Goal: Information Seeking & Learning: Learn about a topic

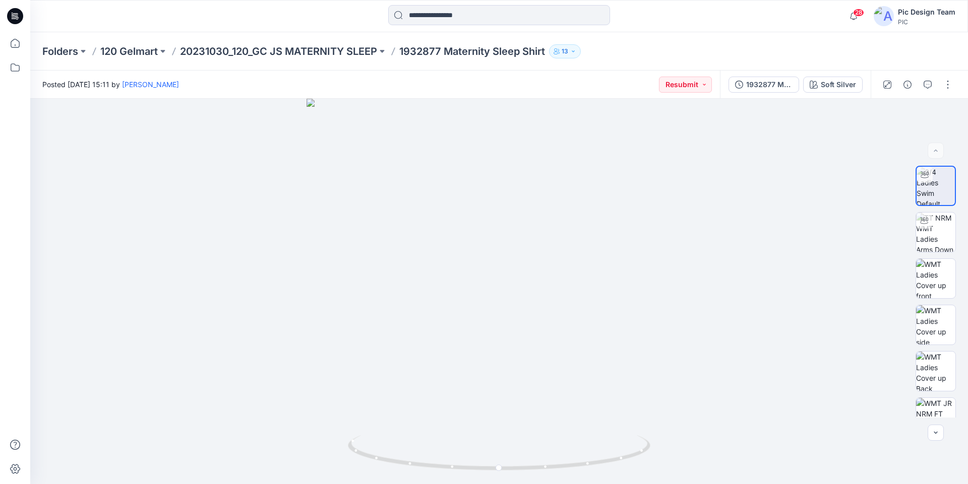
click at [62, 48] on p "Folders" at bounding box center [60, 51] width 36 height 14
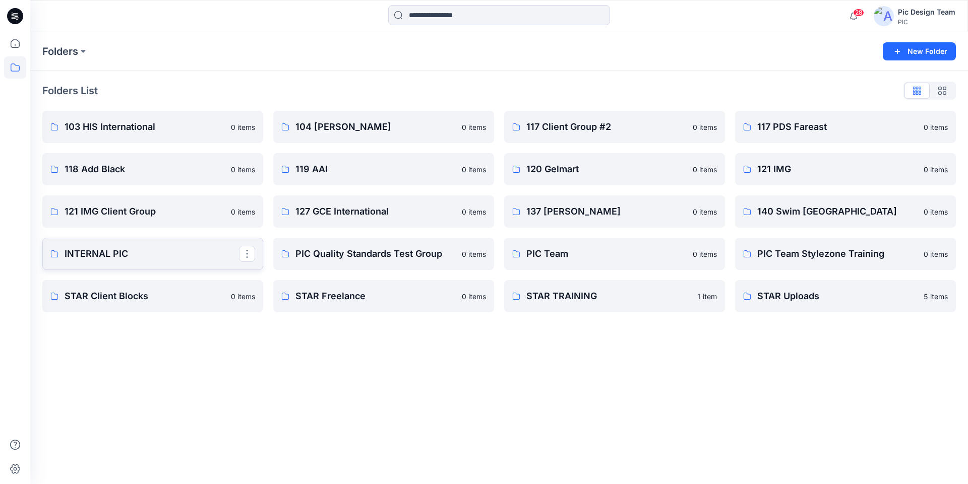
click at [110, 252] on p "INTERNAL PIC" at bounding box center [152, 254] width 174 height 14
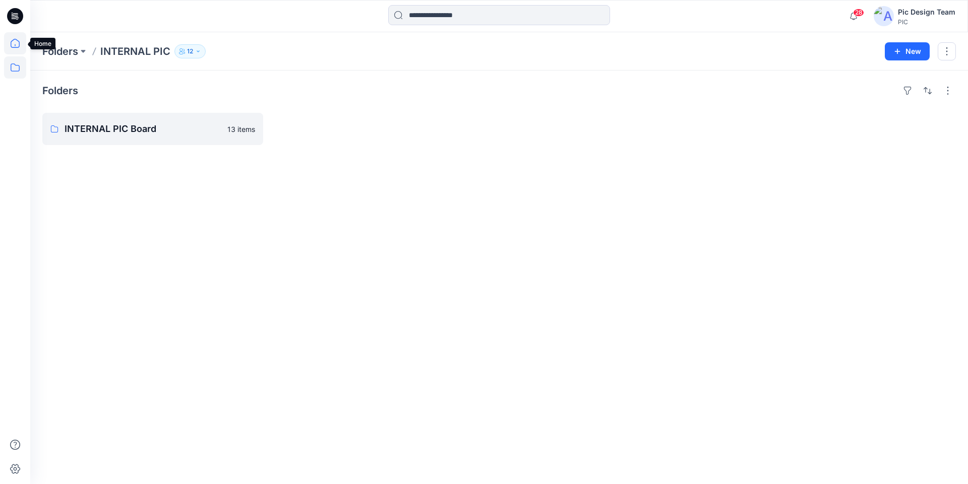
click at [15, 47] on icon at bounding box center [15, 43] width 22 height 22
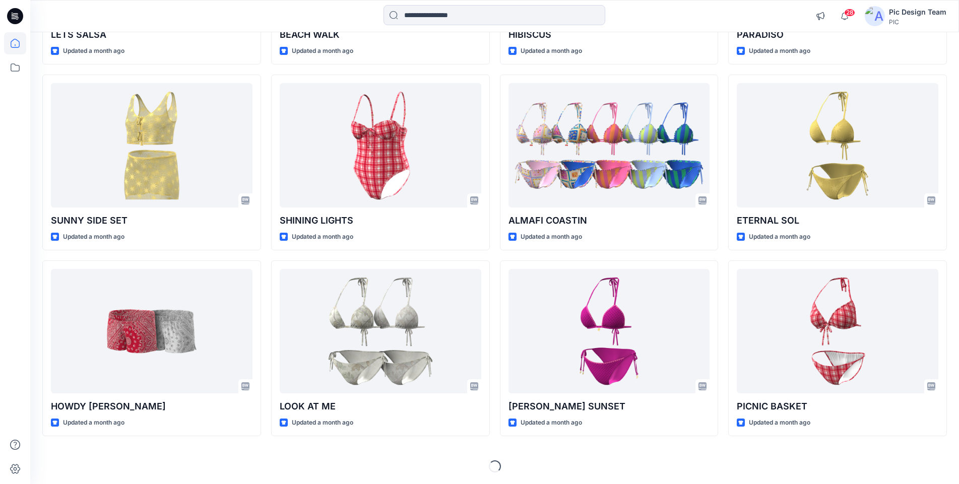
scroll to position [9177, 0]
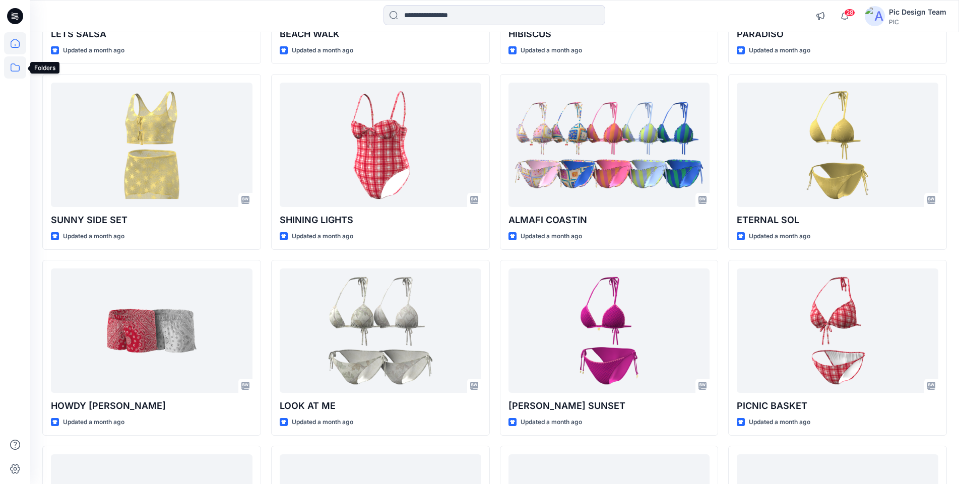
click at [22, 69] on icon at bounding box center [15, 67] width 22 height 22
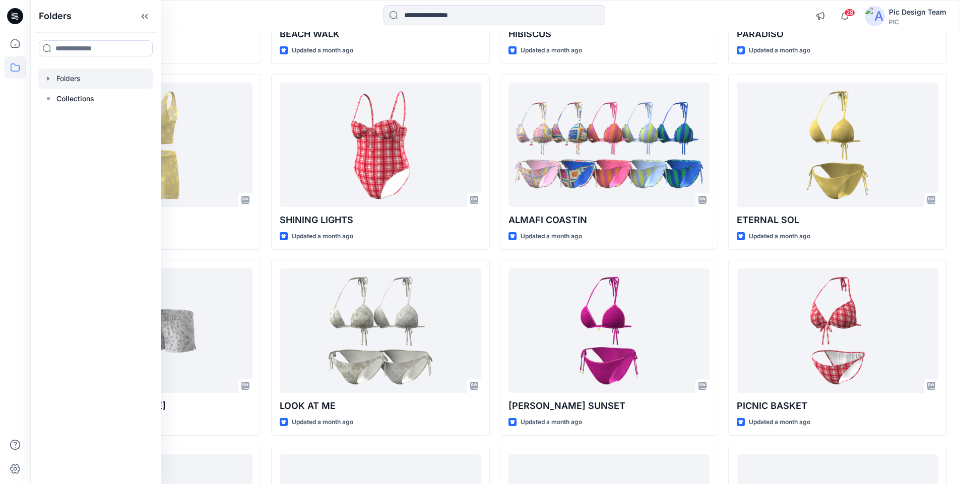
click at [84, 76] on div at bounding box center [95, 79] width 115 height 20
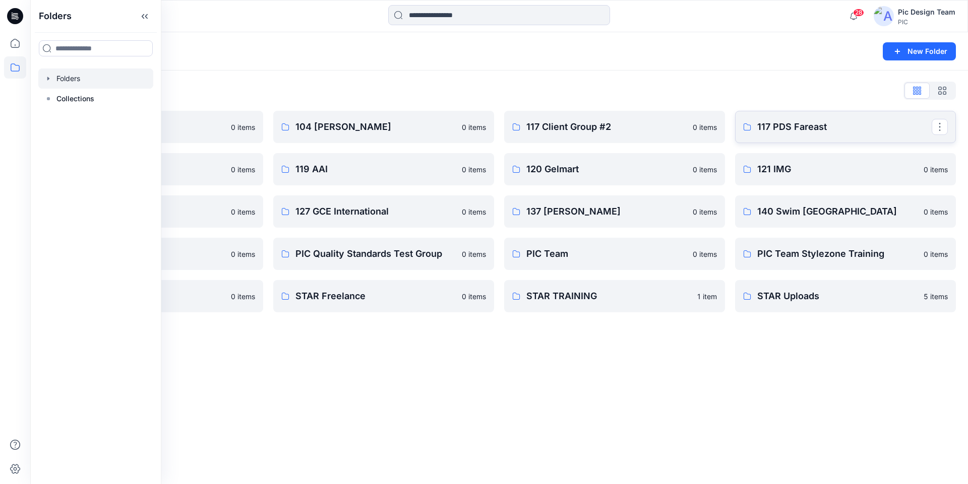
click at [791, 123] on p "117 PDS Fareast" at bounding box center [844, 127] width 174 height 14
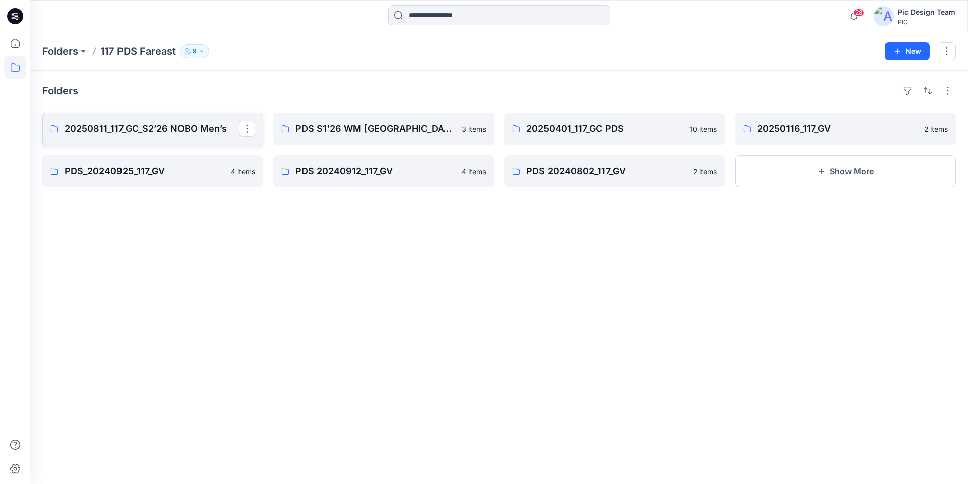
click at [191, 134] on p "20250811_117_GC_S2’26 NOBO Men’s" at bounding box center [152, 129] width 174 height 14
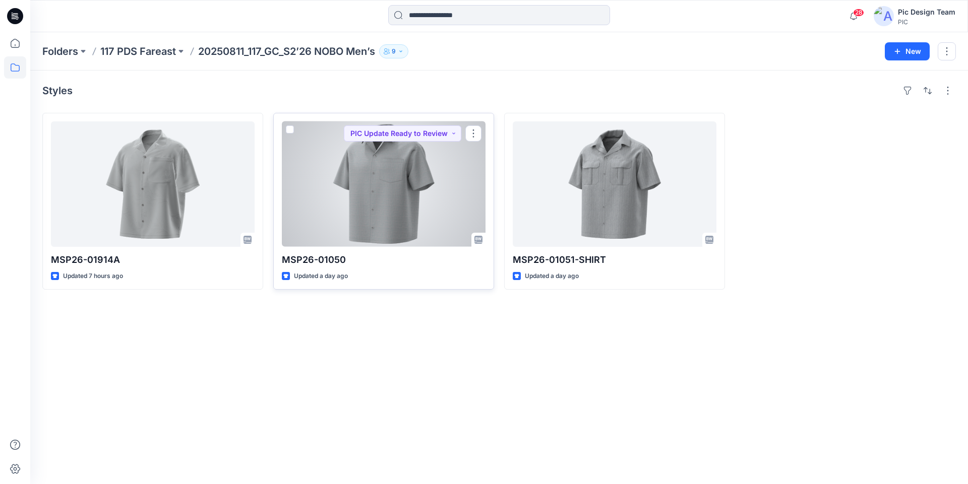
click at [417, 176] on div at bounding box center [384, 183] width 204 height 125
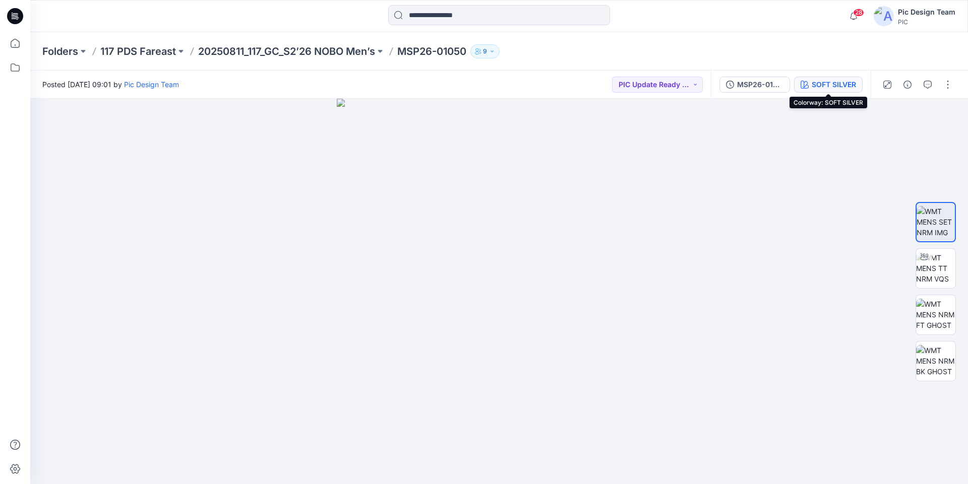
click at [835, 82] on div "SOFT SILVER" at bounding box center [833, 84] width 44 height 11
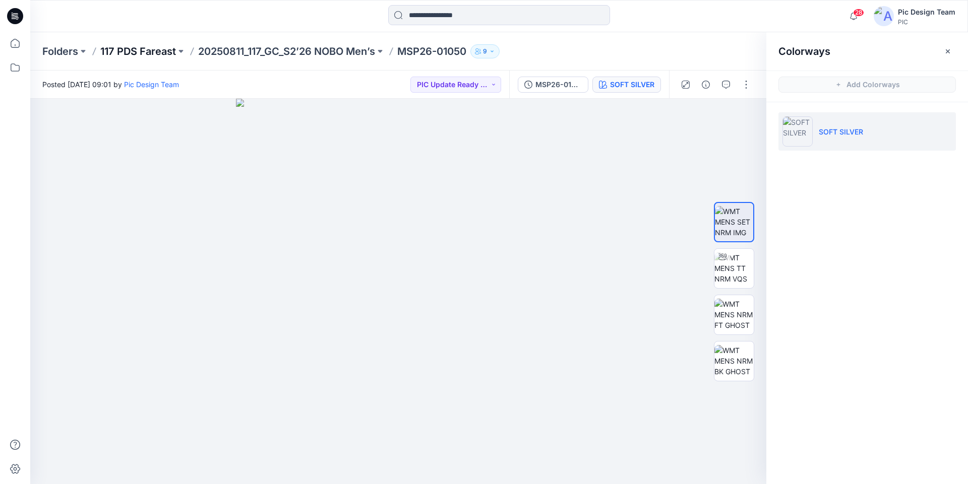
click at [167, 50] on p "117 PDS Fareast" at bounding box center [138, 51] width 76 height 14
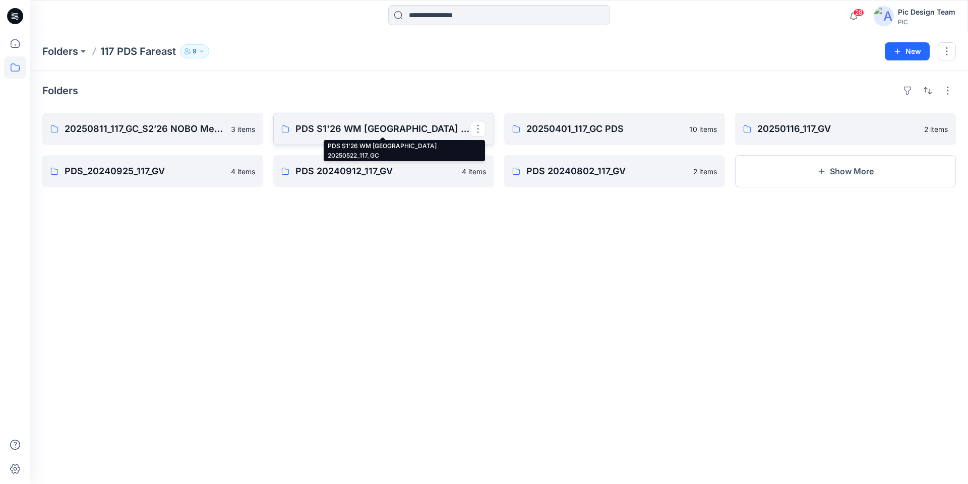
click at [405, 128] on p "PDS S1'26 WM USA 20250522_117_GC" at bounding box center [382, 129] width 174 height 14
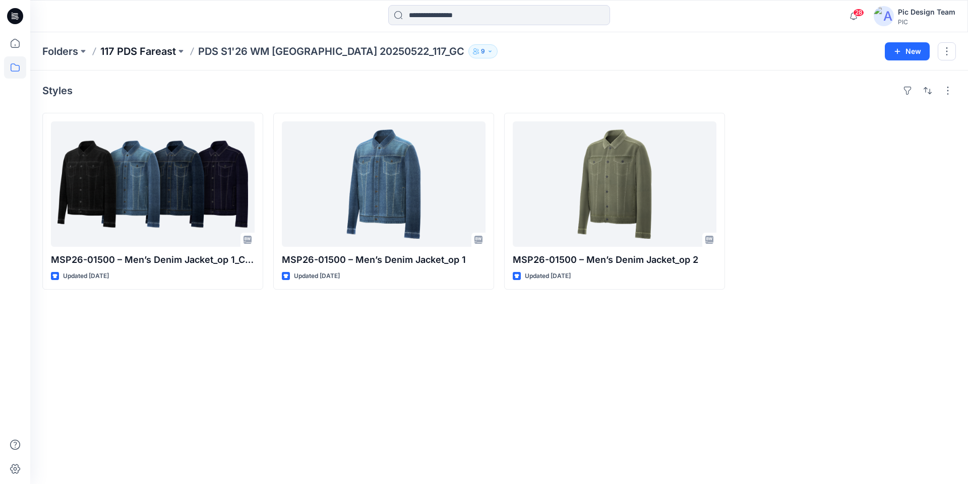
click at [141, 51] on p "117 PDS Fareast" at bounding box center [138, 51] width 76 height 14
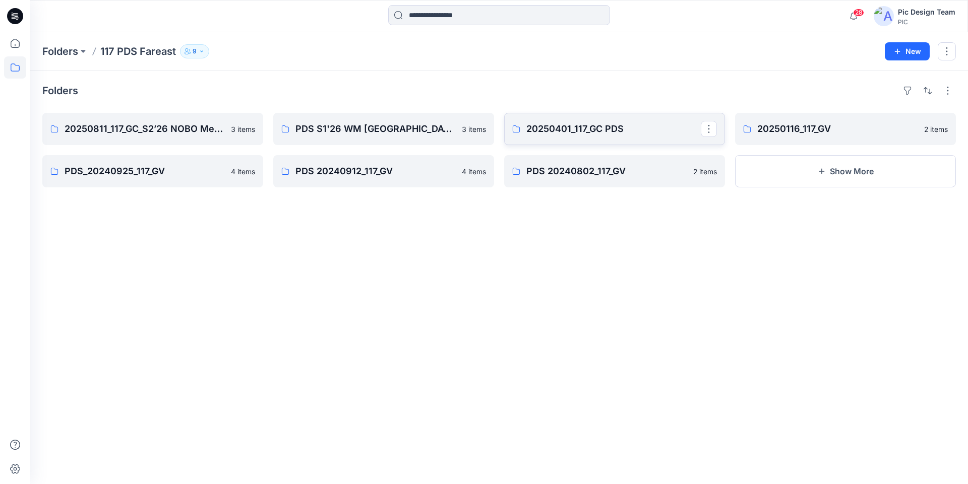
click at [597, 130] on p "20250401_117_GC PDS" at bounding box center [613, 129] width 174 height 14
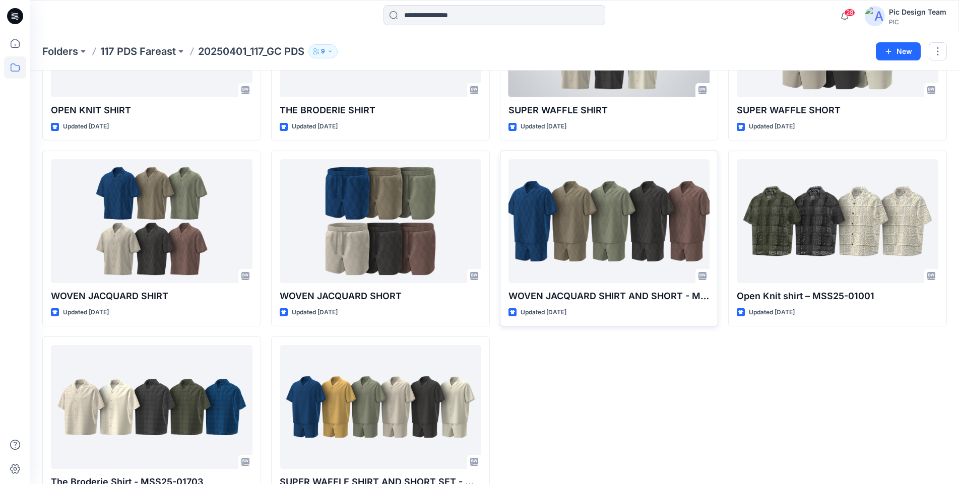
scroll to position [188, 0]
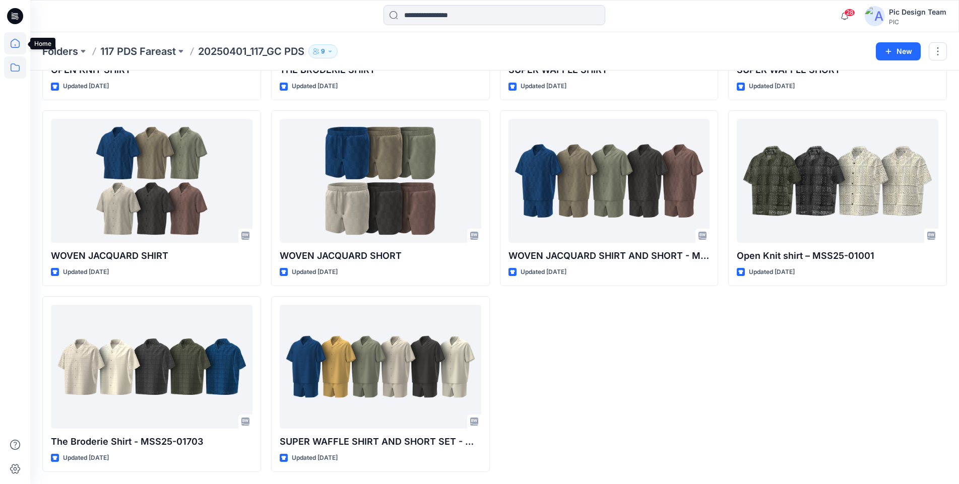
click at [18, 44] on icon at bounding box center [15, 43] width 22 height 22
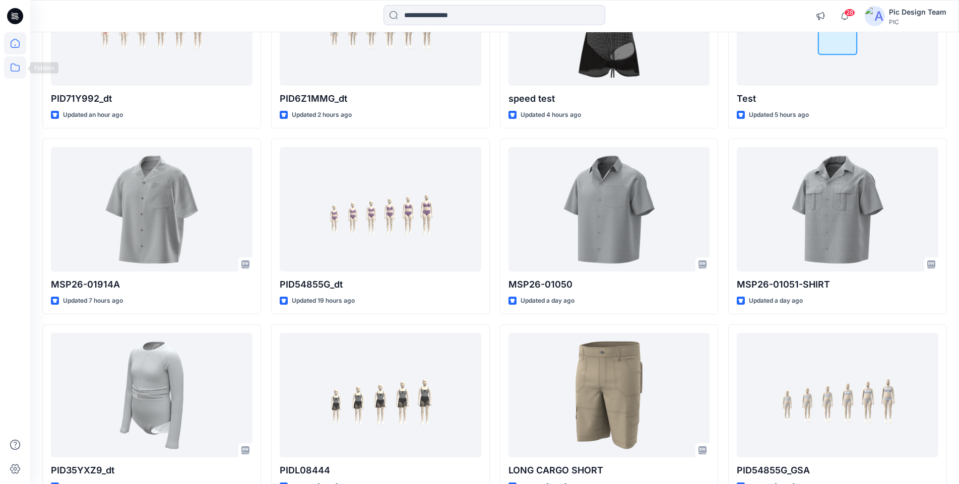
click at [16, 64] on icon at bounding box center [15, 67] width 22 height 22
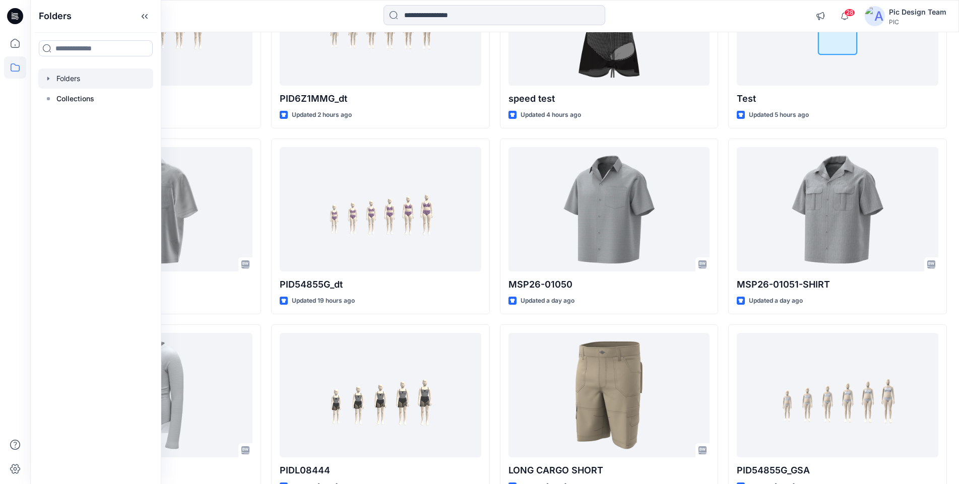
click at [71, 77] on div at bounding box center [95, 79] width 115 height 20
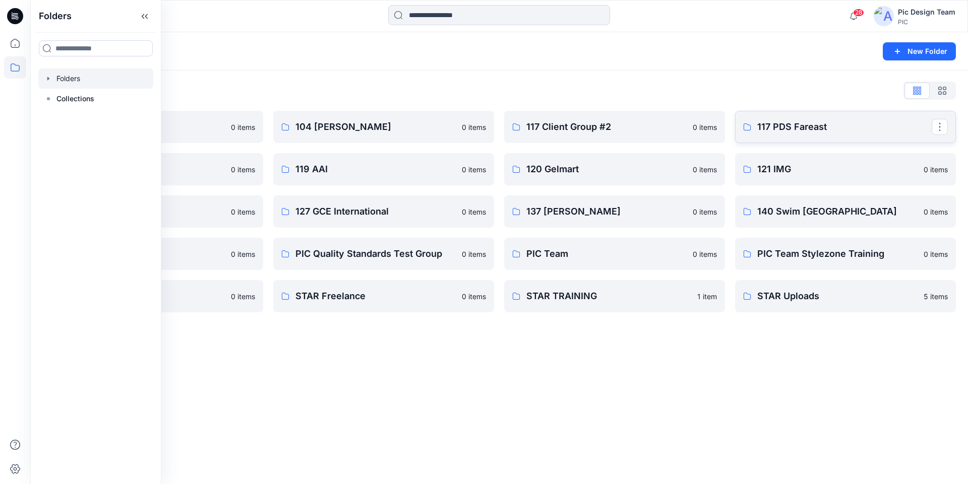
click at [792, 130] on p "117 PDS Fareast" at bounding box center [844, 127] width 174 height 14
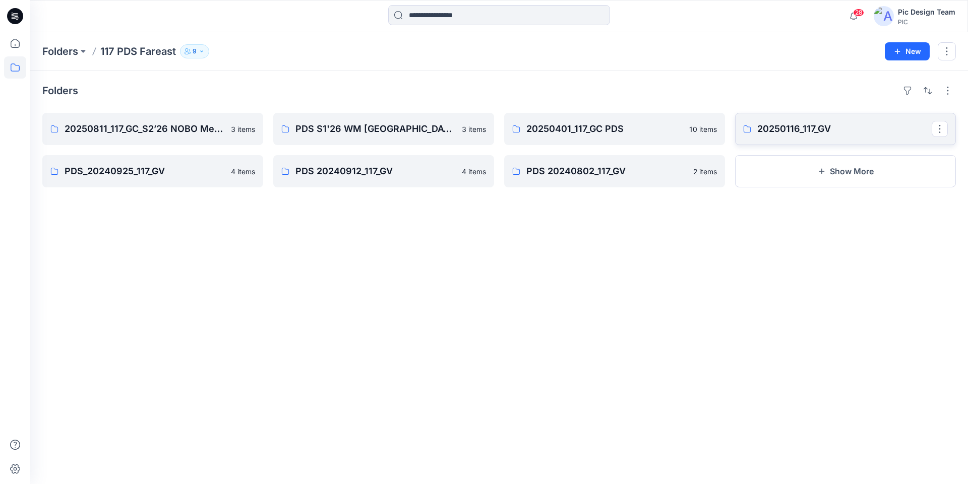
click at [785, 131] on p "20250116_117_GV" at bounding box center [844, 129] width 174 height 14
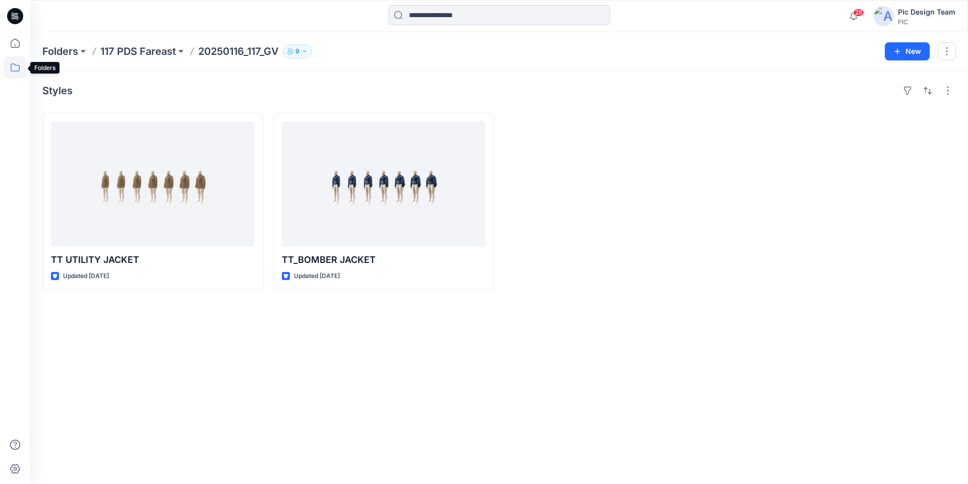
click at [19, 62] on icon at bounding box center [15, 67] width 22 height 22
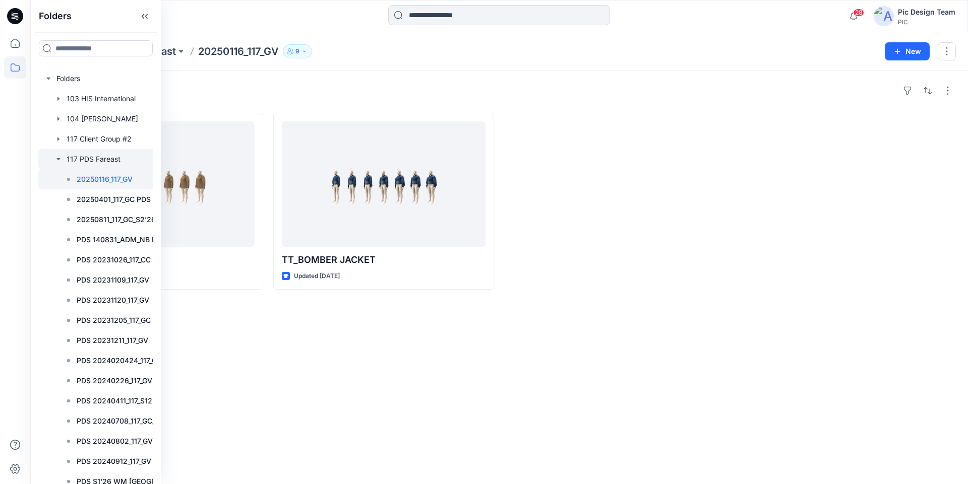
click at [97, 160] on div at bounding box center [113, 159] width 151 height 20
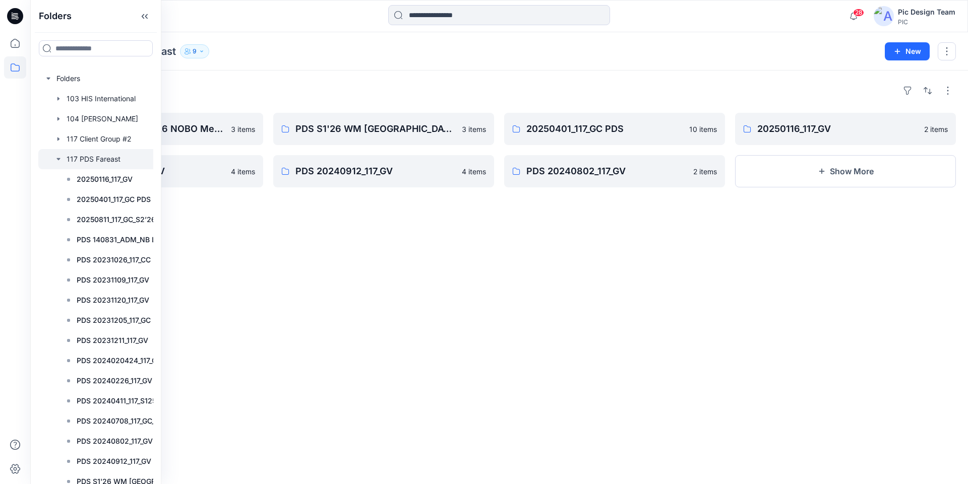
click at [395, 206] on div "Folders 20250811_117_GC_S2’26 NOBO Men’s 3 items PDS_20240925_117_GV 4 items PD…" at bounding box center [498, 278] width 937 height 414
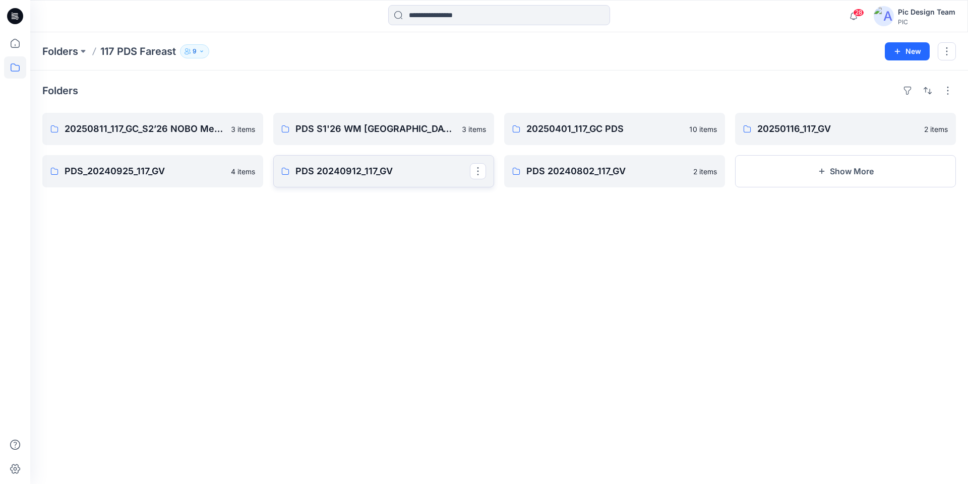
click at [364, 171] on p "PDS 20240912_117_GV" at bounding box center [382, 171] width 174 height 14
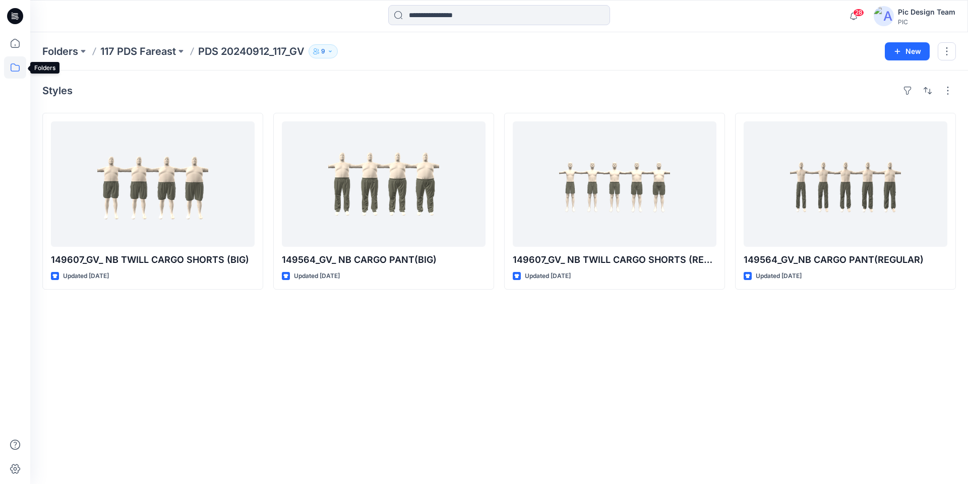
click at [10, 69] on icon at bounding box center [15, 67] width 22 height 22
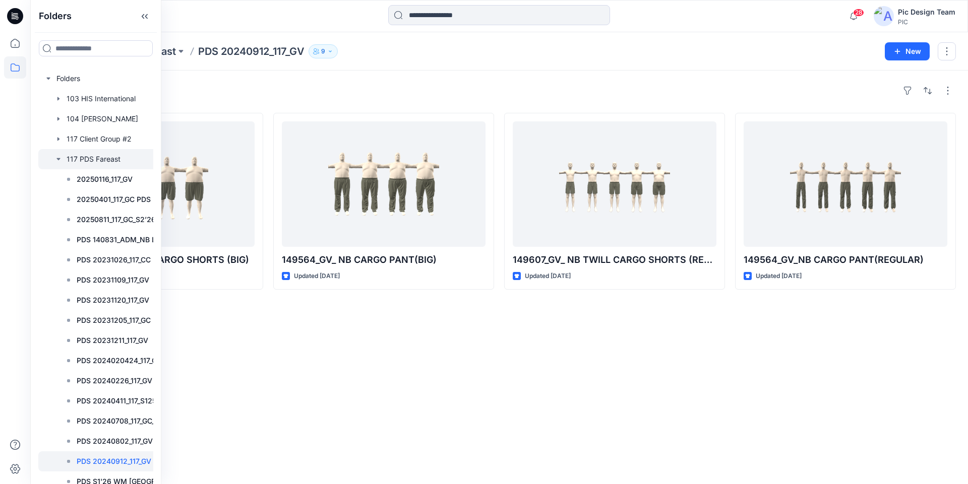
click at [85, 155] on div at bounding box center [113, 159] width 151 height 20
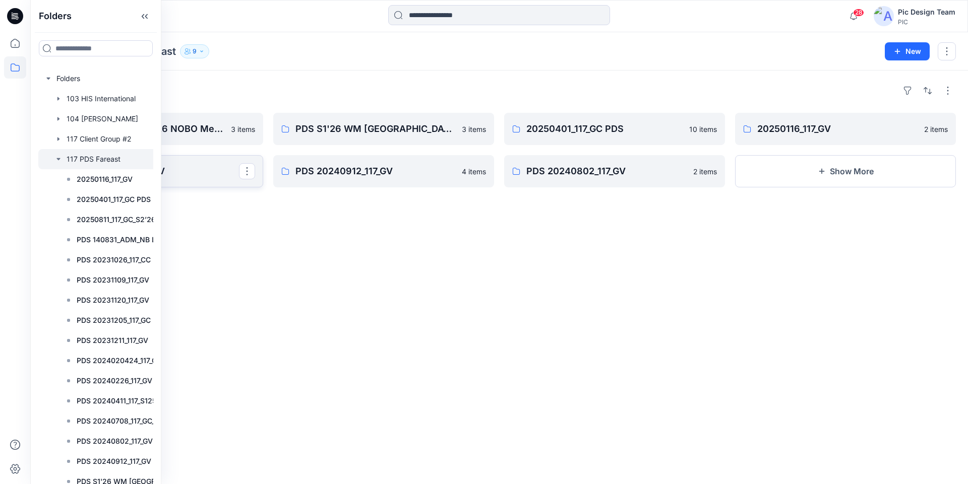
click at [168, 169] on p "PDS_20240925_117_GV" at bounding box center [152, 171] width 174 height 14
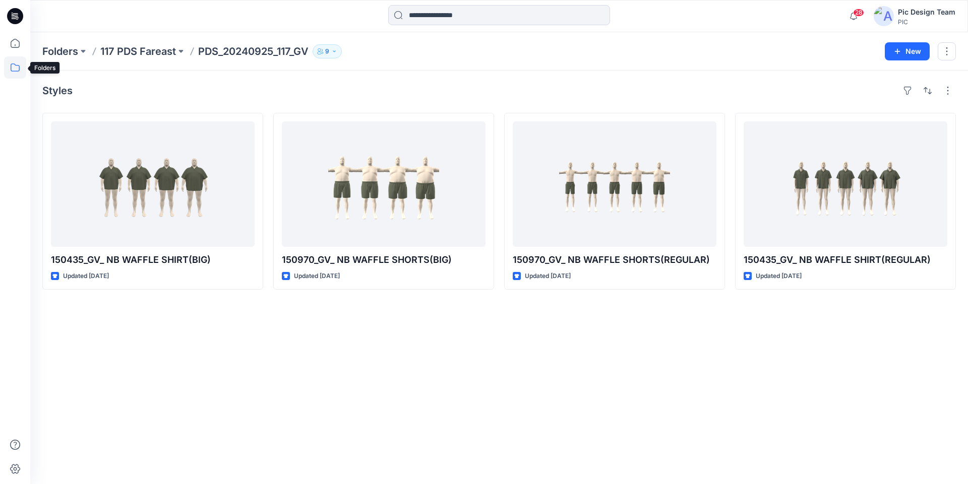
click at [14, 68] on icon at bounding box center [15, 67] width 22 height 22
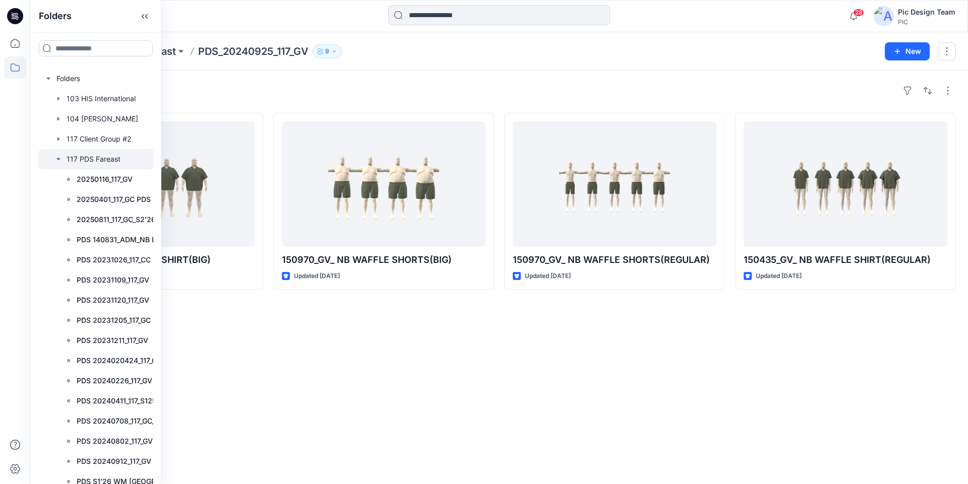
click at [91, 156] on div at bounding box center [113, 159] width 151 height 20
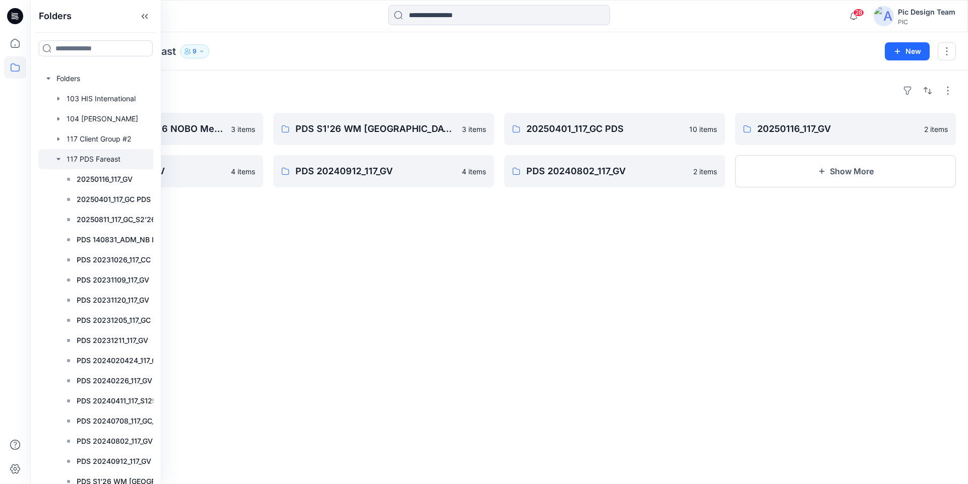
click at [388, 235] on div "Folders 20250811_117_GC_S2’26 NOBO Men’s 3 items PDS_20240925_117_GV 4 items PD…" at bounding box center [498, 278] width 937 height 414
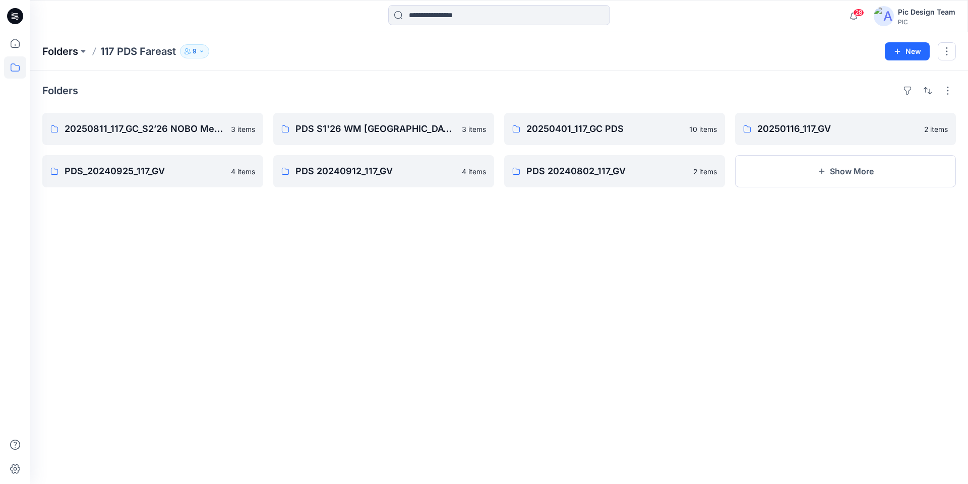
click at [67, 53] on p "Folders" at bounding box center [60, 51] width 36 height 14
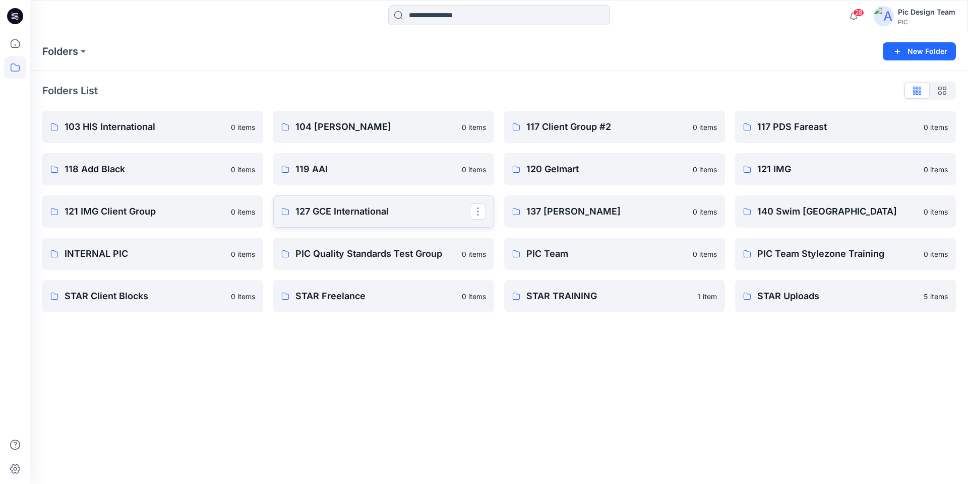
click at [355, 215] on p "127 GCE International" at bounding box center [382, 212] width 174 height 14
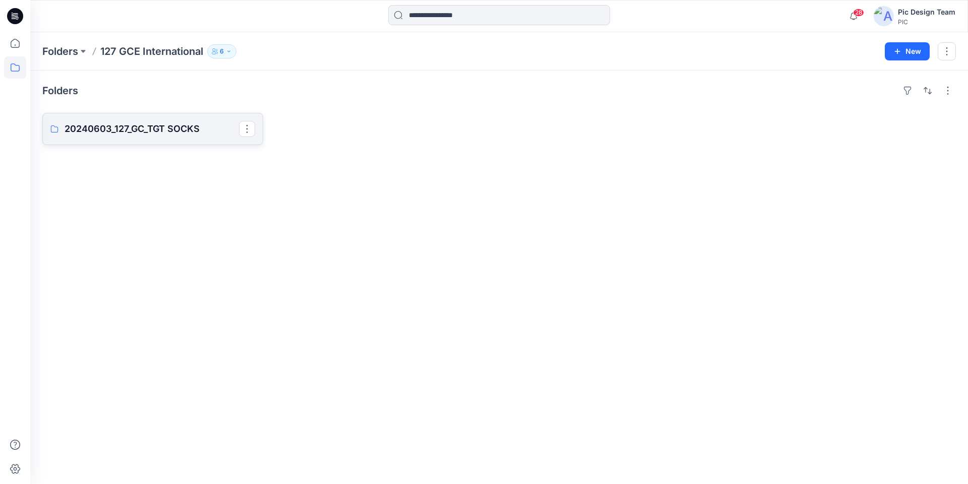
click at [184, 127] on p "20240603_127_GC_TGT SOCKS" at bounding box center [152, 129] width 174 height 14
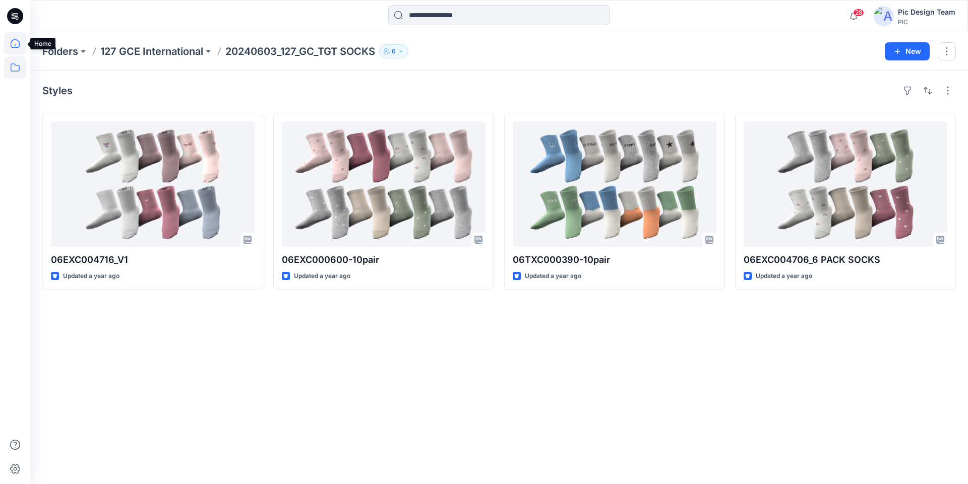
click at [18, 46] on icon at bounding box center [15, 43] width 22 height 22
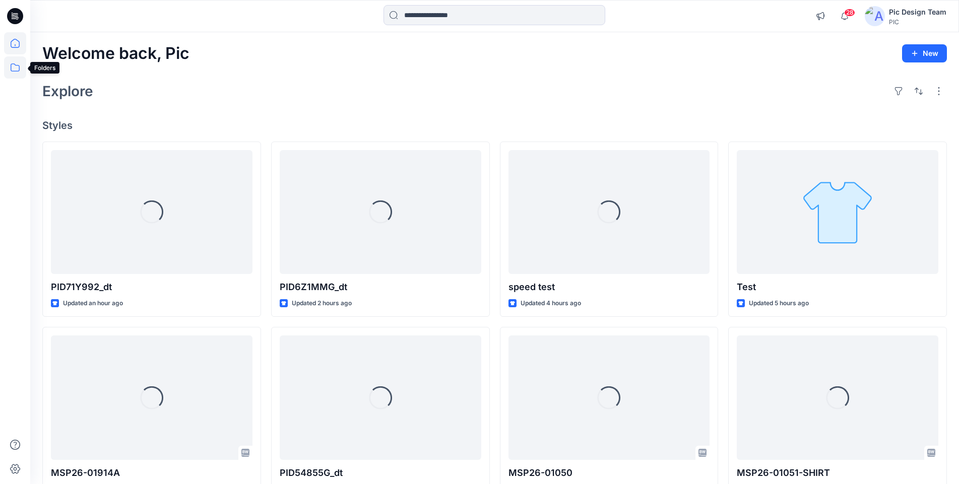
click at [18, 66] on icon at bounding box center [15, 67] width 22 height 22
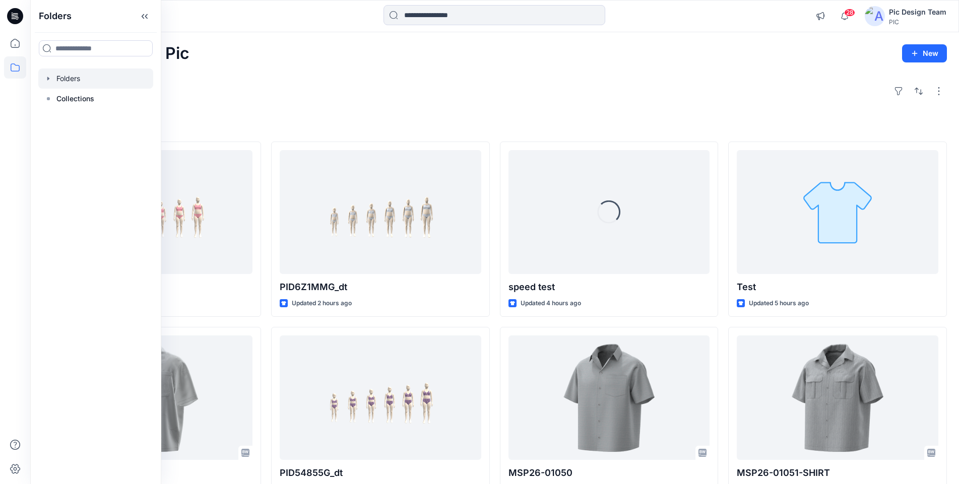
click at [75, 77] on div at bounding box center [95, 79] width 115 height 20
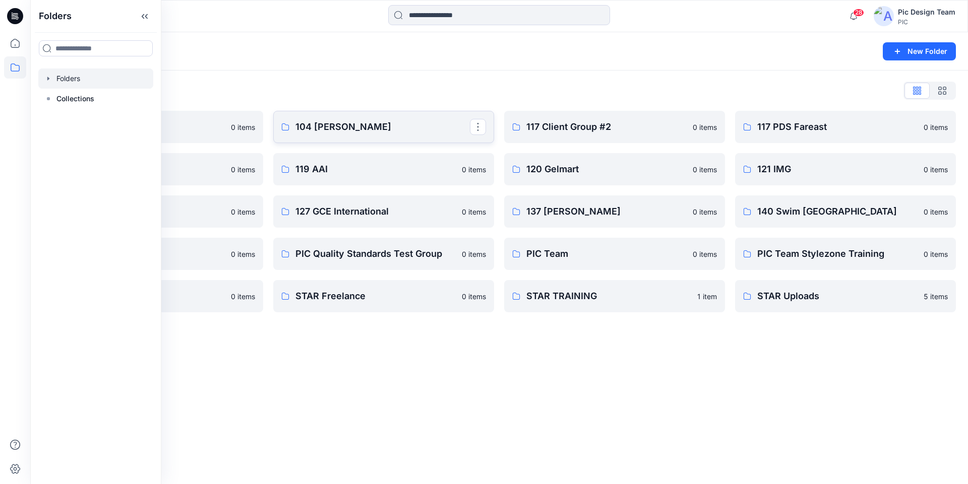
click at [307, 122] on p "104 [PERSON_NAME]" at bounding box center [382, 127] width 174 height 14
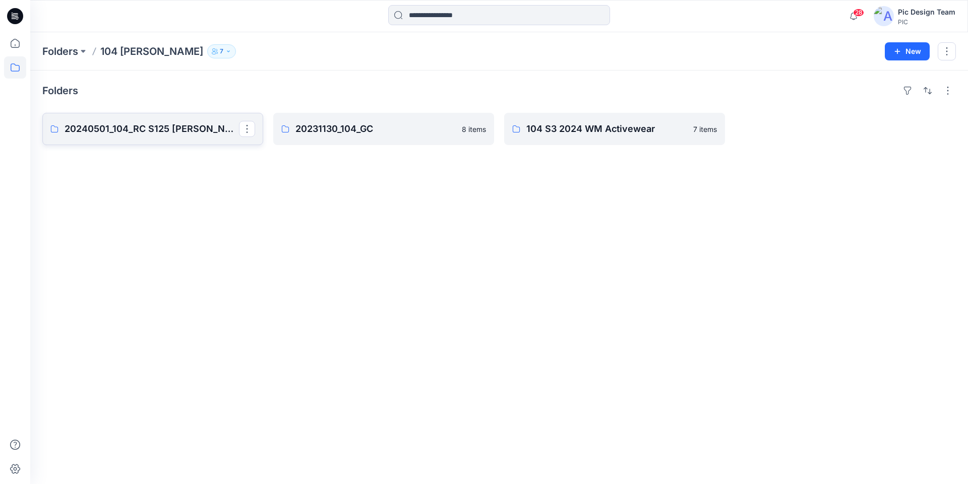
click at [206, 128] on p "20240501_104_RC S125 MORET" at bounding box center [152, 129] width 174 height 14
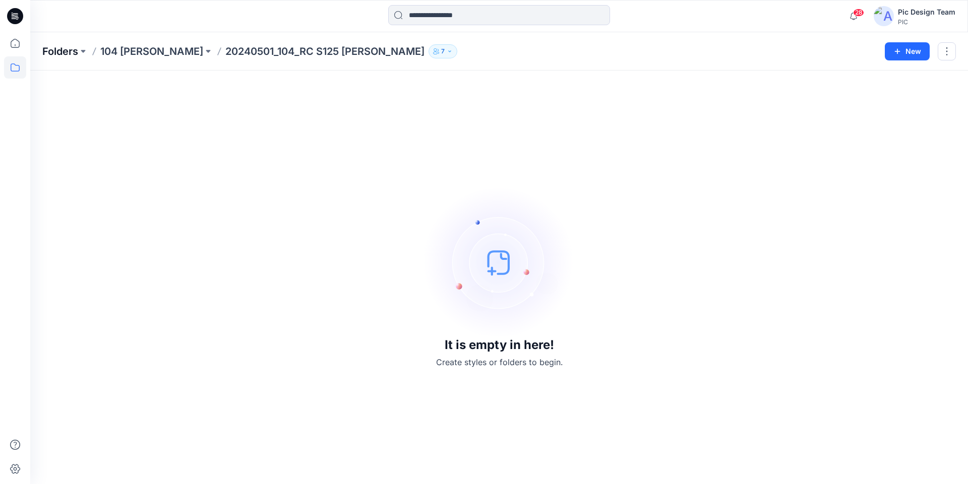
click at [61, 53] on p "Folders" at bounding box center [60, 51] width 36 height 14
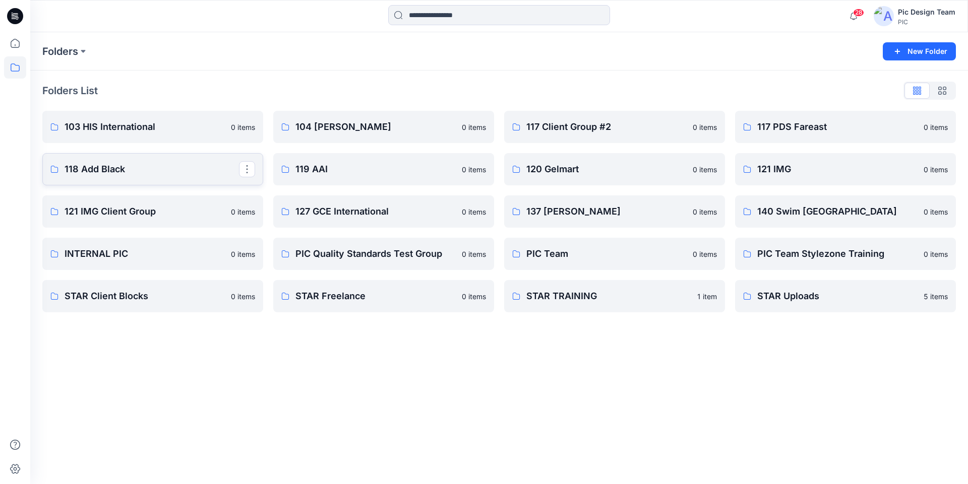
click at [103, 168] on p "118 Add Black" at bounding box center [152, 169] width 174 height 14
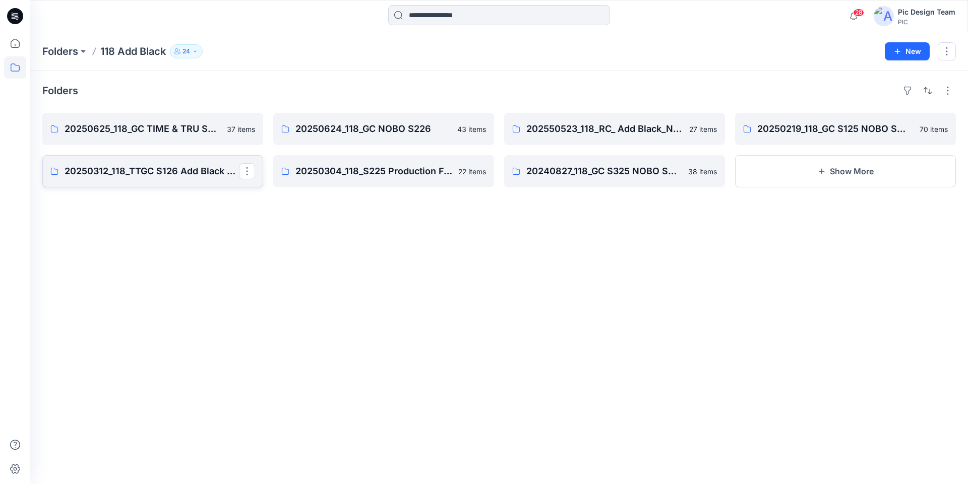
click at [156, 166] on p "20250312_118_TTGC S126 Add Black Time & Tru" at bounding box center [152, 171] width 174 height 14
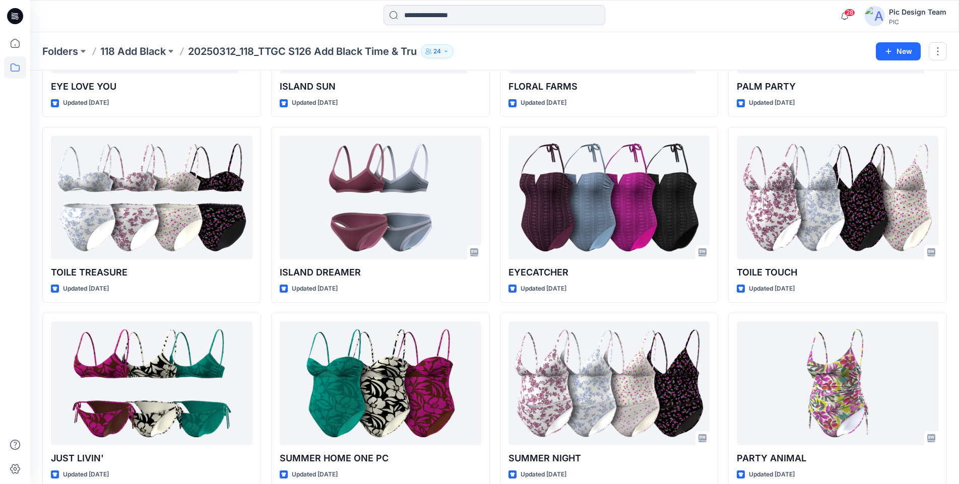
scroll to position [157, 0]
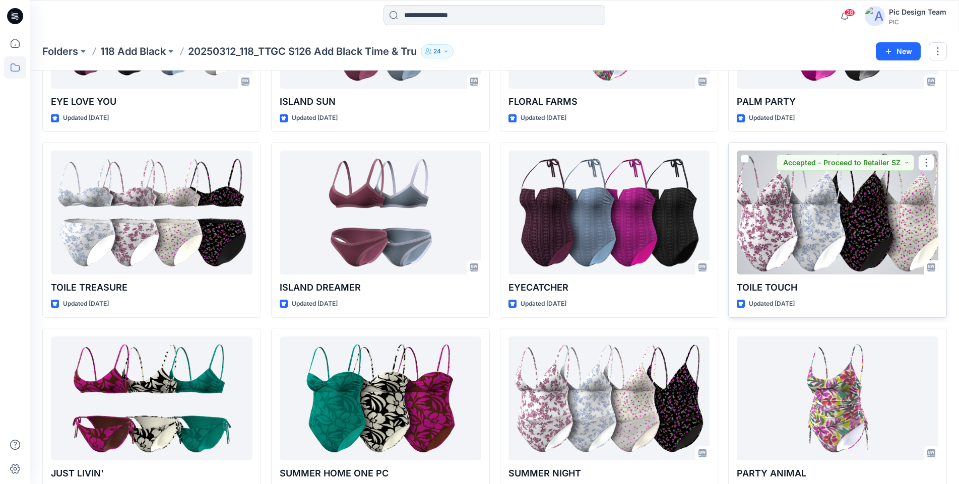
click at [810, 231] on div at bounding box center [838, 213] width 202 height 124
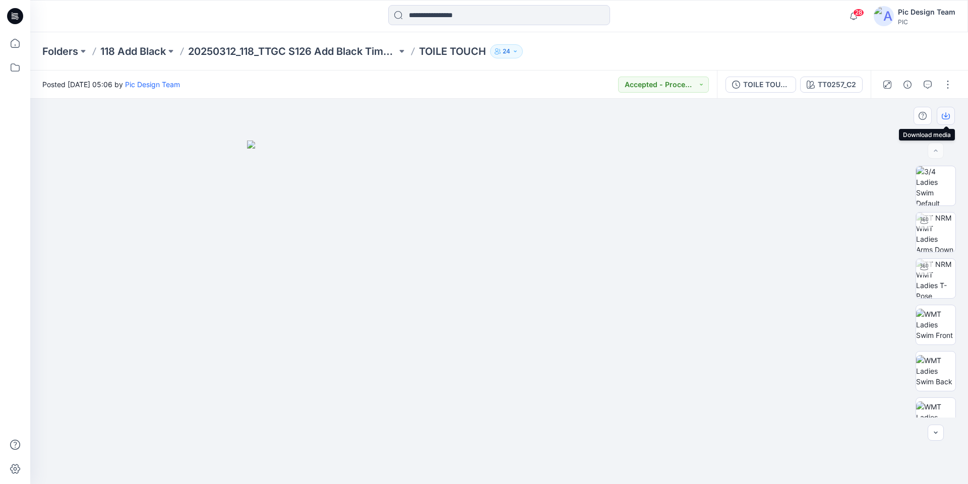
click at [943, 117] on icon "button" at bounding box center [945, 116] width 8 height 8
click at [15, 46] on icon at bounding box center [15, 43] width 22 height 22
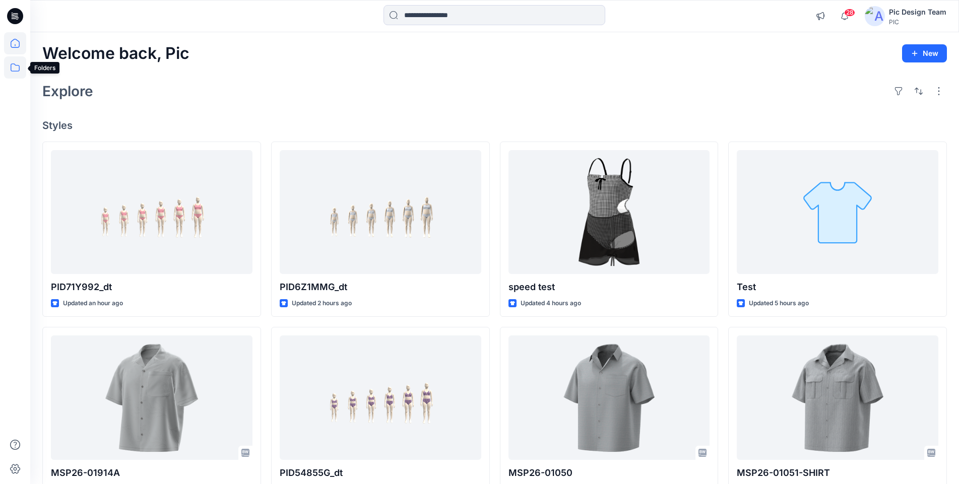
click at [19, 67] on icon at bounding box center [15, 67] width 22 height 22
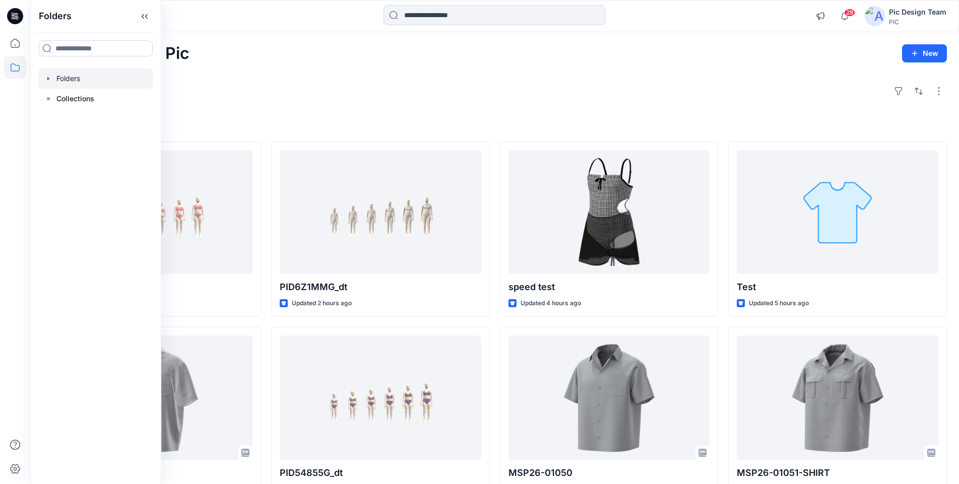
click at [79, 79] on div at bounding box center [95, 79] width 115 height 20
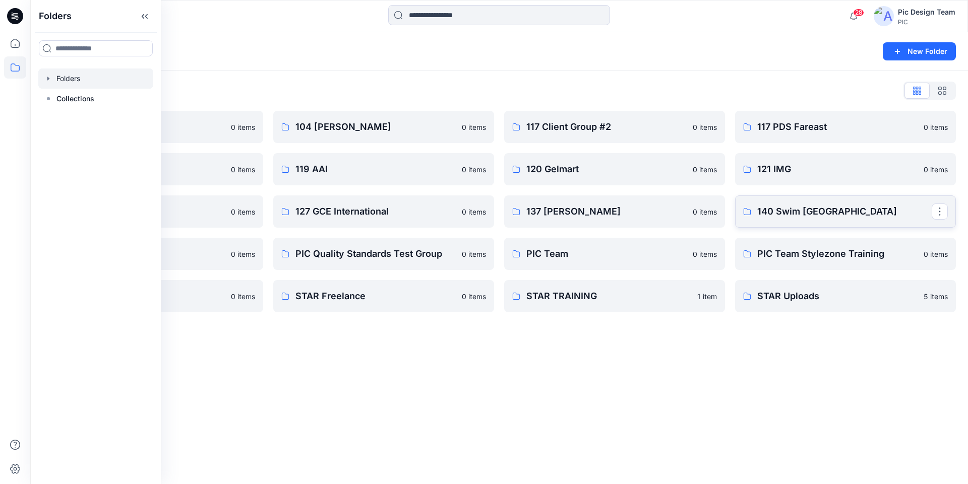
click at [791, 214] on p "140 Swim [GEOGRAPHIC_DATA]" at bounding box center [844, 212] width 174 height 14
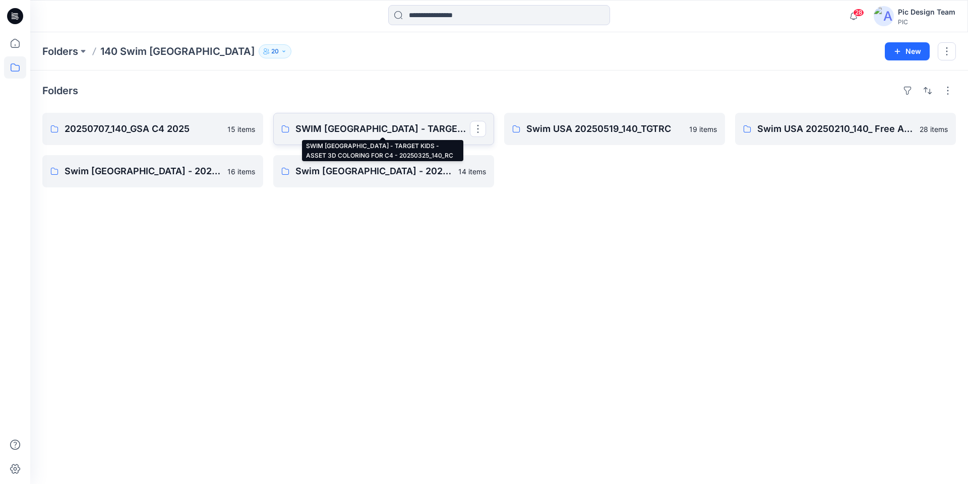
click at [365, 126] on p "SWIM [GEOGRAPHIC_DATA] - TARGET KIDS - ASSET 3D COLORING FOR C4 - 20250325_140_…" at bounding box center [382, 129] width 174 height 14
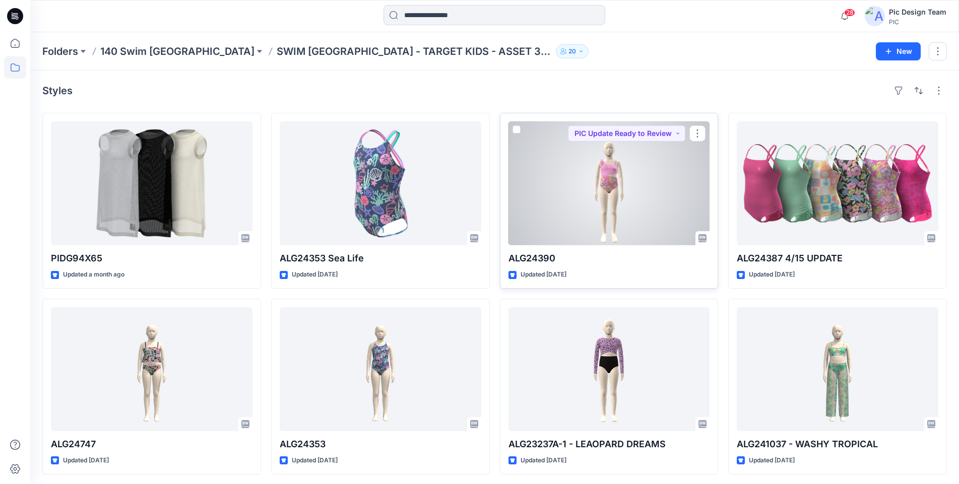
click at [612, 188] on div at bounding box center [610, 183] width 202 height 124
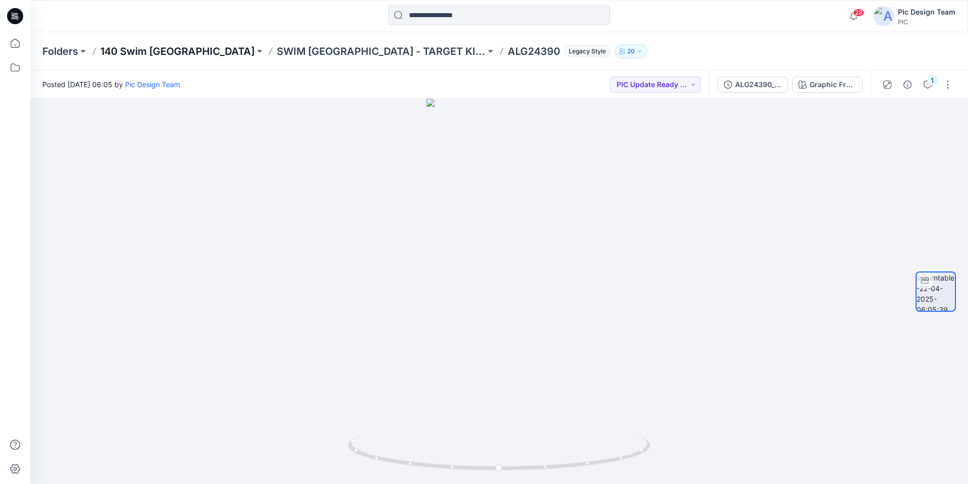
click at [134, 53] on p "140 Swim [GEOGRAPHIC_DATA]" at bounding box center [177, 51] width 154 height 14
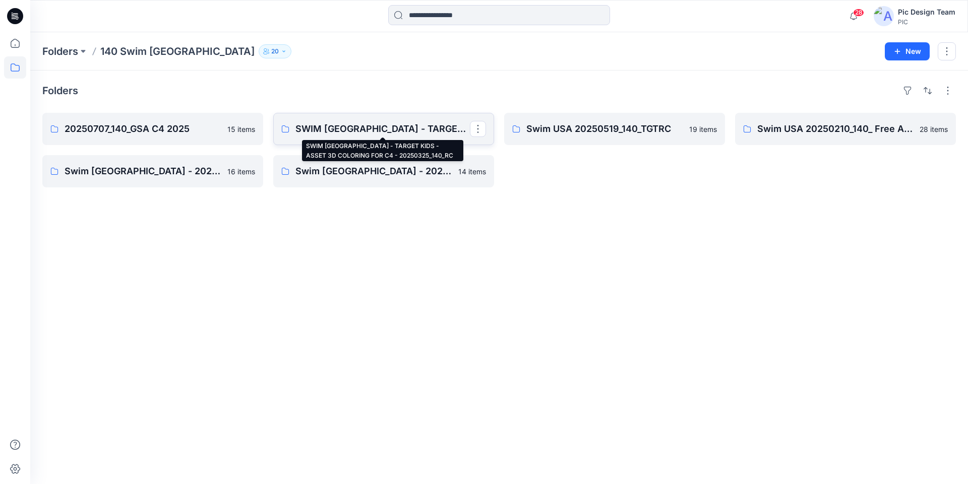
click at [382, 129] on p "SWIM [GEOGRAPHIC_DATA] - TARGET KIDS - ASSET 3D COLORING FOR C4 - 20250325_140_…" at bounding box center [382, 129] width 174 height 14
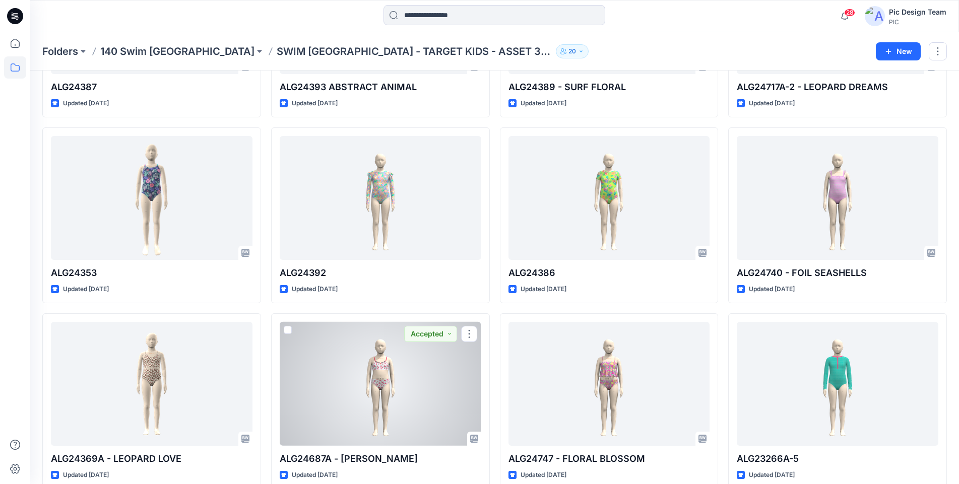
scroll to position [537, 0]
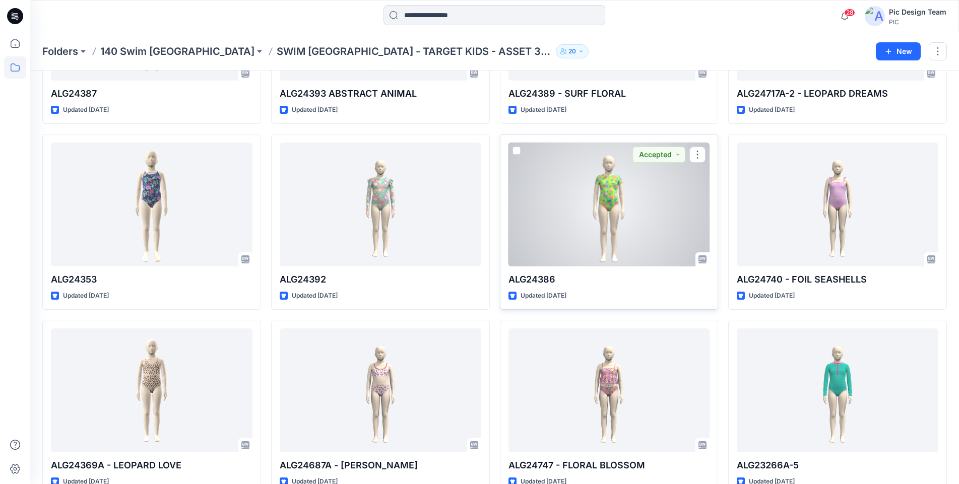
click at [604, 204] on div at bounding box center [610, 205] width 202 height 124
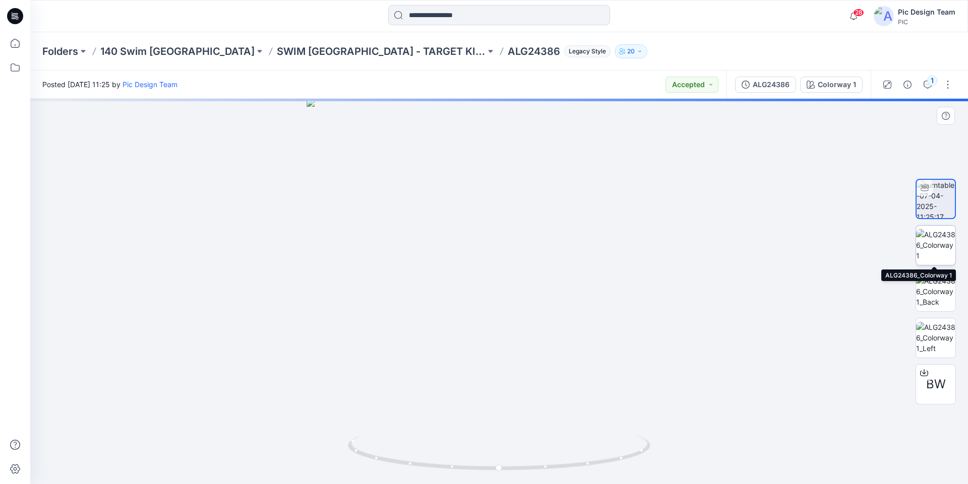
click at [930, 244] on img at bounding box center [935, 245] width 39 height 32
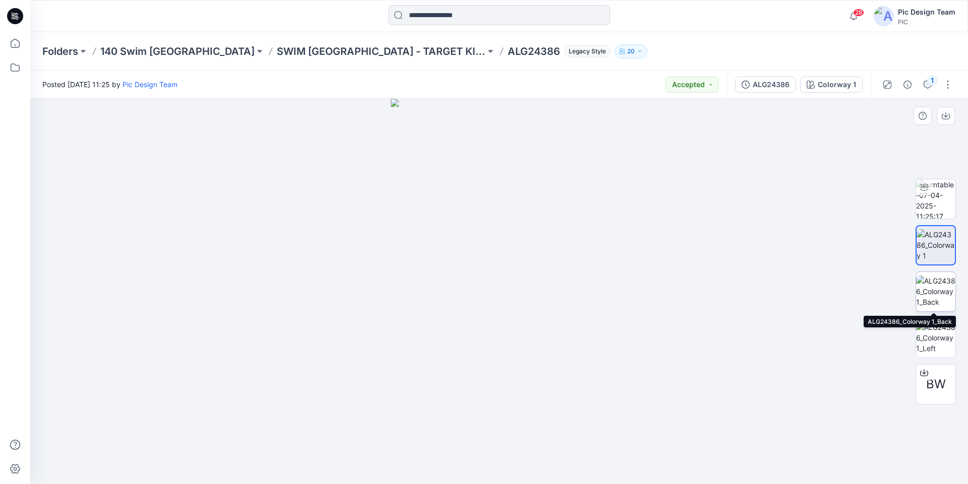
click at [933, 287] on img at bounding box center [935, 292] width 39 height 32
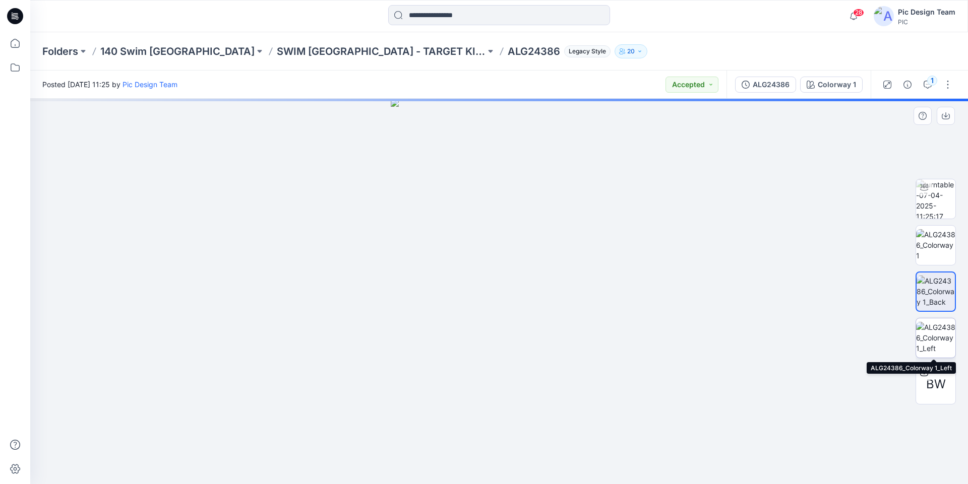
click at [945, 337] on img at bounding box center [935, 338] width 39 height 32
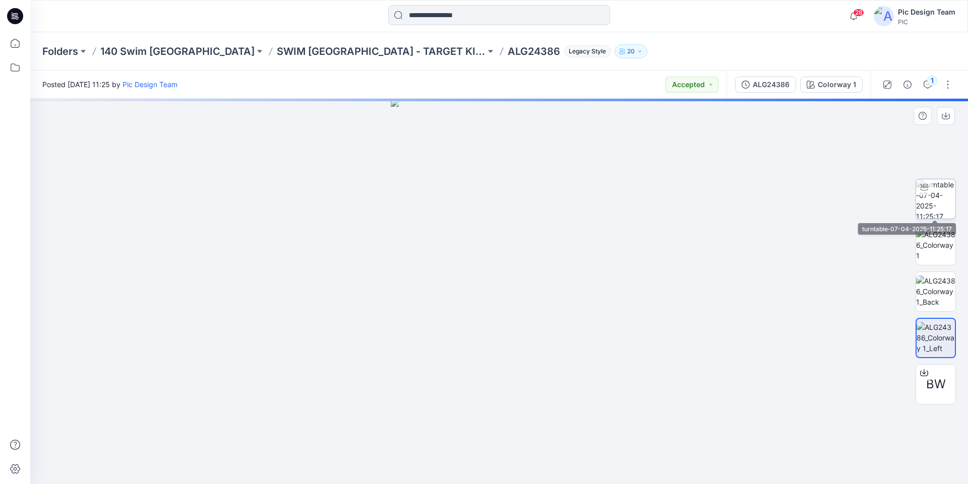
click at [936, 205] on img at bounding box center [935, 198] width 39 height 39
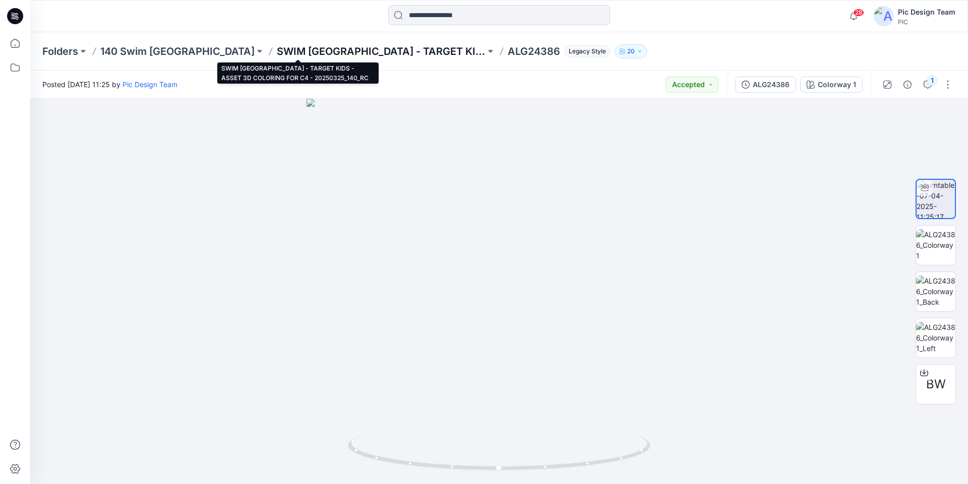
click at [282, 45] on p "SWIM [GEOGRAPHIC_DATA] - TARGET KIDS - ASSET 3D COLORING FOR C4 - 20250325_140_…" at bounding box center [381, 51] width 209 height 14
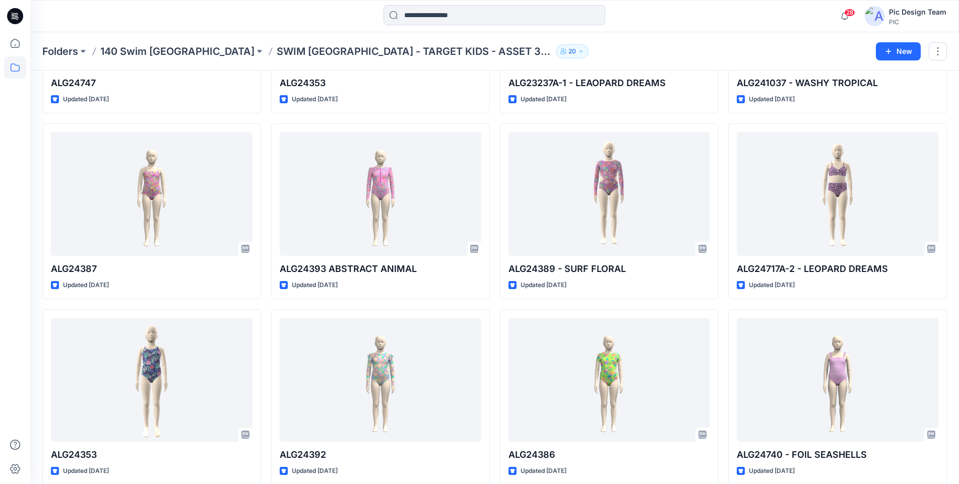
scroll to position [363, 0]
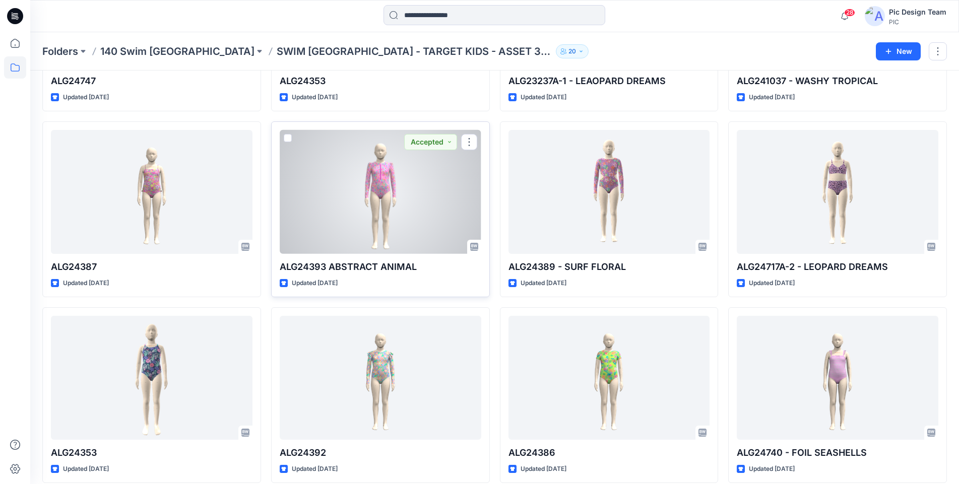
click at [386, 208] on div at bounding box center [381, 192] width 202 height 124
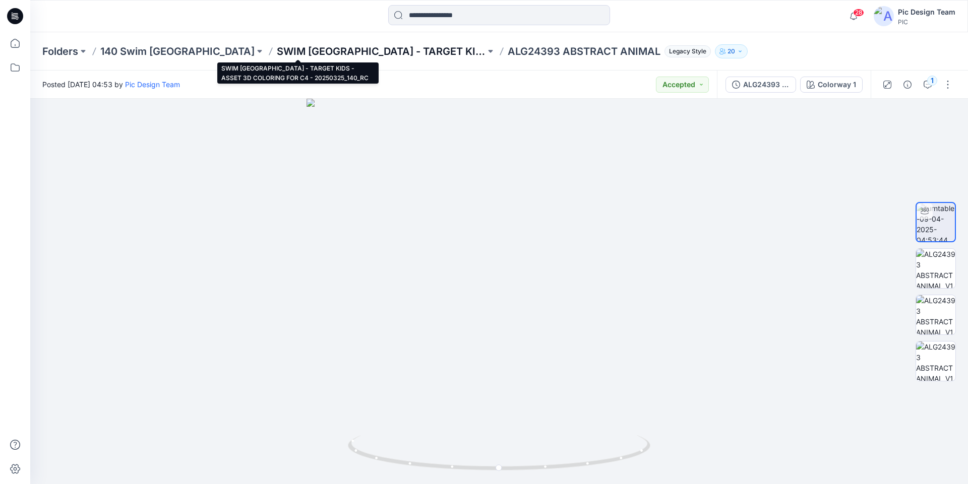
click at [362, 49] on p "SWIM [GEOGRAPHIC_DATA] - TARGET KIDS - ASSET 3D COLORING FOR C4 - 20250325_140_…" at bounding box center [381, 51] width 209 height 14
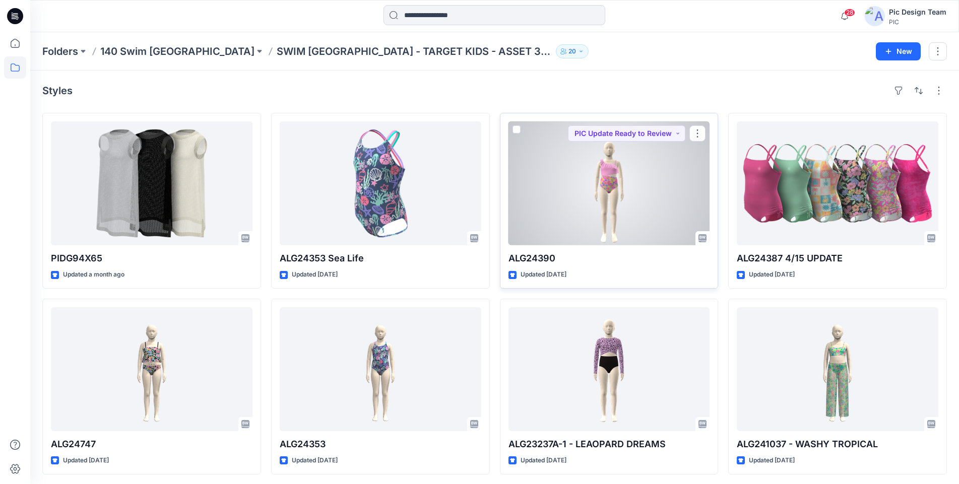
click at [586, 184] on div at bounding box center [610, 183] width 202 height 124
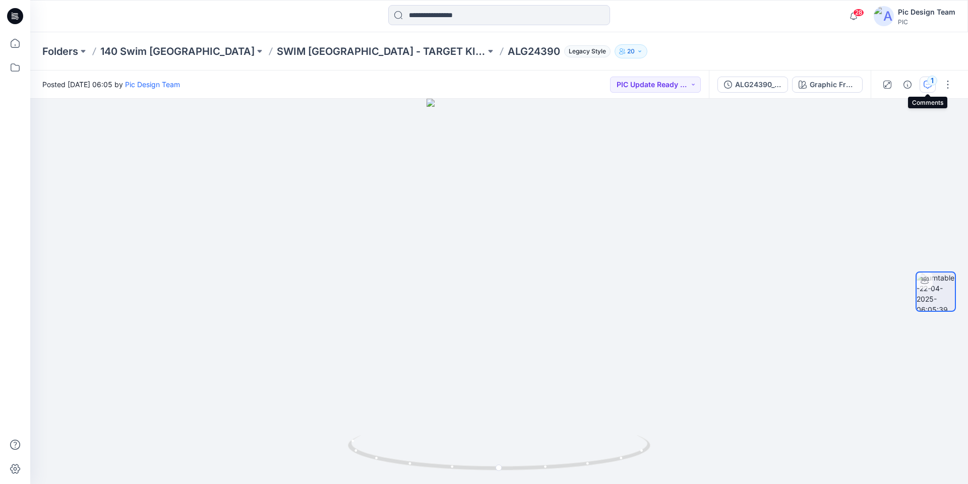
click at [927, 85] on icon "button" at bounding box center [927, 85] width 8 height 8
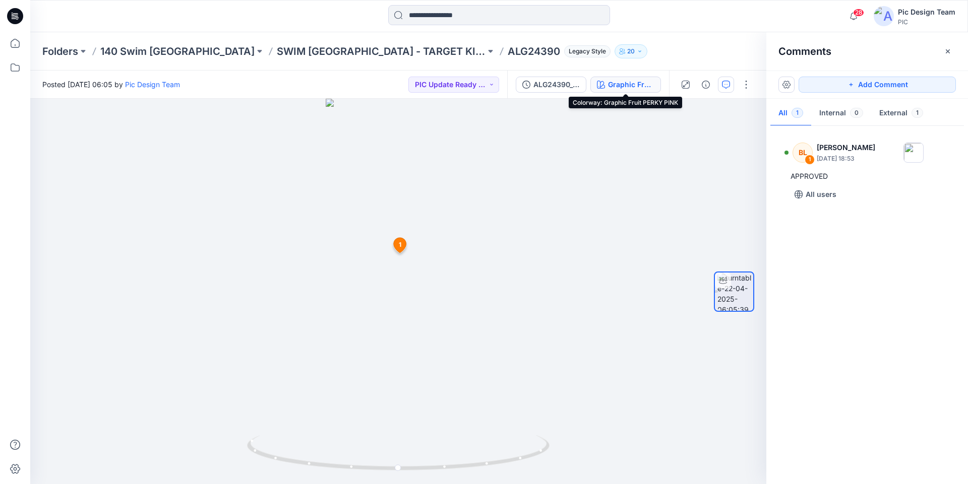
click at [609, 85] on div "Graphic Fruit PERKY PINK" at bounding box center [631, 84] width 46 height 11
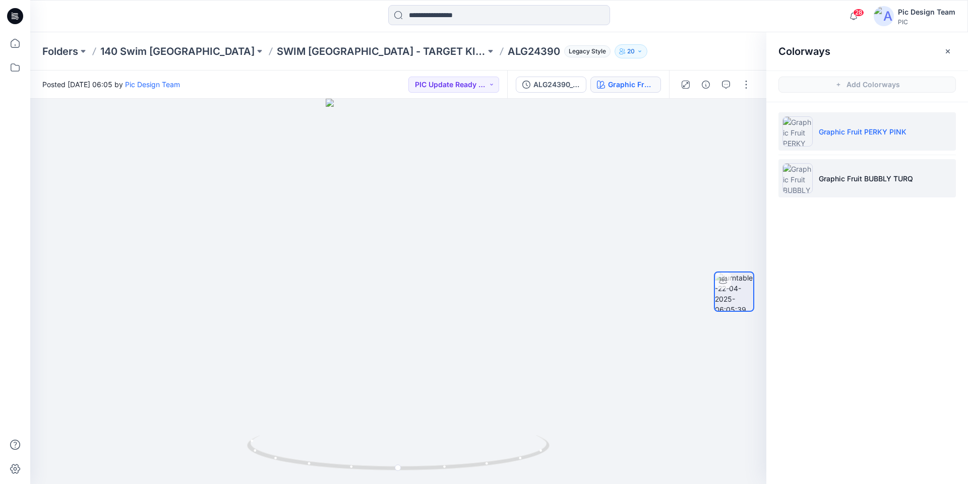
click at [797, 182] on img at bounding box center [797, 178] width 30 height 30
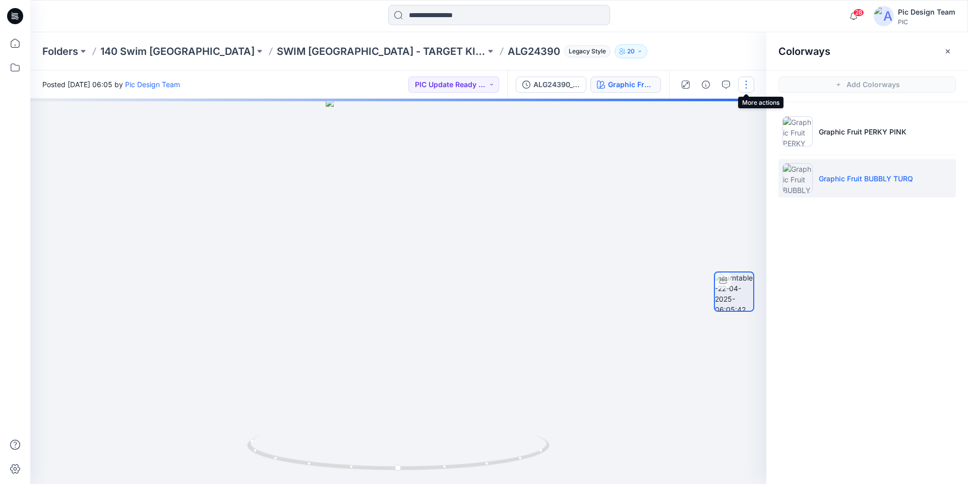
click at [746, 88] on button "button" at bounding box center [746, 85] width 16 height 16
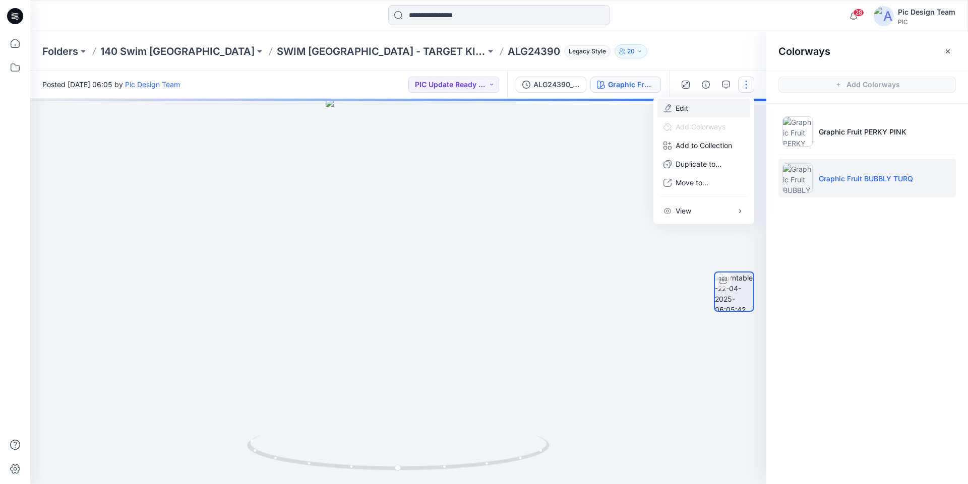
click at [715, 108] on button "Edit" at bounding box center [703, 108] width 93 height 19
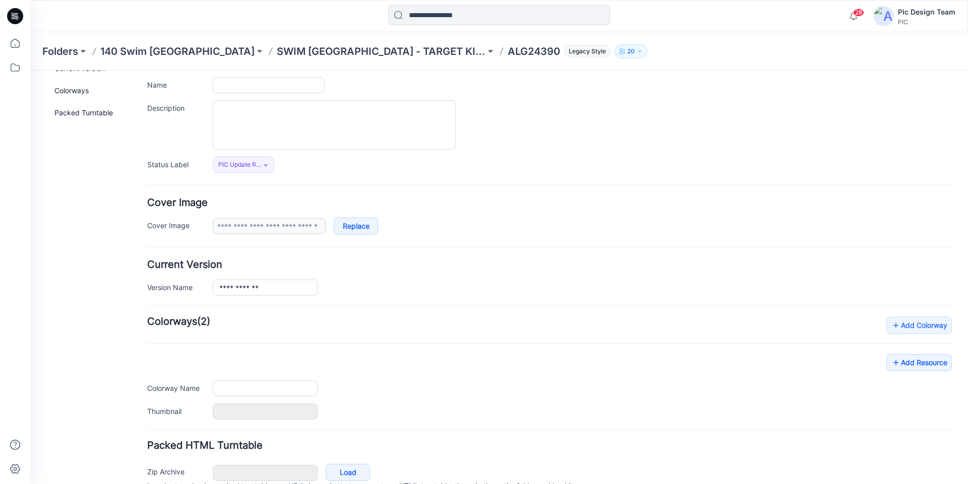
type input "********"
type input "**********"
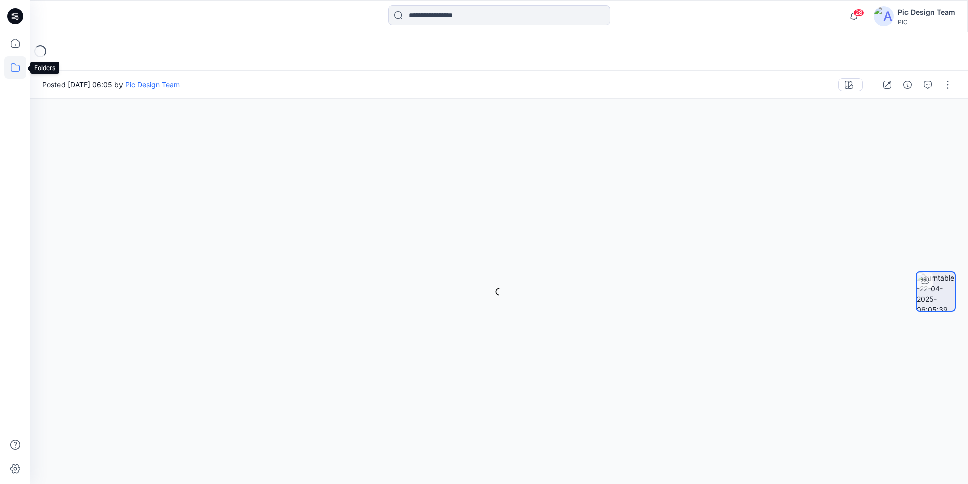
click at [20, 70] on icon at bounding box center [15, 67] width 22 height 22
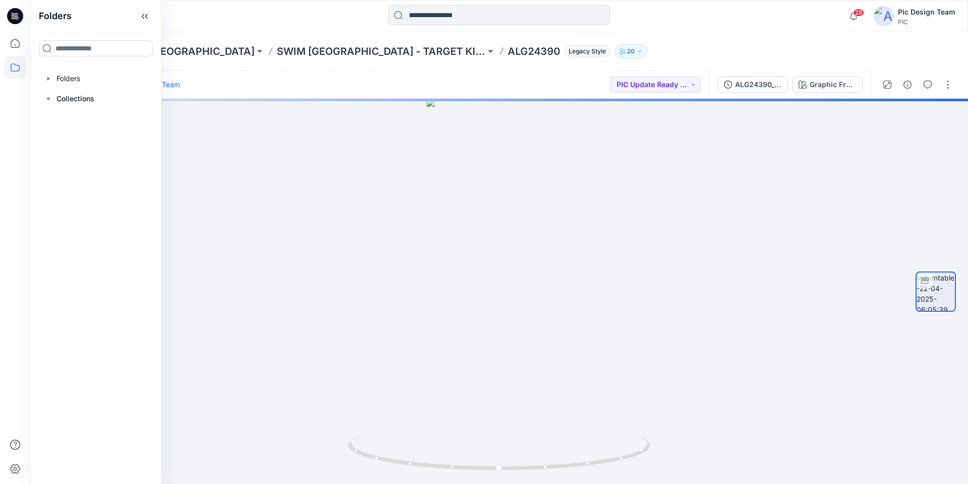
click at [366, 78] on div "Posted [DATE] 06:05 by Pic Design Team PIC Update Ready to Review" at bounding box center [369, 85] width 678 height 28
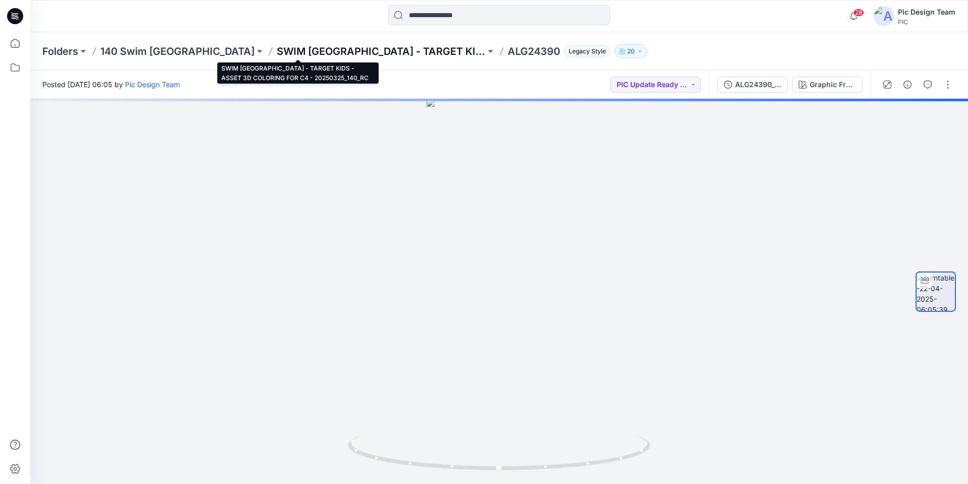
click at [297, 47] on p "SWIM [GEOGRAPHIC_DATA] - TARGET KIDS - ASSET 3D COLORING FOR C4 - 20250325_140_…" at bounding box center [381, 51] width 209 height 14
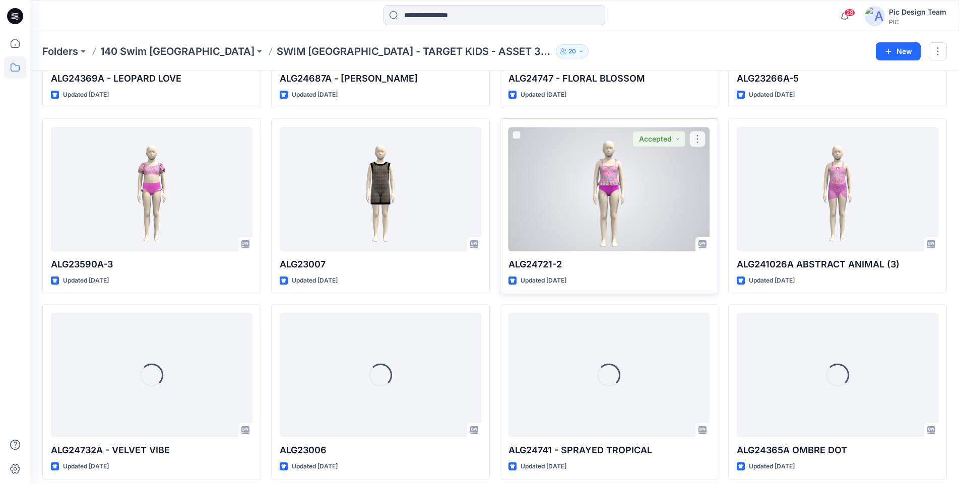
scroll to position [927, 0]
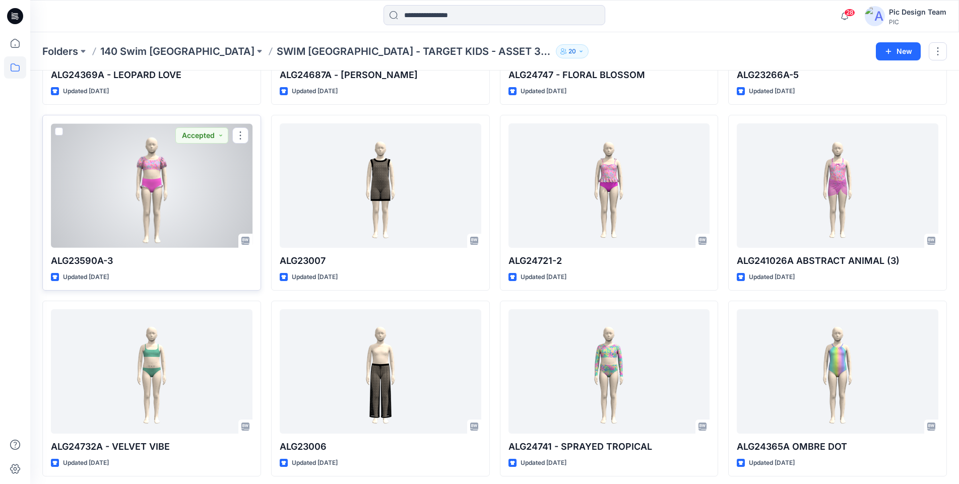
click at [172, 175] on div at bounding box center [152, 185] width 202 height 124
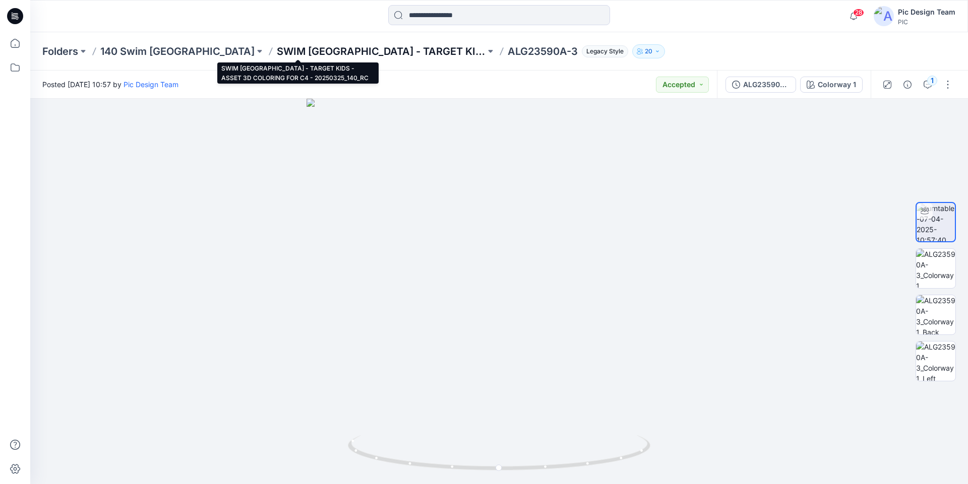
click at [298, 52] on p "SWIM [GEOGRAPHIC_DATA] - TARGET KIDS - ASSET 3D COLORING FOR C4 - 20250325_140_…" at bounding box center [381, 51] width 209 height 14
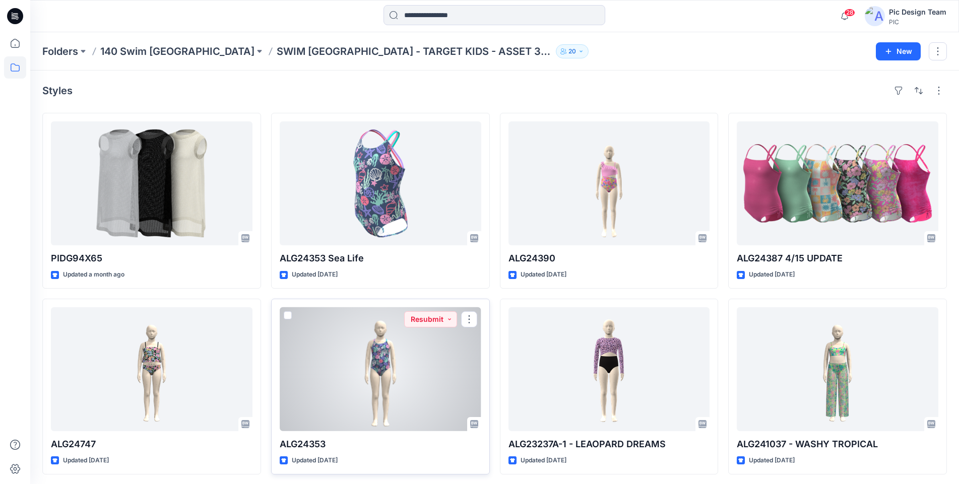
click at [416, 351] on div at bounding box center [381, 369] width 202 height 124
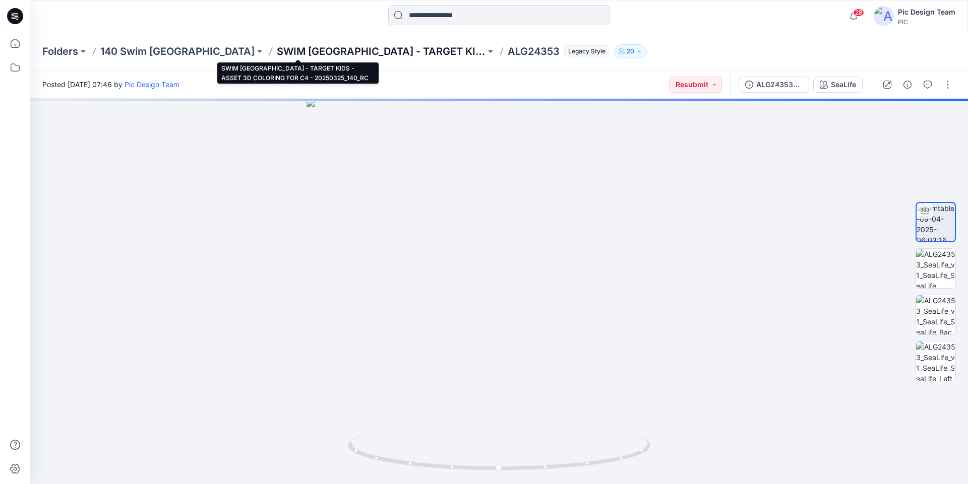
click at [277, 47] on p "SWIM [GEOGRAPHIC_DATA] - TARGET KIDS - ASSET 3D COLORING FOR C4 - 20250325_140_…" at bounding box center [381, 51] width 209 height 14
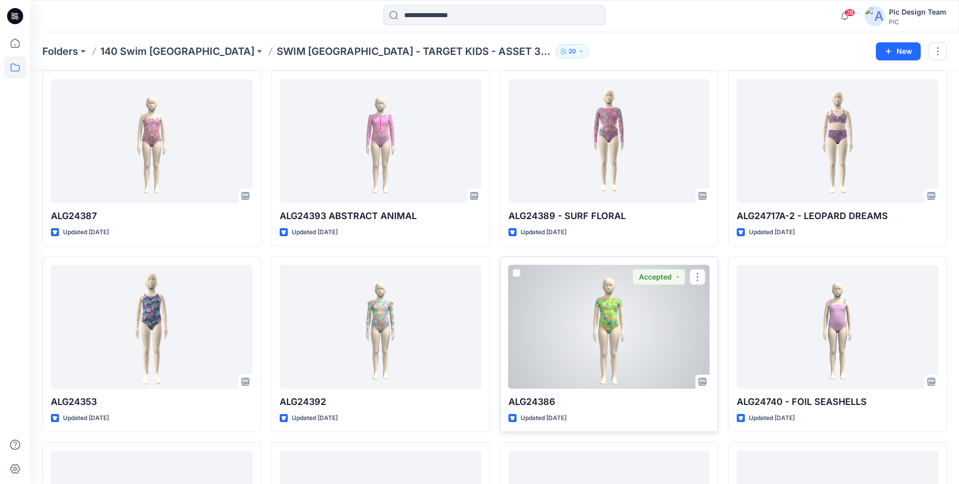
scroll to position [436, 0]
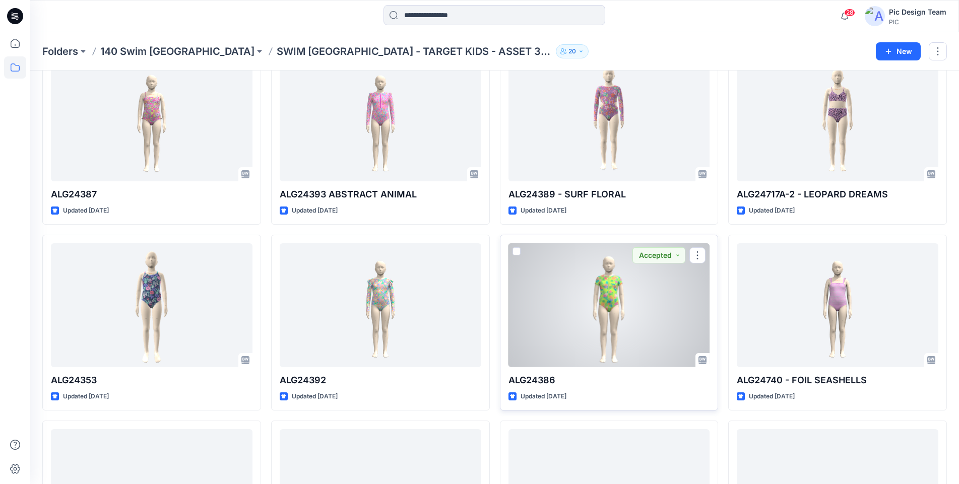
click at [607, 321] on div at bounding box center [610, 305] width 202 height 124
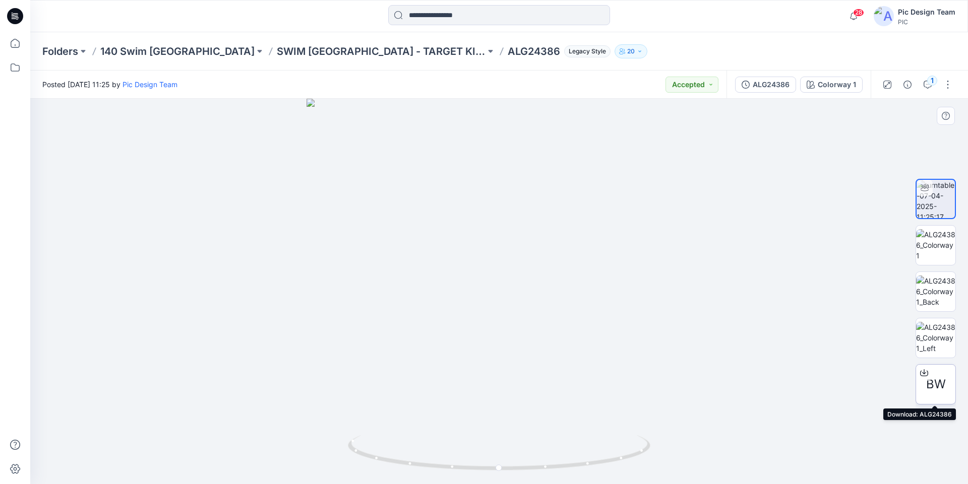
click at [930, 381] on span "BW" at bounding box center [936, 384] width 20 height 18
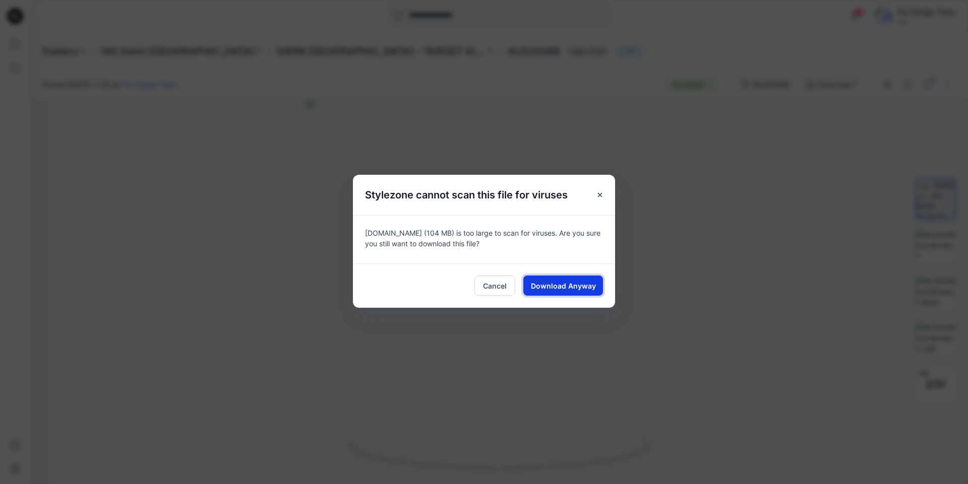
click at [565, 276] on button "Download Anyway" at bounding box center [563, 286] width 80 height 20
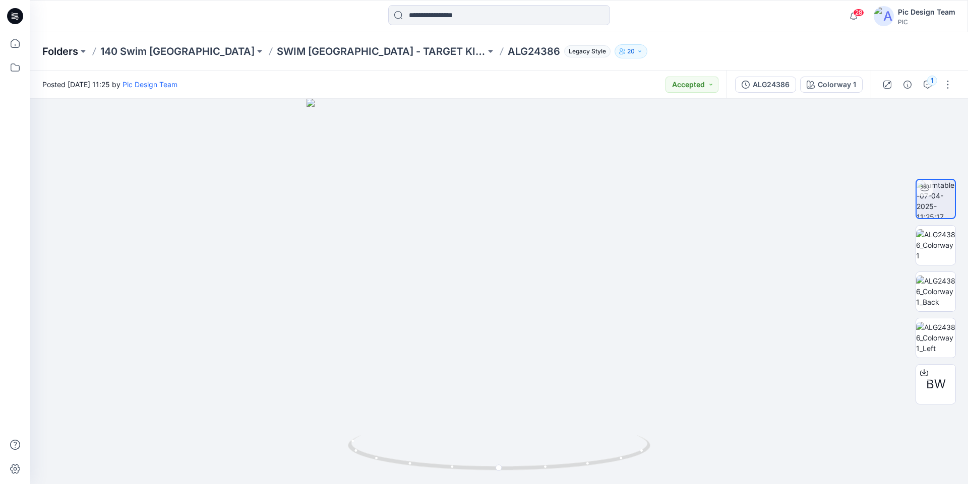
click at [63, 53] on p "Folders" at bounding box center [60, 51] width 36 height 14
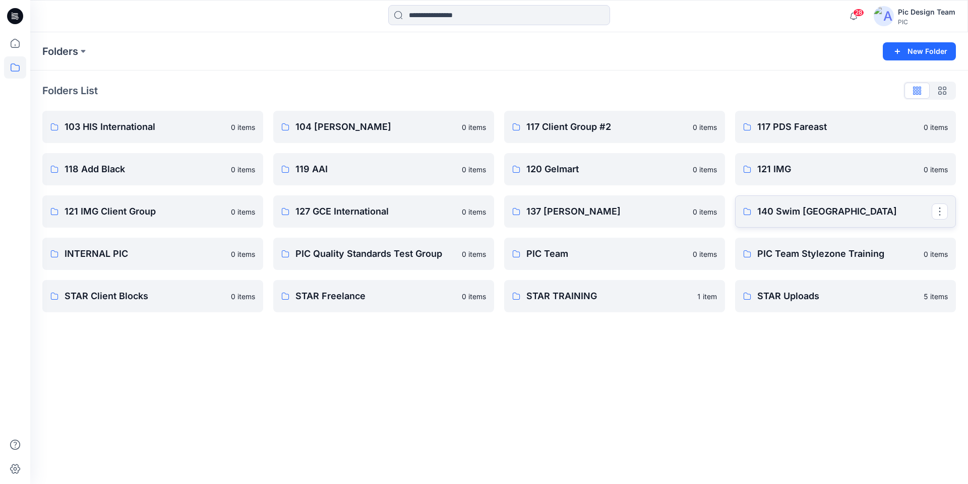
click at [767, 212] on p "140 Swim [GEOGRAPHIC_DATA]" at bounding box center [844, 212] width 174 height 14
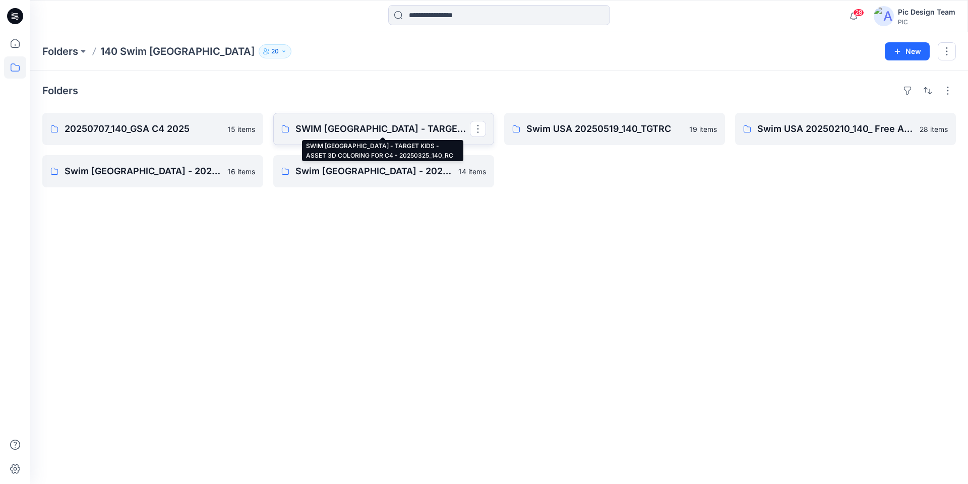
click at [430, 128] on p "SWIM [GEOGRAPHIC_DATA] - TARGET KIDS - ASSET 3D COLORING FOR C4 - 20250325_140_…" at bounding box center [382, 129] width 174 height 14
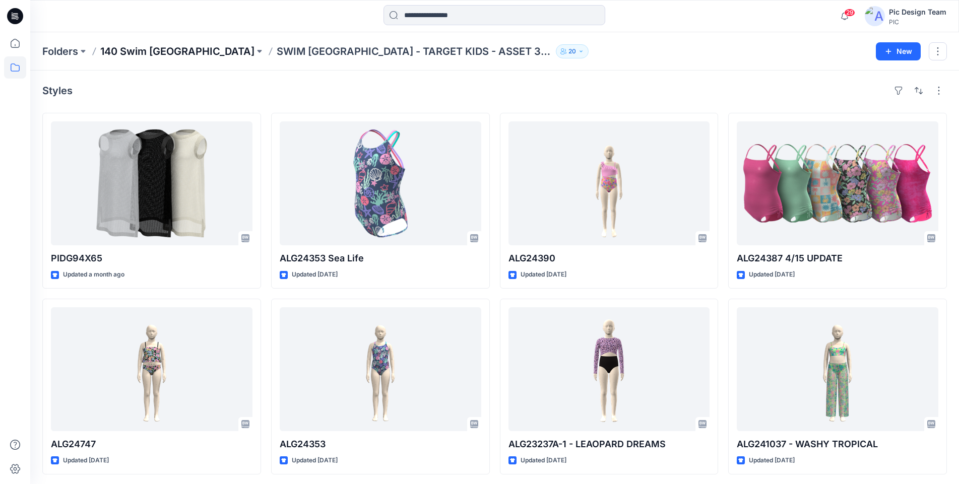
click at [138, 53] on p "140 Swim [GEOGRAPHIC_DATA]" at bounding box center [177, 51] width 154 height 14
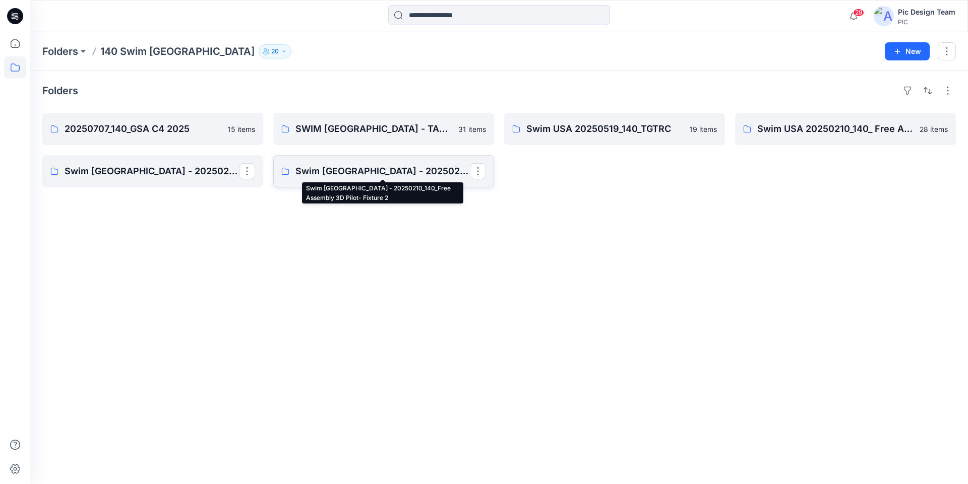
click at [407, 172] on p "Swim [GEOGRAPHIC_DATA] - 20250210_140_Free Assembly 3D Pilot- Fixture 2" at bounding box center [382, 171] width 174 height 14
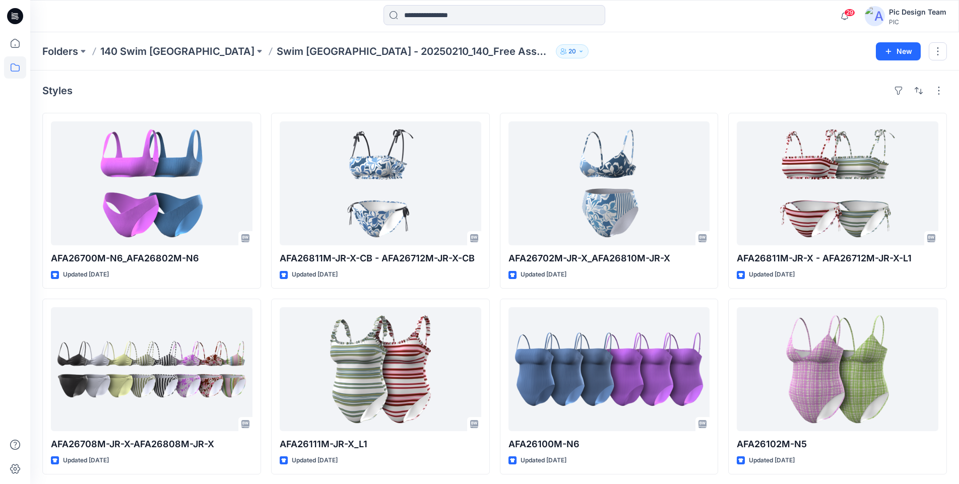
click at [156, 52] on p "140 Swim [GEOGRAPHIC_DATA]" at bounding box center [177, 51] width 154 height 14
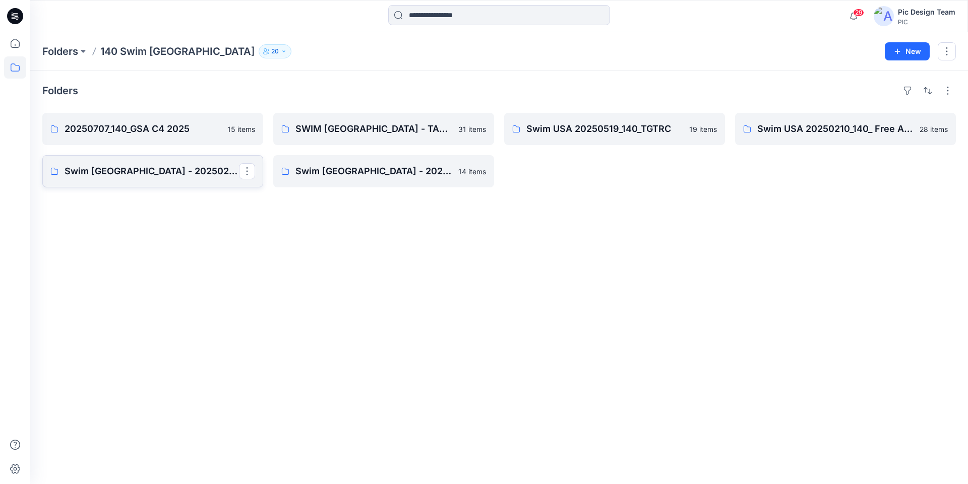
click at [196, 171] on p "Swim [GEOGRAPHIC_DATA] - 20250210_140_Free Assembly 3D Pilot- Fixture 1" at bounding box center [152, 171] width 174 height 14
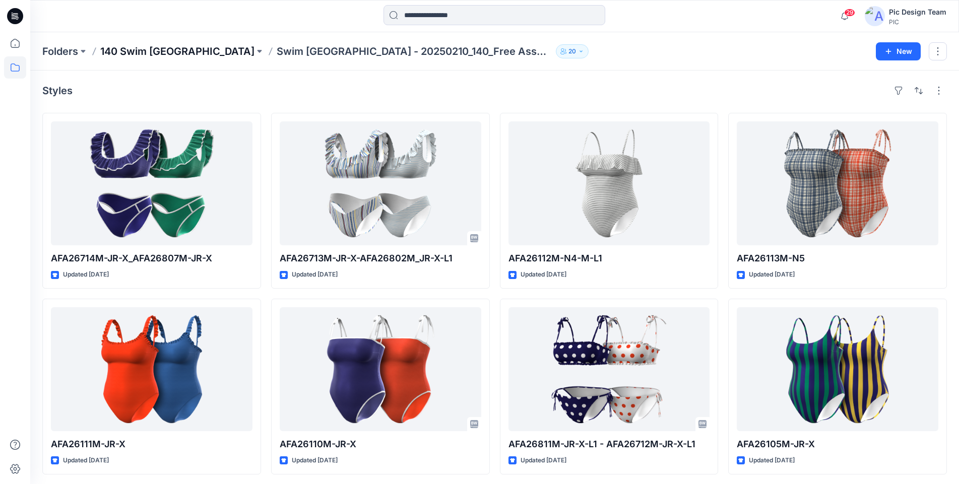
click at [151, 51] on p "140 Swim [GEOGRAPHIC_DATA]" at bounding box center [177, 51] width 154 height 14
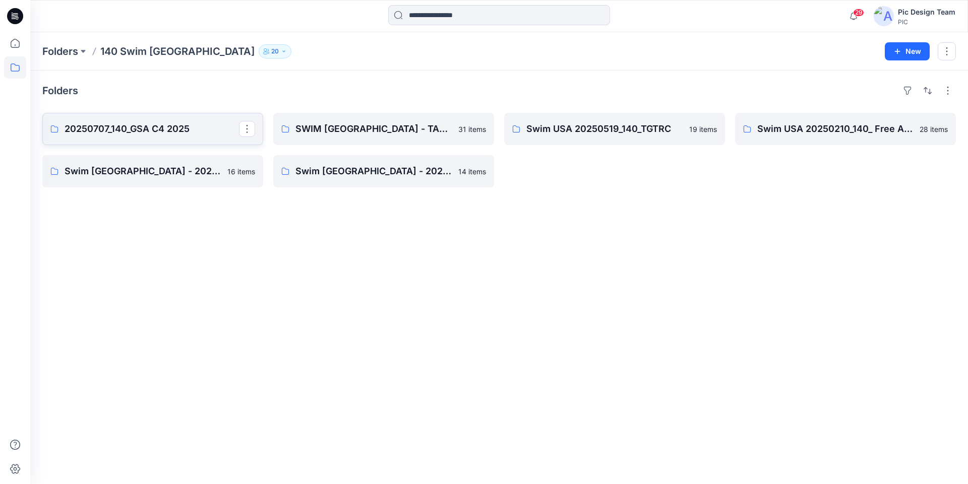
click at [185, 131] on p "20250707_140_GSA C4 2025" at bounding box center [152, 129] width 174 height 14
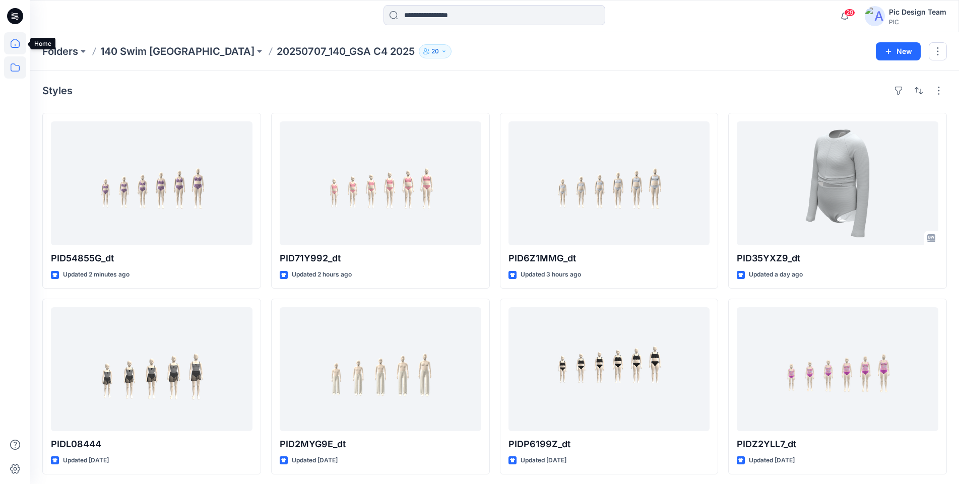
click at [18, 47] on icon at bounding box center [15, 43] width 9 height 9
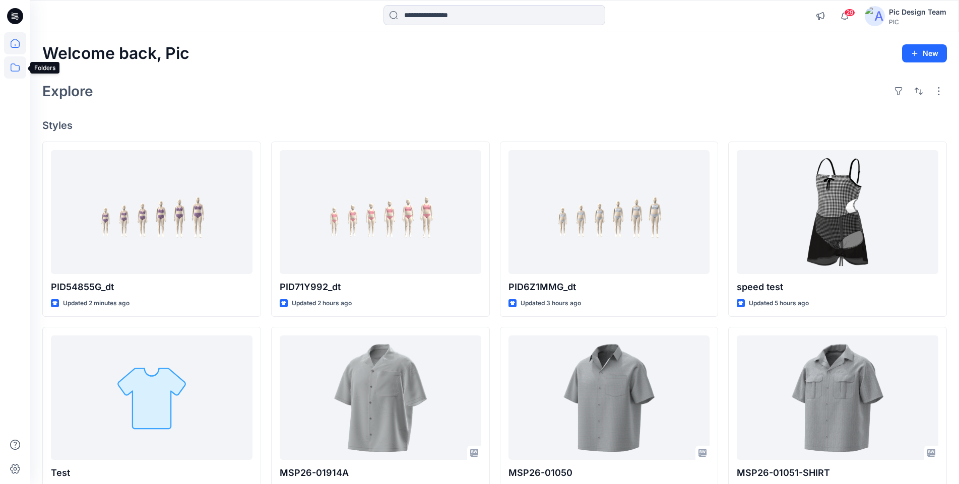
click at [18, 70] on icon at bounding box center [15, 67] width 22 height 22
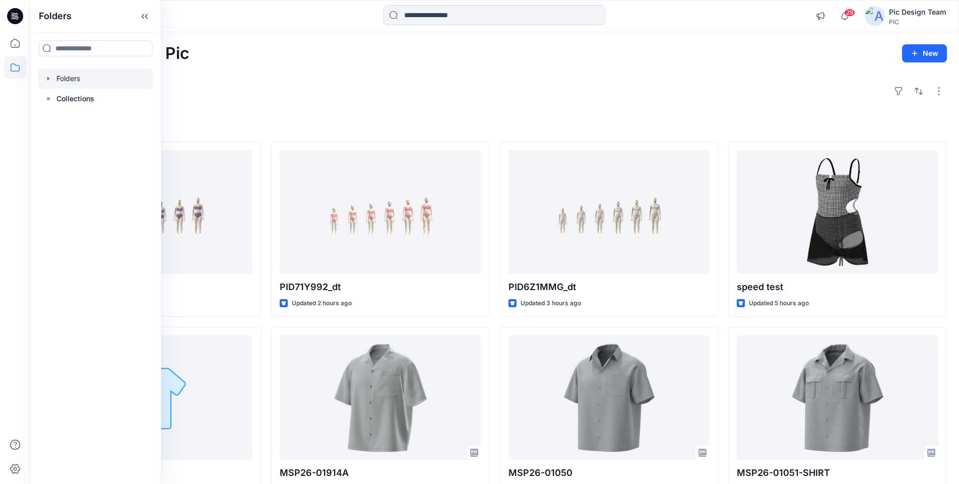
click at [81, 83] on div at bounding box center [95, 79] width 115 height 20
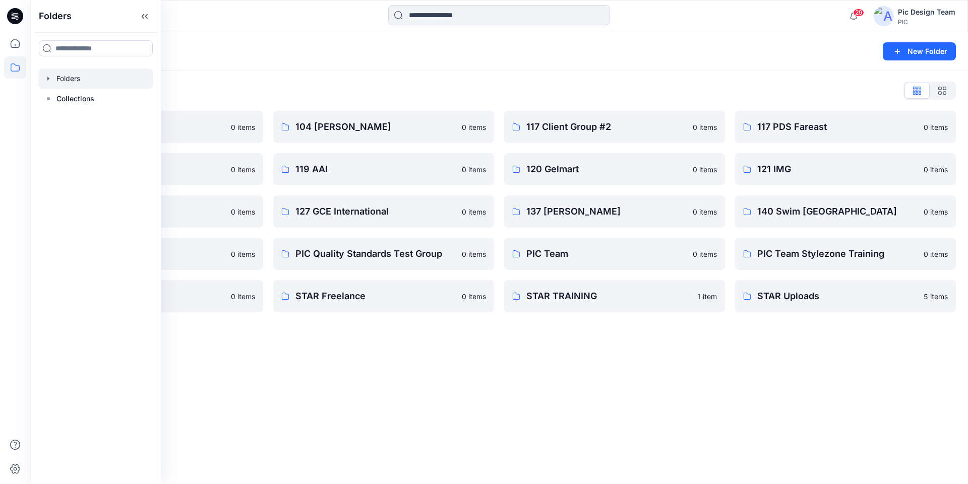
click at [413, 374] on div "Folders New Folder Folders List 103 HIS International 0 items 118 Add Black 0 i…" at bounding box center [498, 258] width 937 height 452
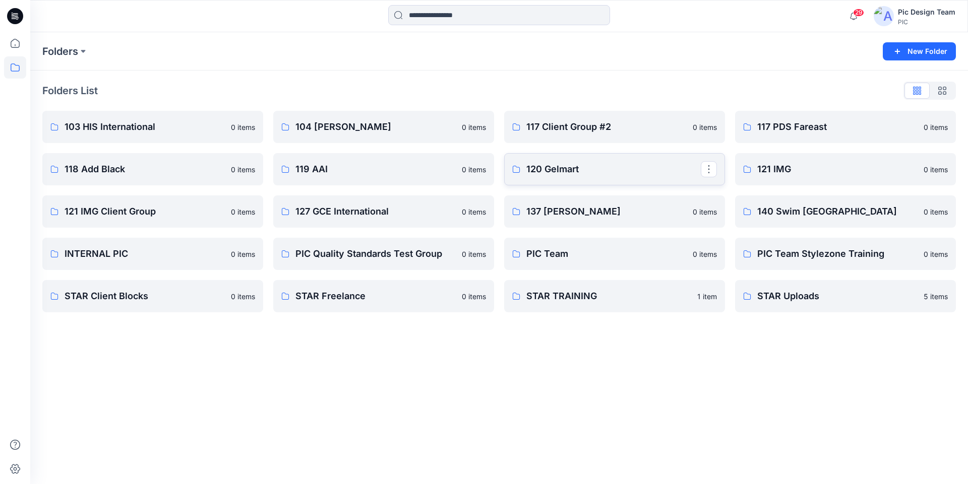
click at [553, 166] on p "120 Gelmart" at bounding box center [613, 169] width 174 height 14
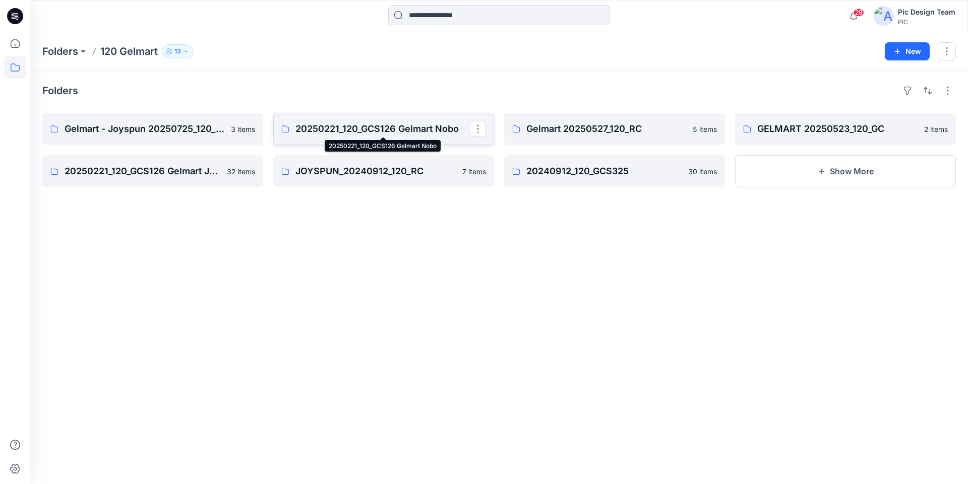
click at [416, 131] on p "20250221_120_GCS126 Gelmart Nobo" at bounding box center [382, 129] width 174 height 14
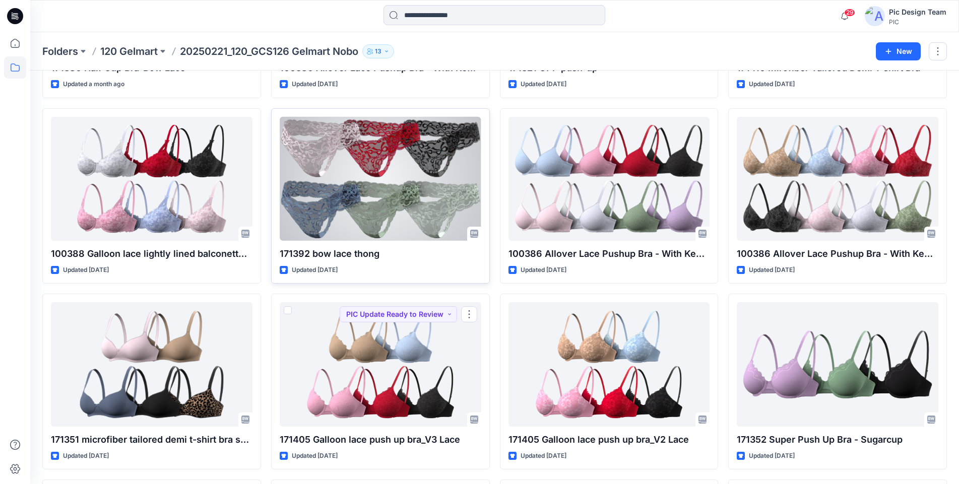
scroll to position [723, 0]
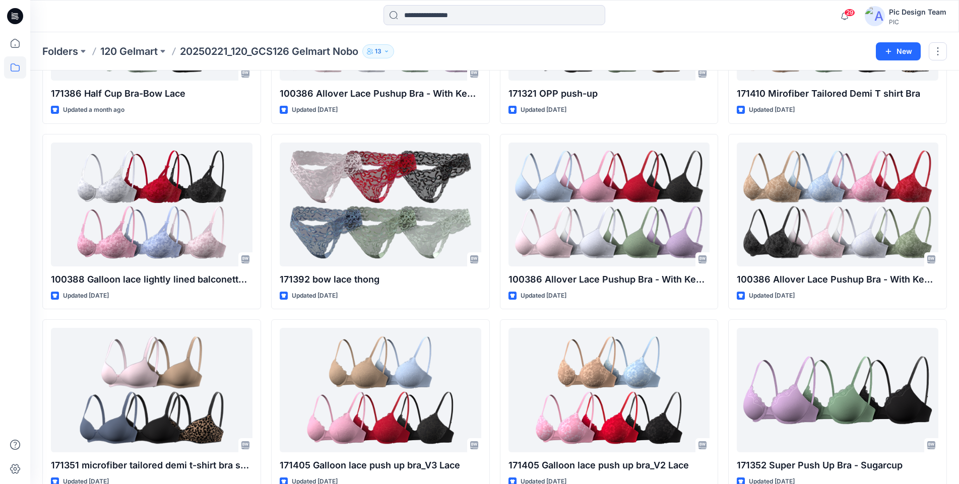
click at [908, 314] on div "171393 bow lace cheeky Updated a month ago 100386 Allover Lace Push-up Bra Upda…" at bounding box center [837, 221] width 219 height 1663
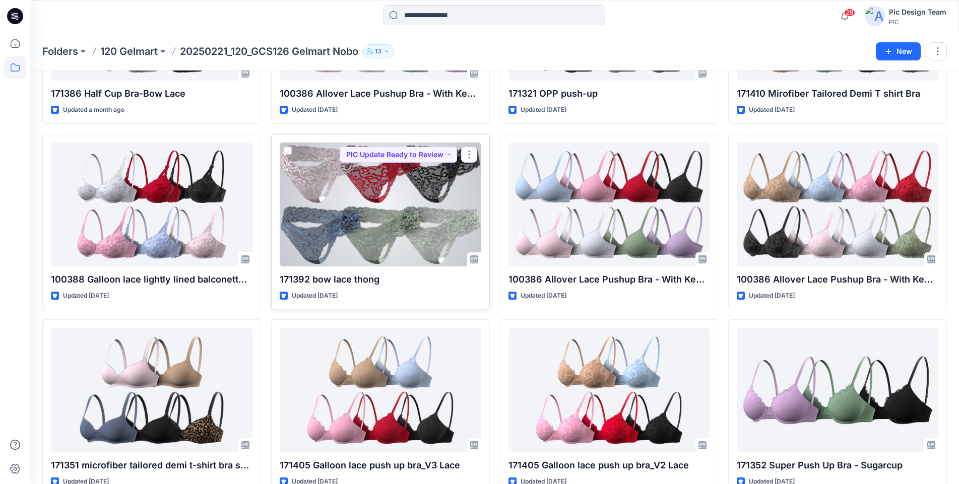
click at [419, 235] on div at bounding box center [381, 205] width 202 height 124
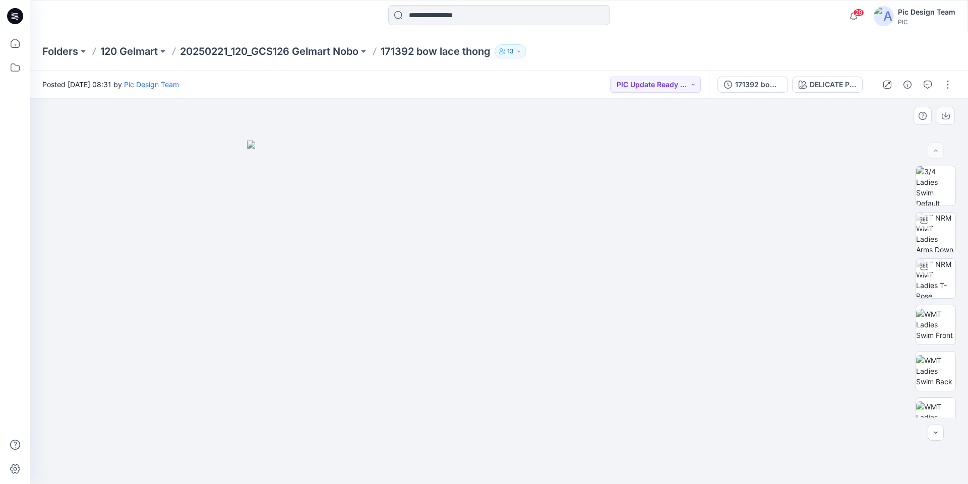
click at [579, 274] on img at bounding box center [499, 313] width 504 height 344
click at [945, 117] on icon "button" at bounding box center [945, 114] width 4 height 5
click at [815, 191] on div at bounding box center [498, 292] width 937 height 386
click at [294, 49] on p "20250221_120_GCS126 Gelmart Nobo" at bounding box center [269, 51] width 178 height 14
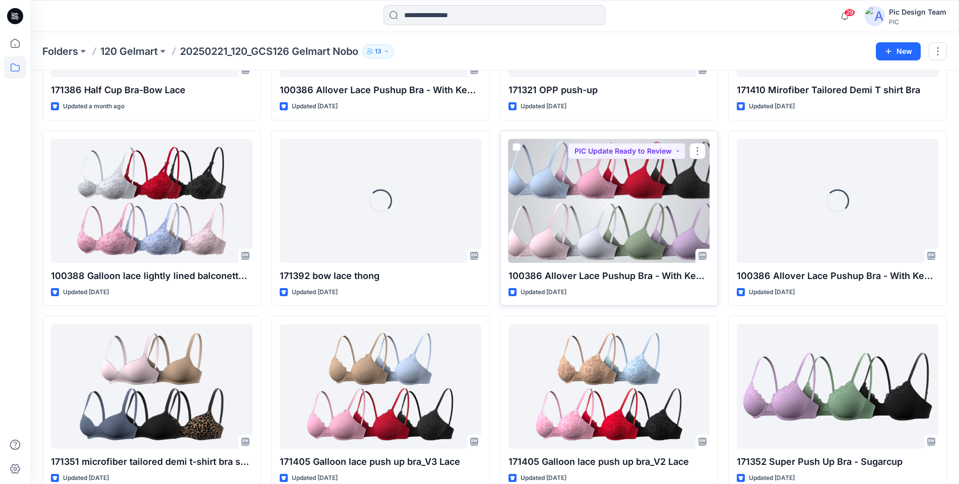
scroll to position [727, 0]
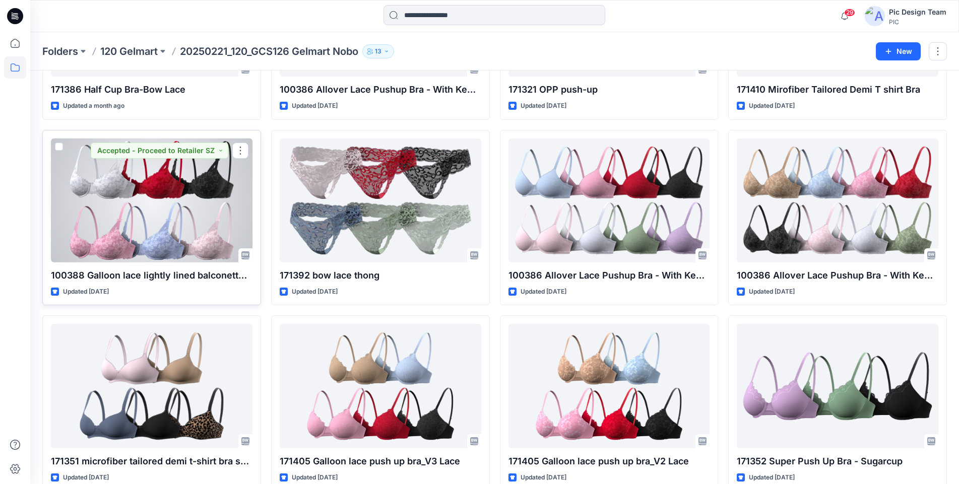
click at [210, 213] on div at bounding box center [152, 201] width 202 height 124
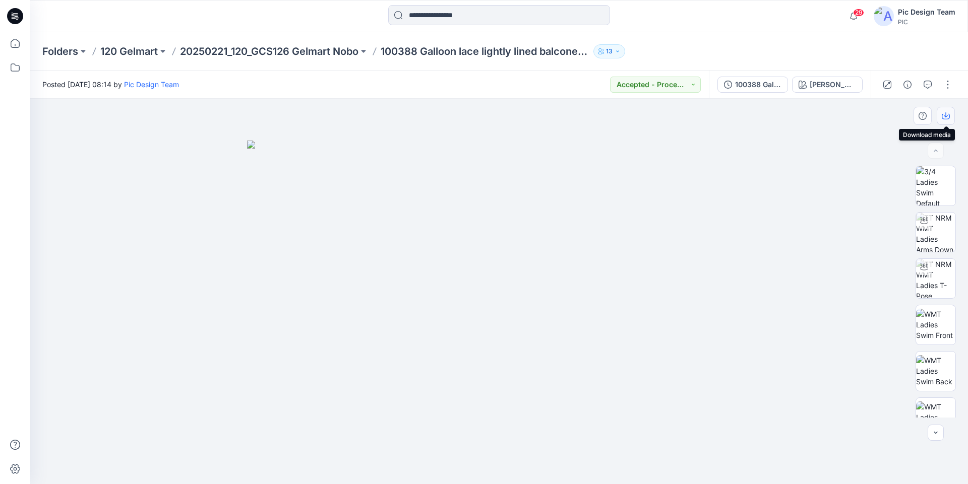
click at [947, 114] on icon "button" at bounding box center [945, 116] width 8 height 8
click at [810, 295] on div at bounding box center [498, 292] width 937 height 386
click at [340, 54] on p "20250221_120_GCS126 Gelmart Nobo" at bounding box center [269, 51] width 178 height 14
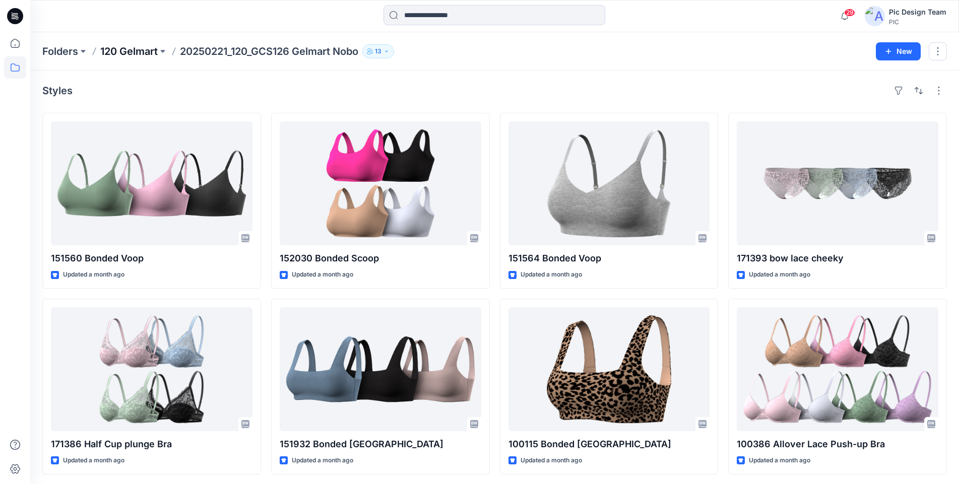
click at [128, 52] on p "120 Gelmart" at bounding box center [128, 51] width 57 height 14
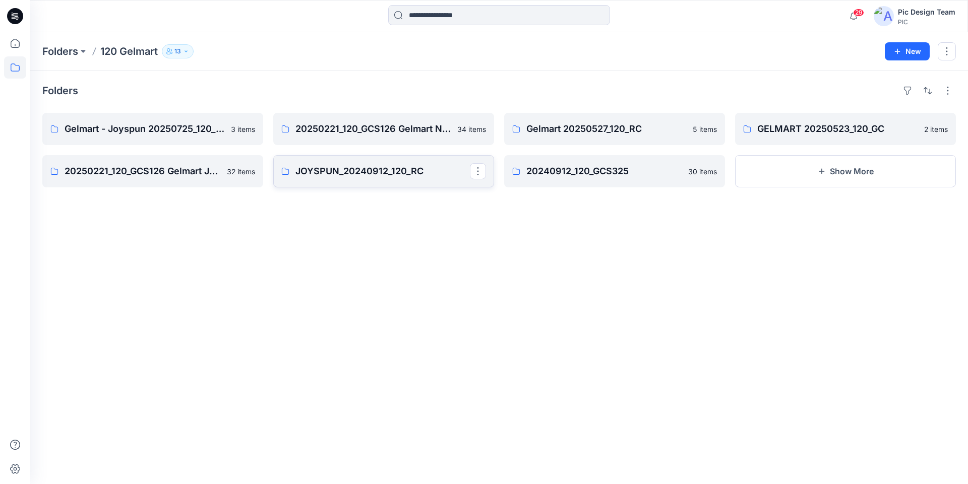
click at [358, 174] on p "JOYSPUN_20240912_120_RC" at bounding box center [382, 171] width 174 height 14
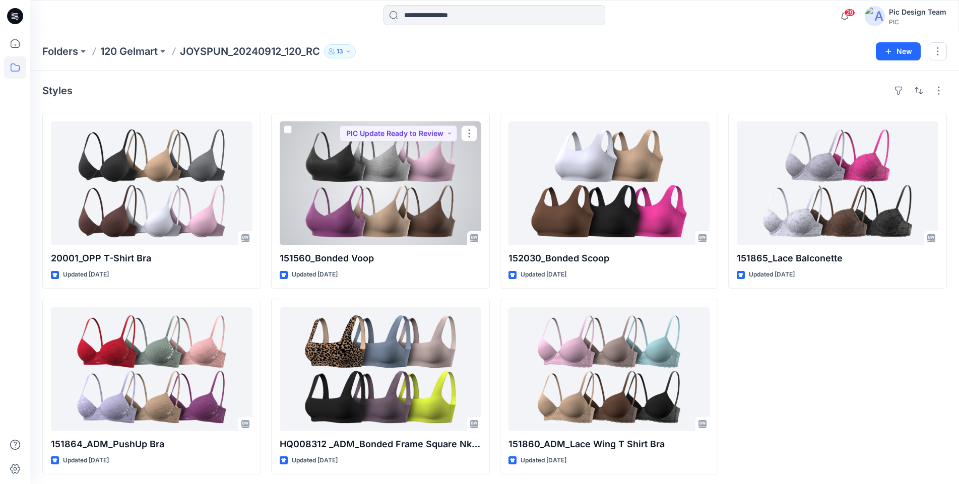
scroll to position [3, 0]
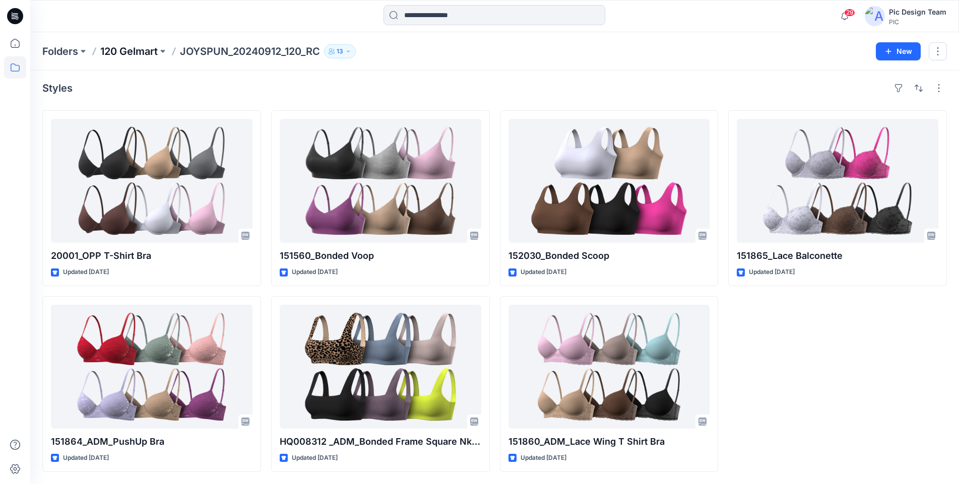
click at [140, 55] on p "120 Gelmart" at bounding box center [128, 51] width 57 height 14
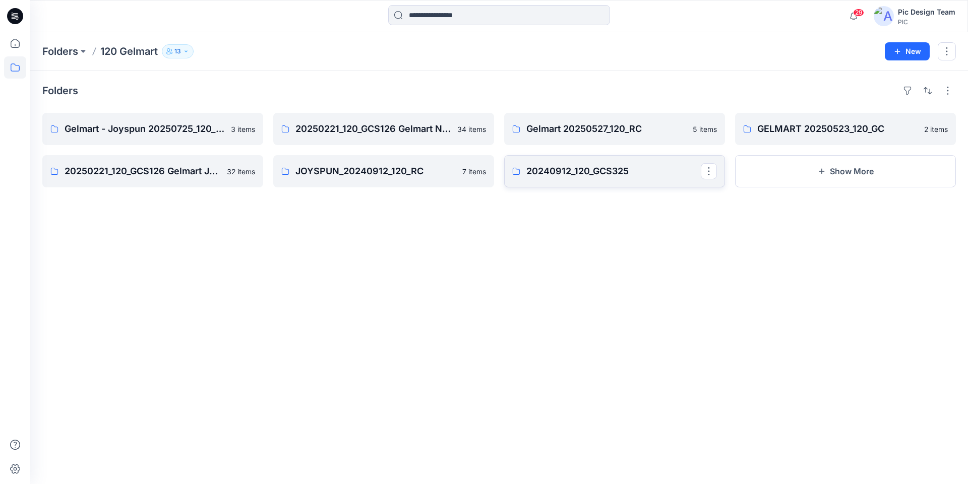
click at [548, 167] on p "20240912_120_GCS325" at bounding box center [613, 171] width 174 height 14
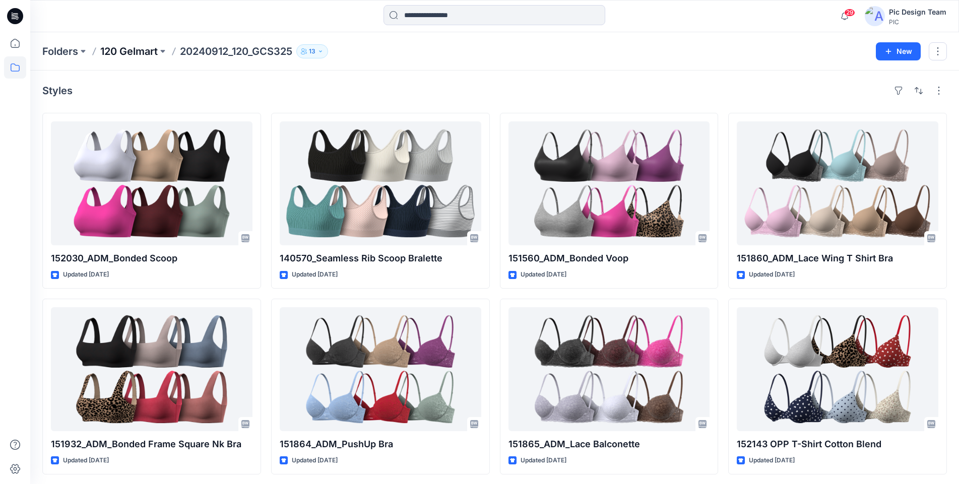
click at [132, 52] on p "120 Gelmart" at bounding box center [128, 51] width 57 height 14
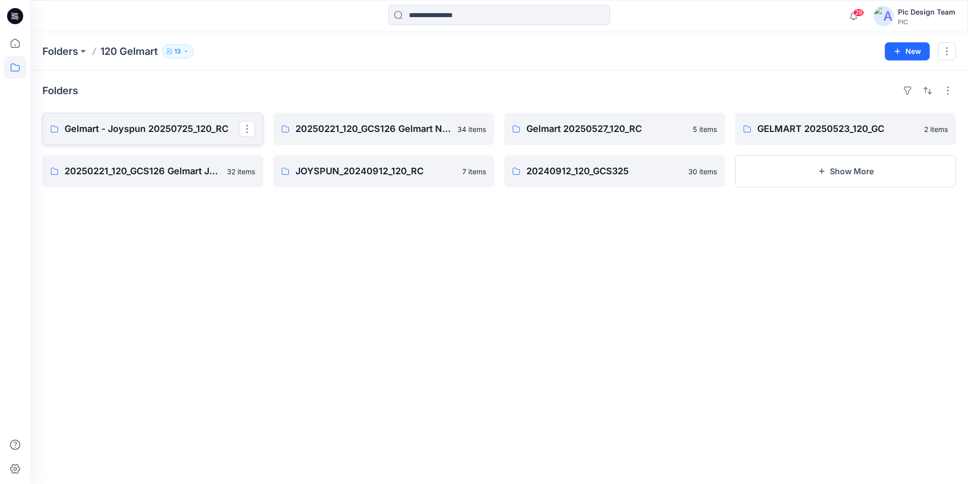
click at [142, 127] on p "Gelmart - Joyspun 20250725_120_RC" at bounding box center [152, 129] width 174 height 14
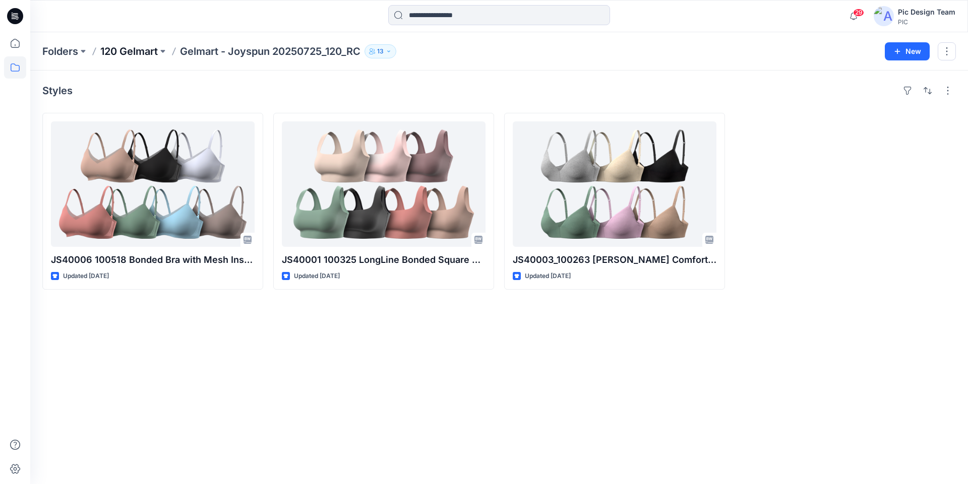
click at [131, 51] on p "120 Gelmart" at bounding box center [128, 51] width 57 height 14
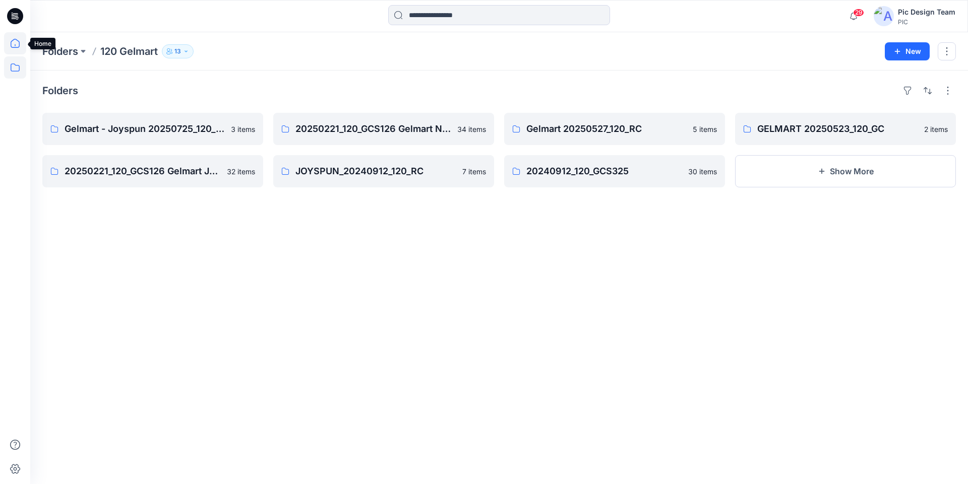
click at [11, 47] on icon at bounding box center [15, 43] width 22 height 22
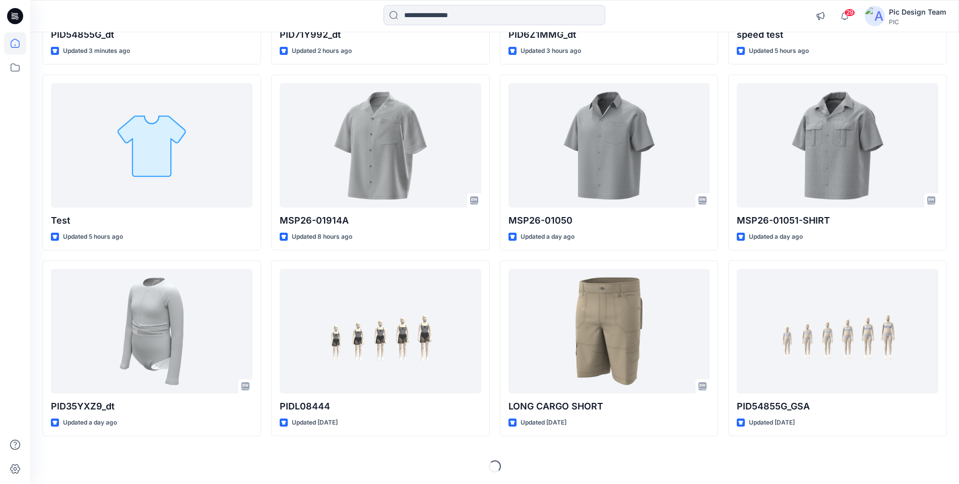
scroll to position [253, 0]
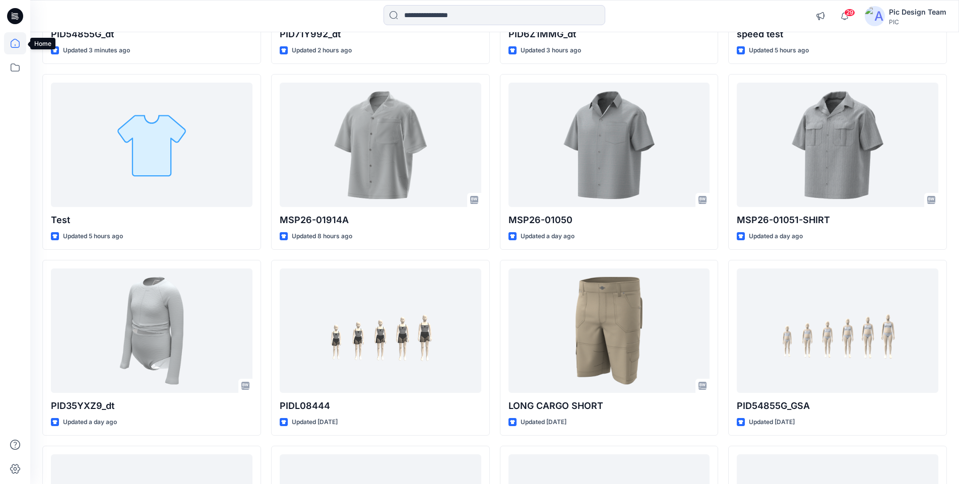
click at [20, 44] on icon at bounding box center [15, 43] width 22 height 22
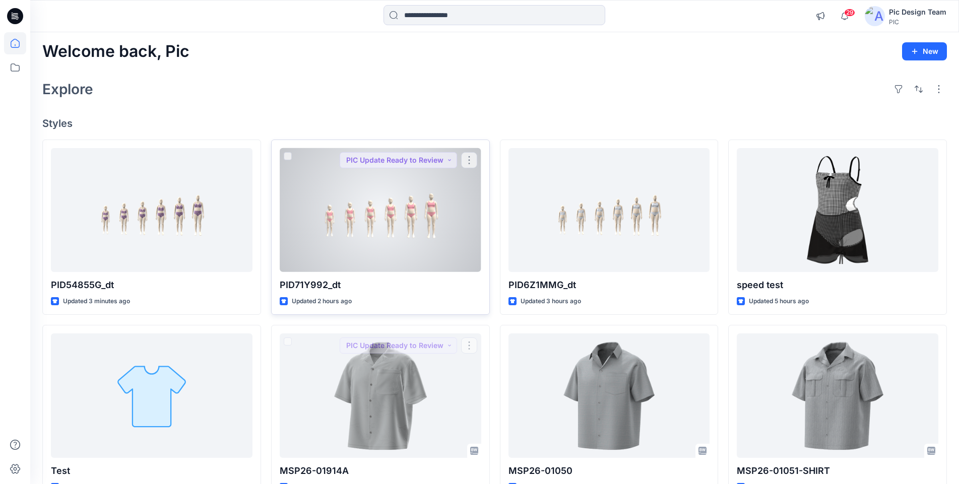
scroll to position [0, 0]
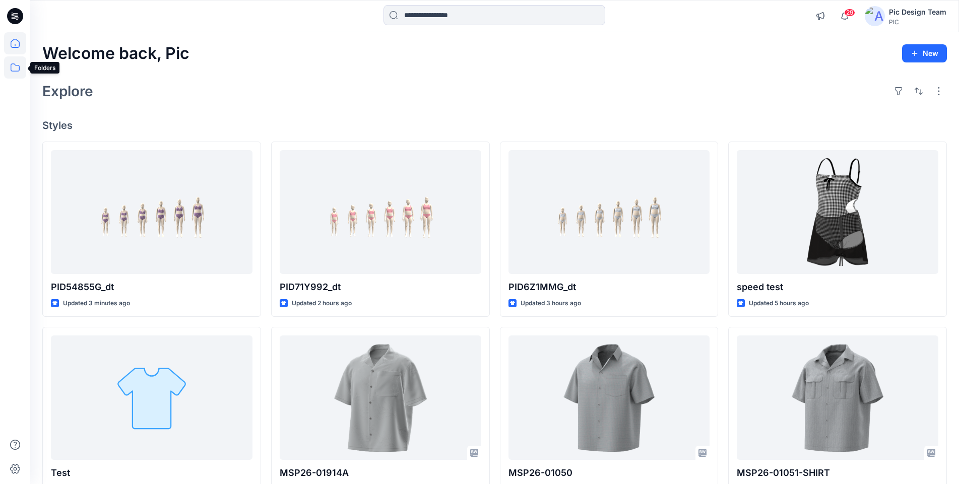
click at [13, 65] on icon at bounding box center [15, 67] width 22 height 22
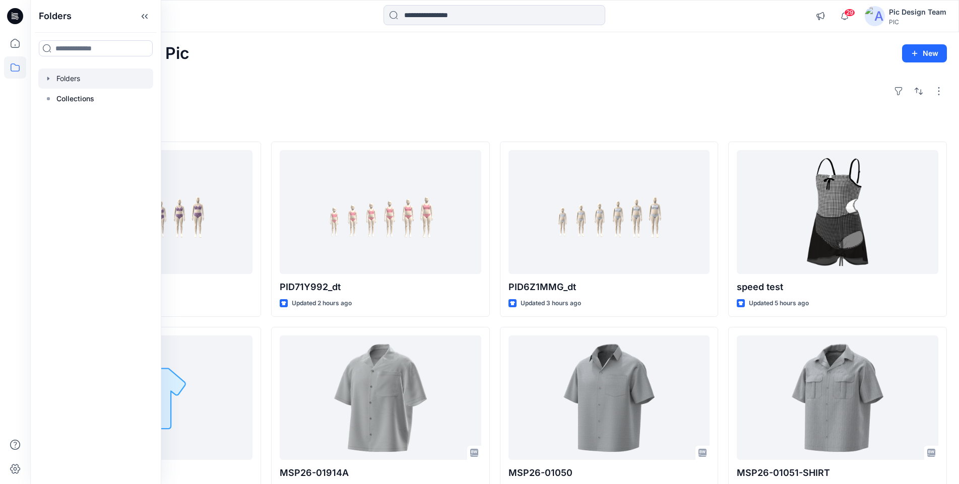
click at [105, 83] on div at bounding box center [95, 79] width 115 height 20
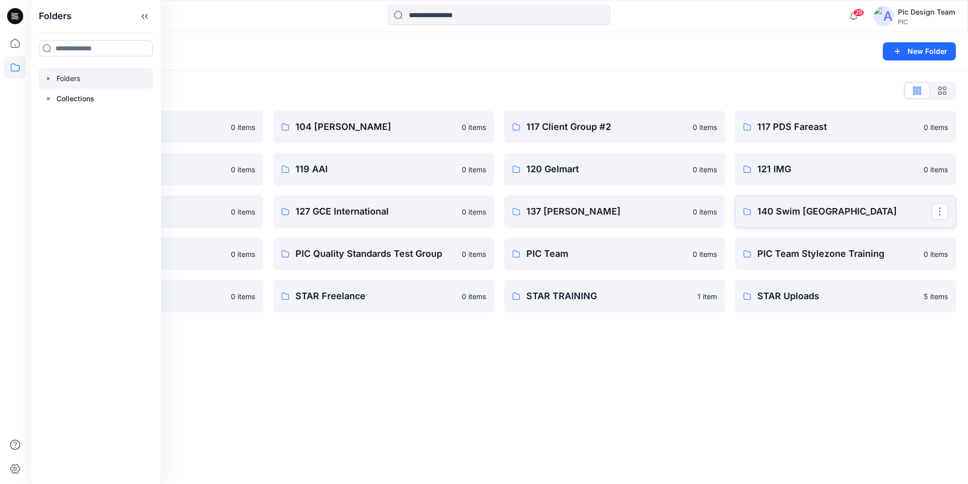
click at [791, 205] on p "140 Swim [GEOGRAPHIC_DATA]" at bounding box center [844, 212] width 174 height 14
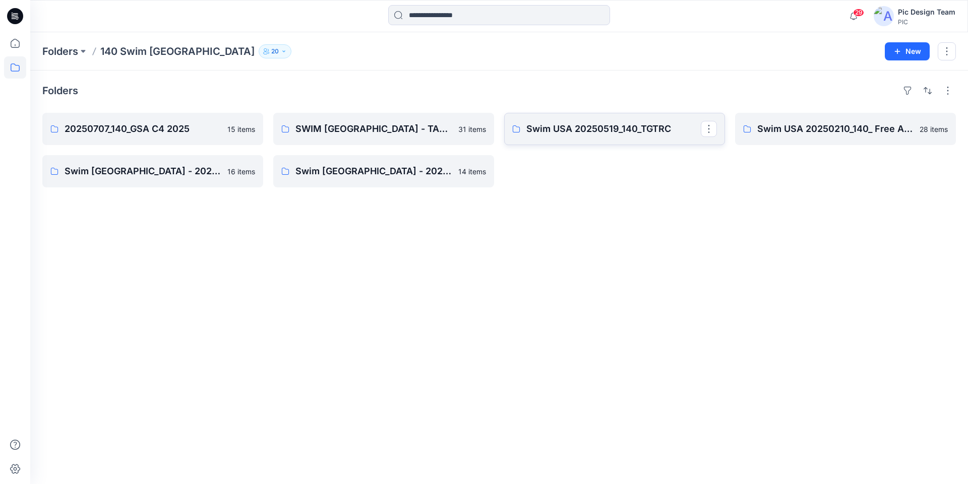
click at [623, 130] on p "Swim USA 20250519_140_TGTRC" at bounding box center [613, 129] width 174 height 14
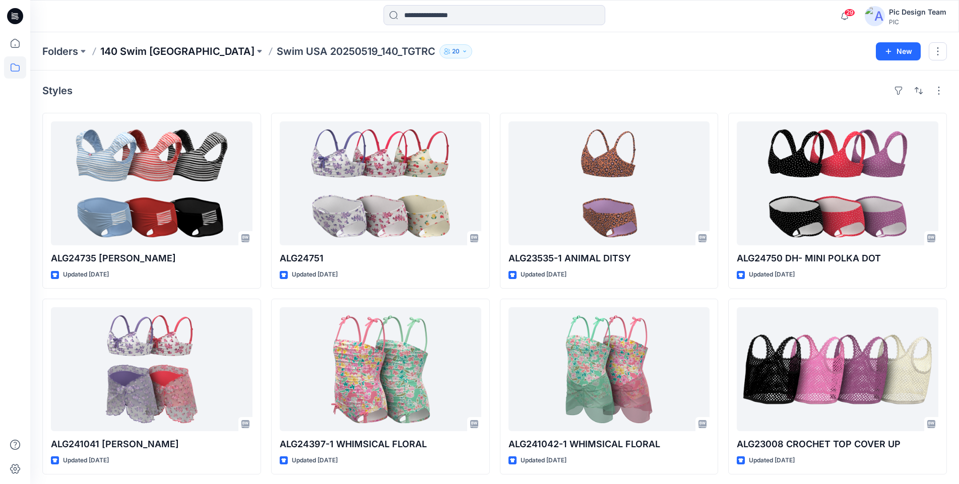
click at [135, 52] on p "140 Swim [GEOGRAPHIC_DATA]" at bounding box center [177, 51] width 154 height 14
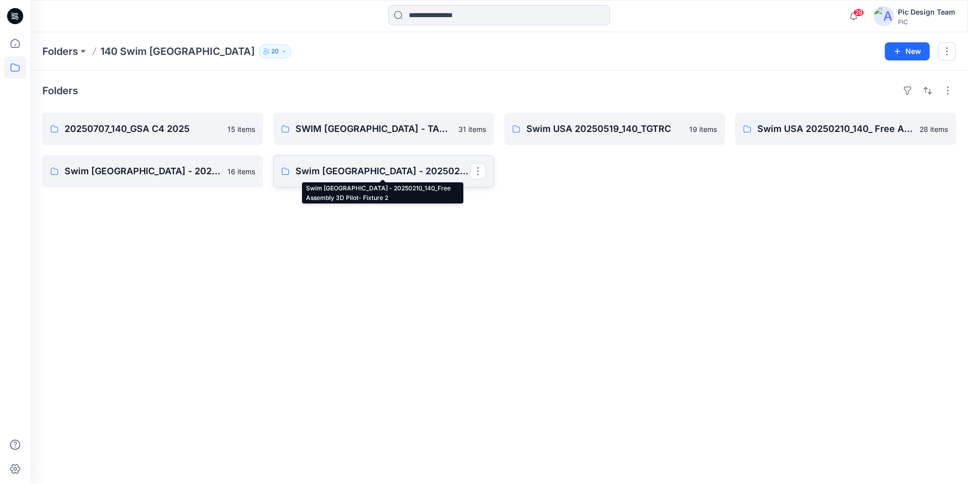
click at [358, 170] on p "Swim [GEOGRAPHIC_DATA] - 20250210_140_Free Assembly 3D Pilot- Fixture 2" at bounding box center [382, 171] width 174 height 14
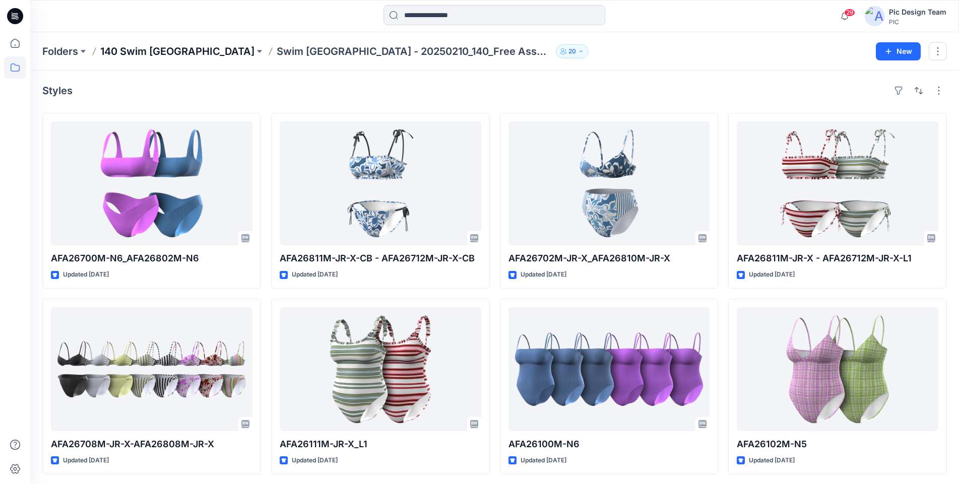
click at [144, 51] on p "140 Swim [GEOGRAPHIC_DATA]" at bounding box center [177, 51] width 154 height 14
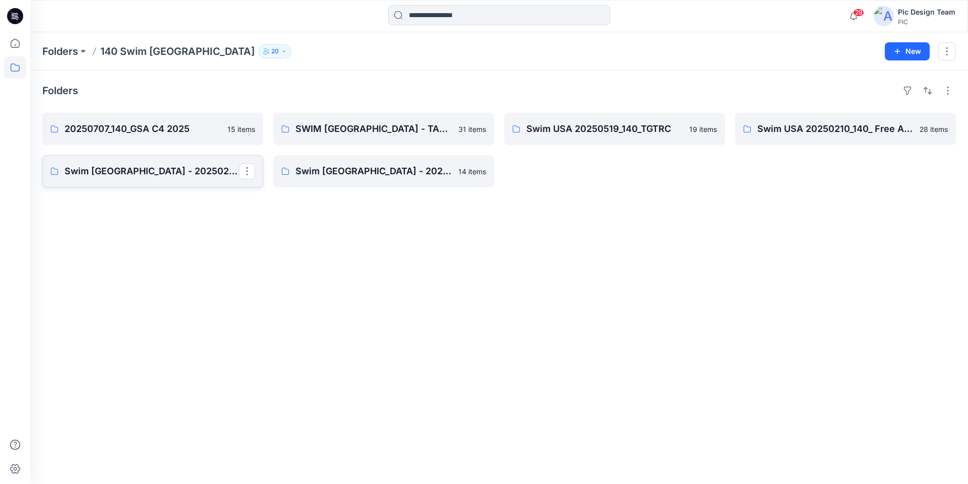
click at [183, 174] on p "Swim [GEOGRAPHIC_DATA] - 20250210_140_Free Assembly 3D Pilot- Fixture 1" at bounding box center [152, 171] width 174 height 14
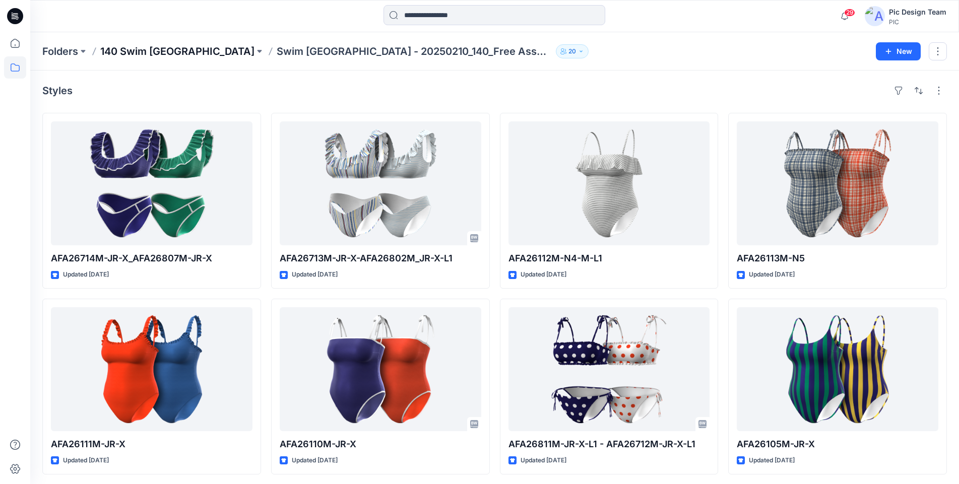
click at [145, 53] on p "140 Swim [GEOGRAPHIC_DATA]" at bounding box center [177, 51] width 154 height 14
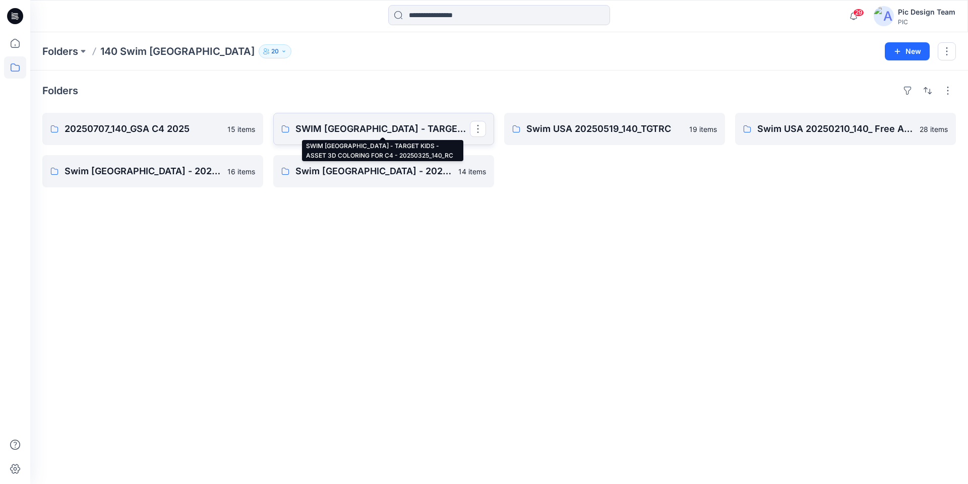
click at [323, 128] on p "SWIM [GEOGRAPHIC_DATA] - TARGET KIDS - ASSET 3D COLORING FOR C4 - 20250325_140_…" at bounding box center [382, 129] width 174 height 14
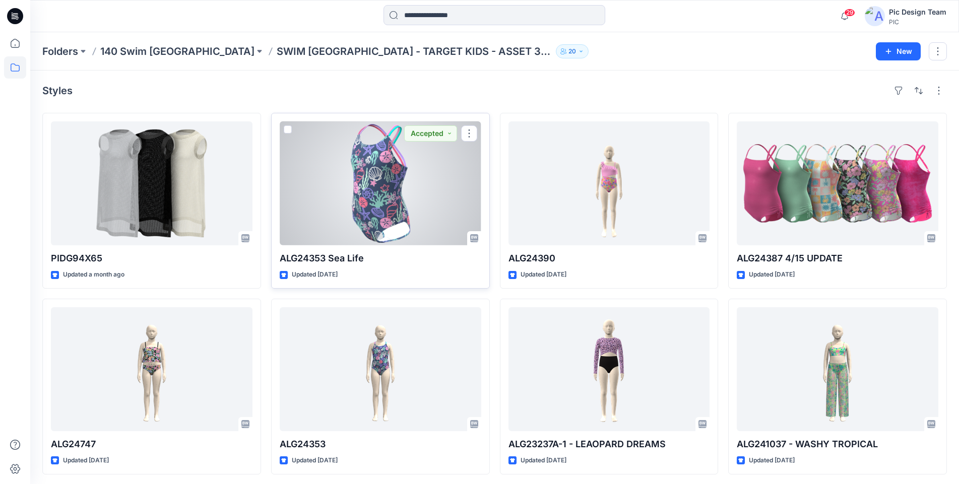
click at [367, 157] on div at bounding box center [381, 183] width 202 height 124
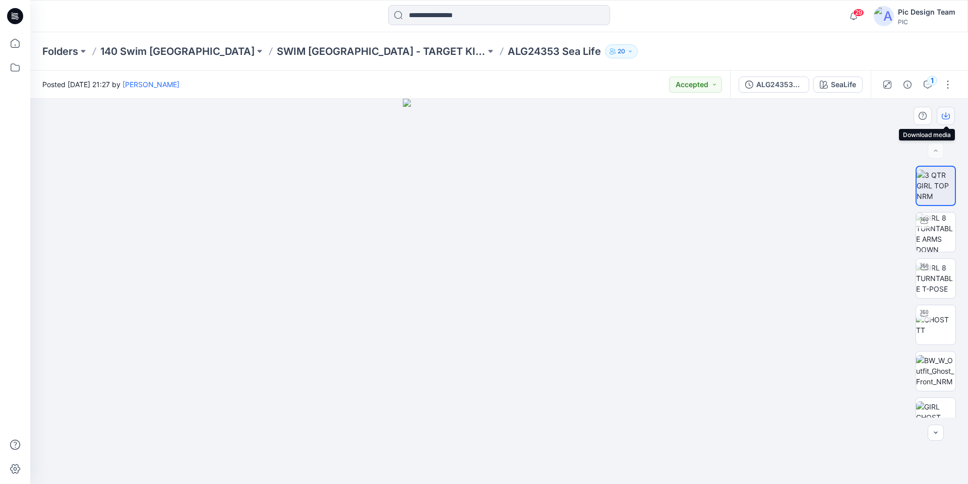
click at [944, 120] on button "button" at bounding box center [945, 116] width 18 height 18
click at [931, 328] on img at bounding box center [935, 324] width 39 height 21
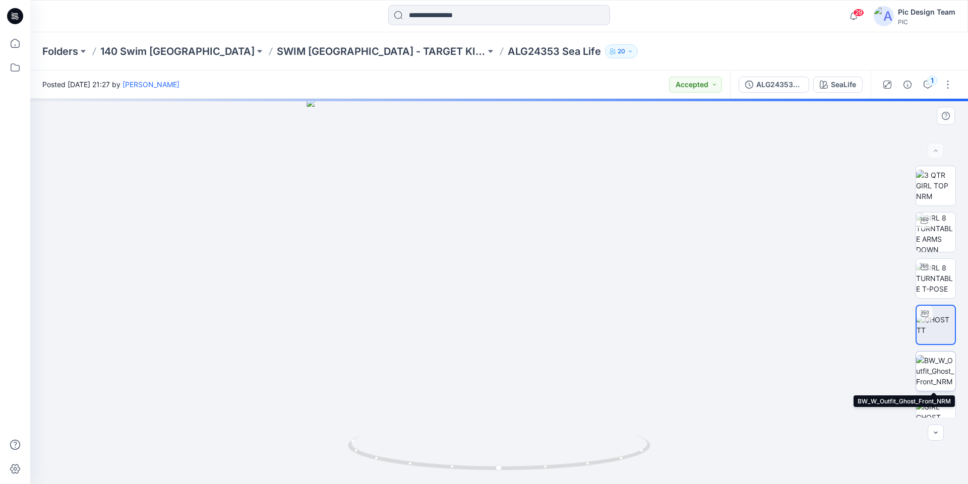
click at [934, 369] on img at bounding box center [935, 371] width 39 height 32
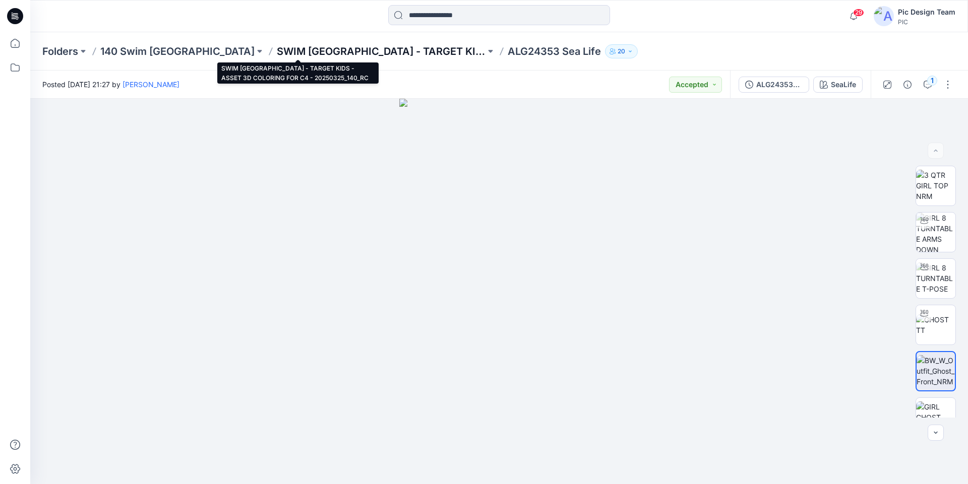
click at [312, 53] on p "SWIM [GEOGRAPHIC_DATA] - TARGET KIDS - ASSET 3D COLORING FOR C4 - 20250325_140_…" at bounding box center [381, 51] width 209 height 14
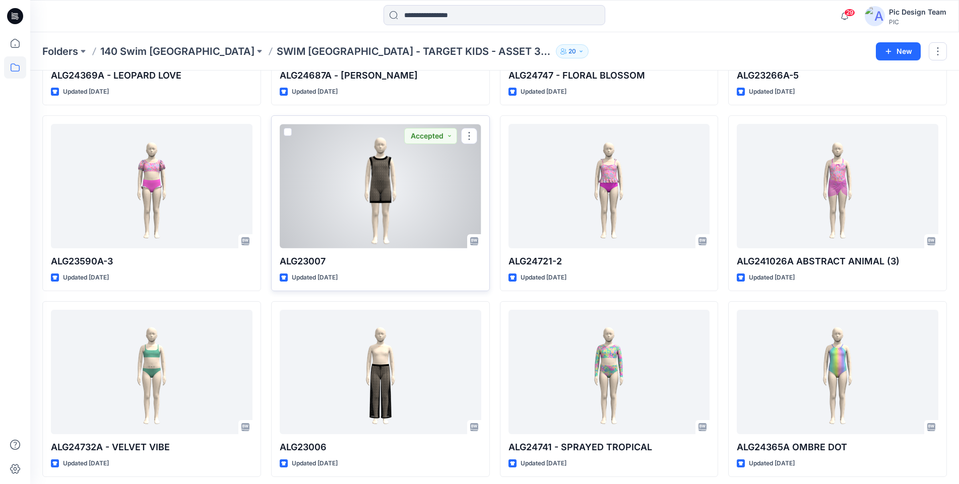
scroll to position [927, 0]
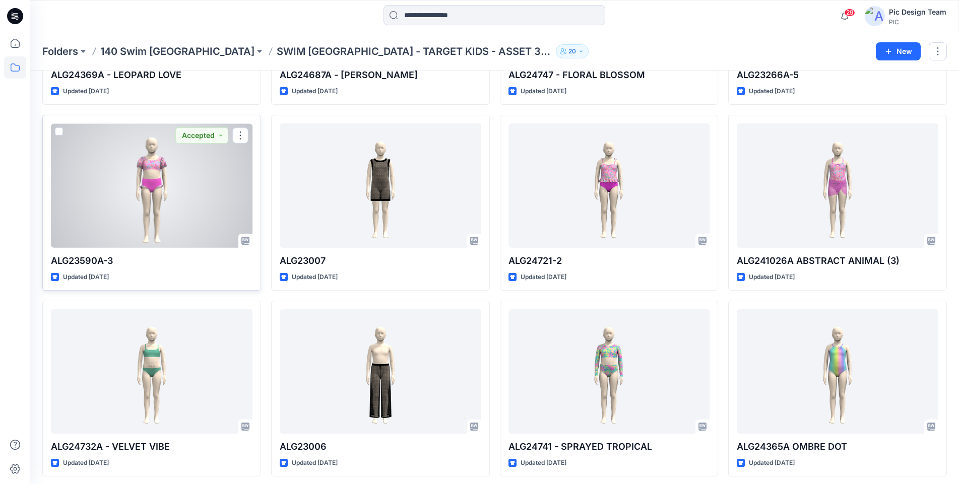
click at [187, 191] on div at bounding box center [152, 185] width 202 height 124
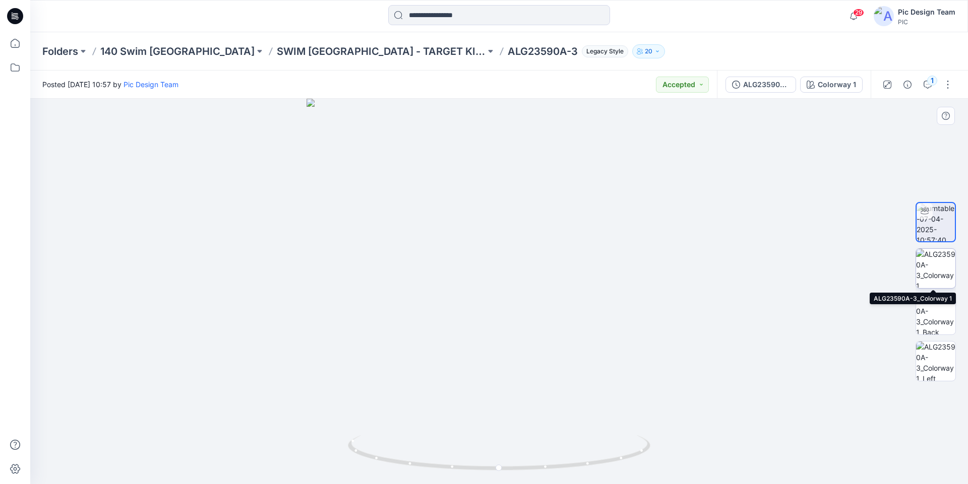
click at [938, 279] on img at bounding box center [935, 268] width 39 height 39
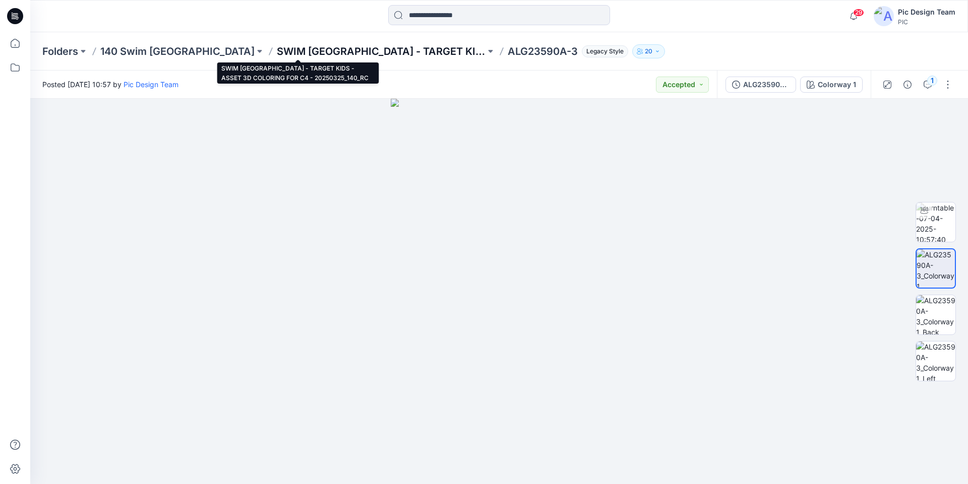
click at [337, 51] on p "SWIM [GEOGRAPHIC_DATA] - TARGET KIDS - ASSET 3D COLORING FOR C4 - 20250325_140_…" at bounding box center [381, 51] width 209 height 14
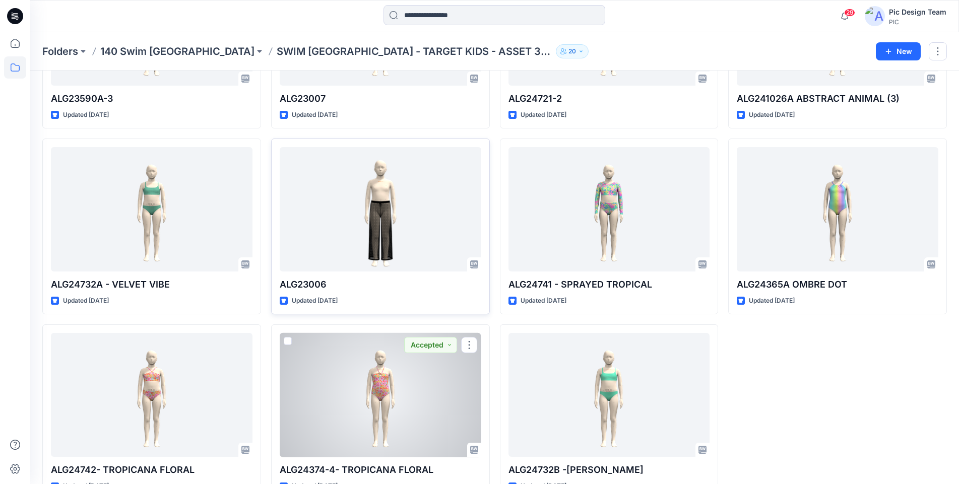
scroll to position [1118, 0]
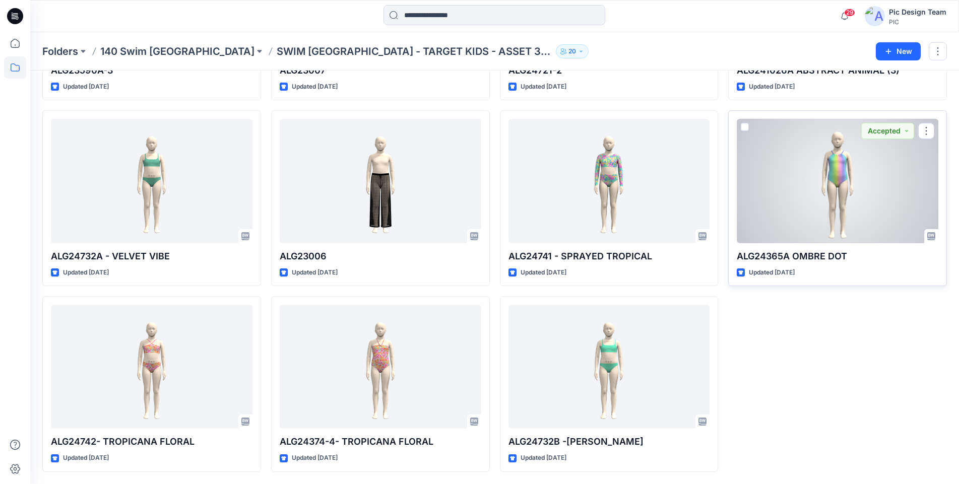
click at [826, 184] on div at bounding box center [838, 181] width 202 height 124
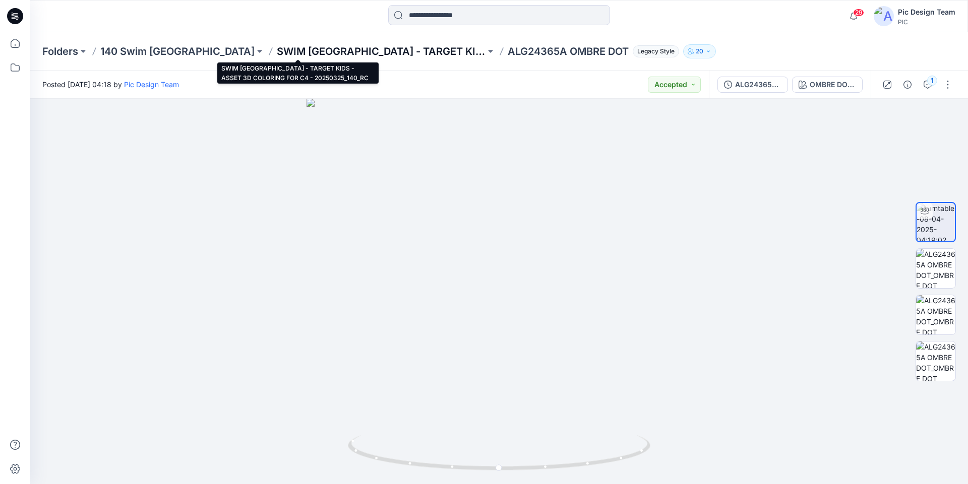
click at [334, 47] on p "SWIM [GEOGRAPHIC_DATA] - TARGET KIDS - ASSET 3D COLORING FOR C4 - 20250325_140_…" at bounding box center [381, 51] width 209 height 14
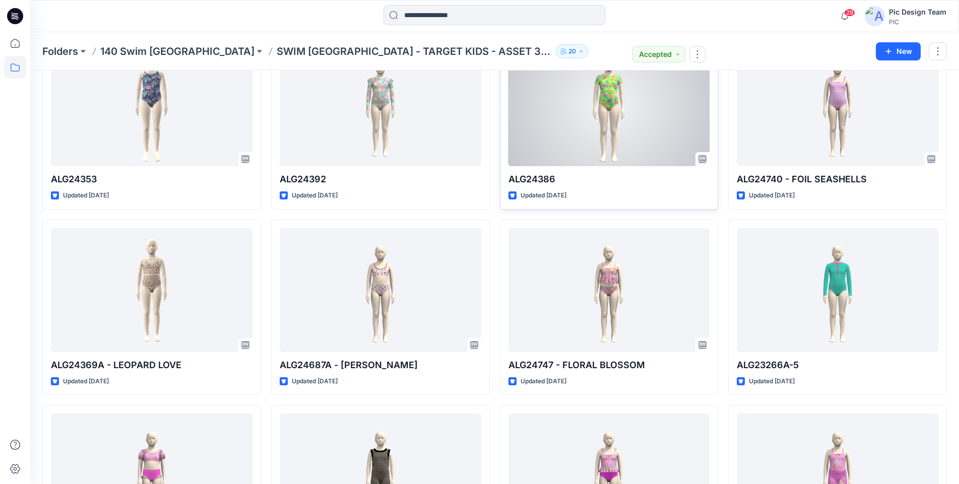
scroll to position [654, 0]
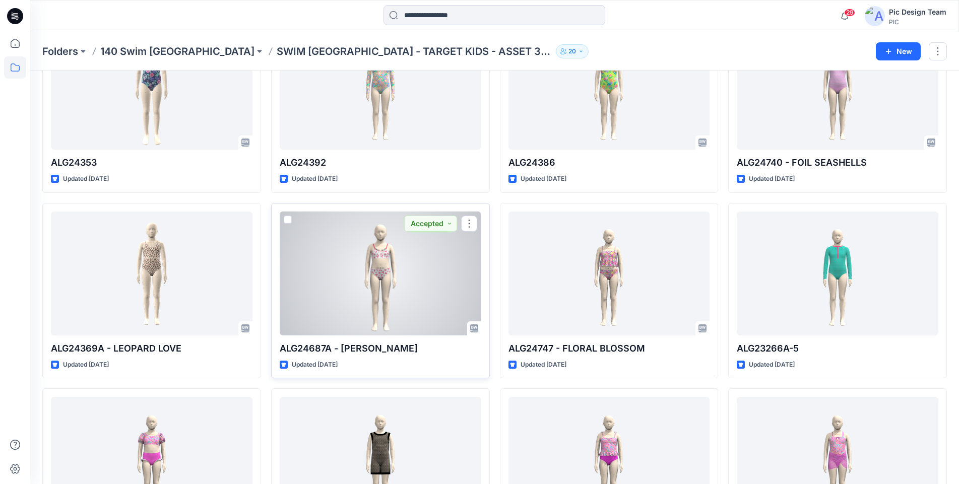
click at [415, 296] on div at bounding box center [381, 274] width 202 height 124
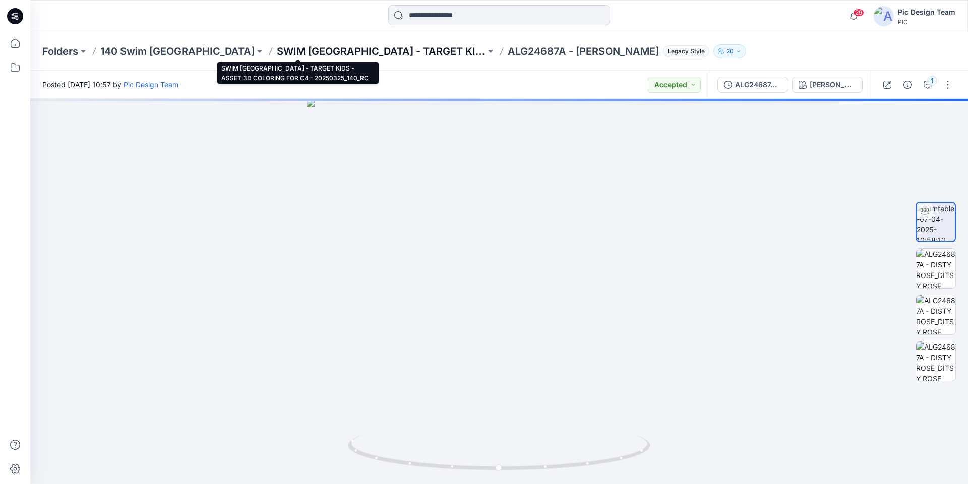
click at [277, 51] on p "SWIM [GEOGRAPHIC_DATA] - TARGET KIDS - ASSET 3D COLORING FOR C4 - 20250325_140_…" at bounding box center [381, 51] width 209 height 14
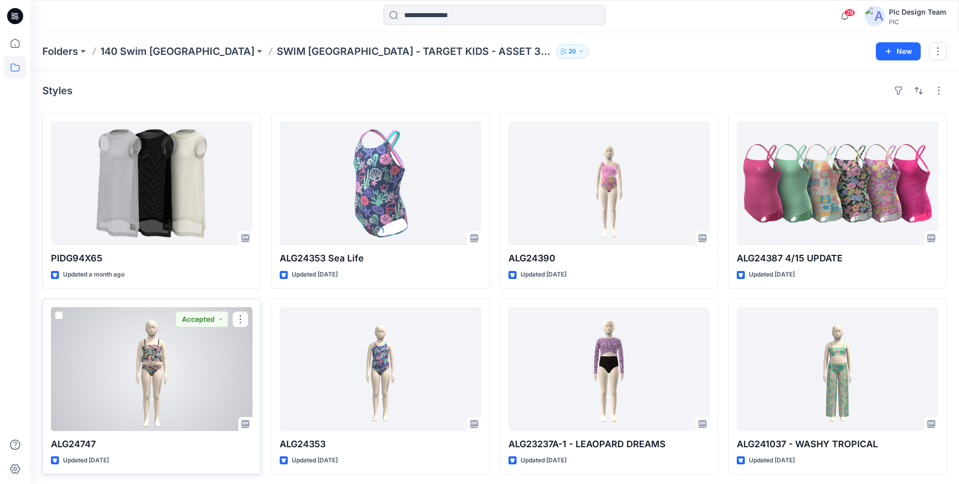
click at [199, 345] on div at bounding box center [152, 369] width 202 height 124
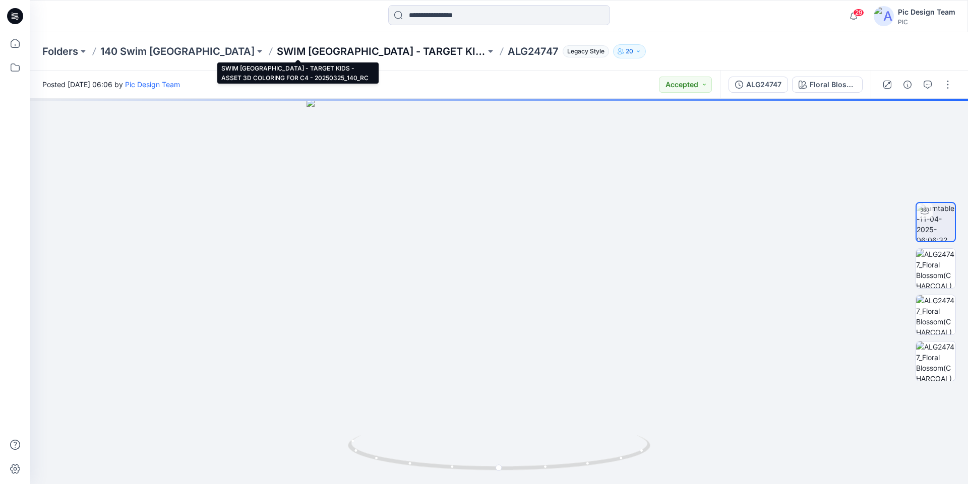
click at [326, 52] on p "SWIM [GEOGRAPHIC_DATA] - TARGET KIDS - ASSET 3D COLORING FOR C4 - 20250325_140_…" at bounding box center [381, 51] width 209 height 14
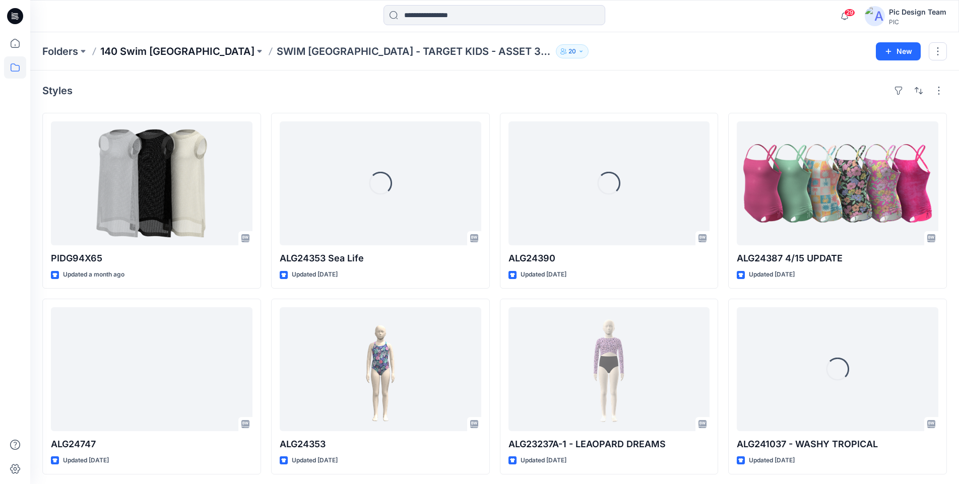
click at [147, 45] on p "140 Swim [GEOGRAPHIC_DATA]" at bounding box center [177, 51] width 154 height 14
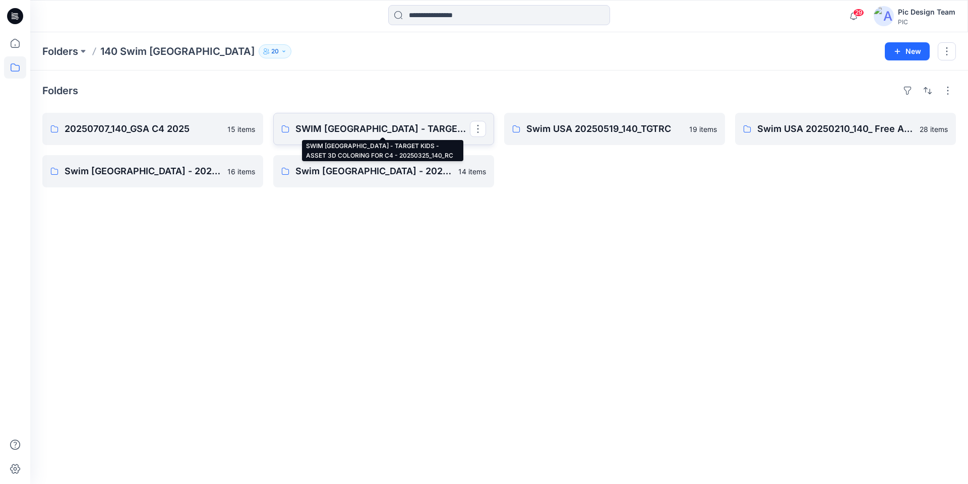
click at [383, 130] on p "SWIM [GEOGRAPHIC_DATA] - TARGET KIDS - ASSET 3D COLORING FOR C4 - 20250325_140_…" at bounding box center [382, 129] width 174 height 14
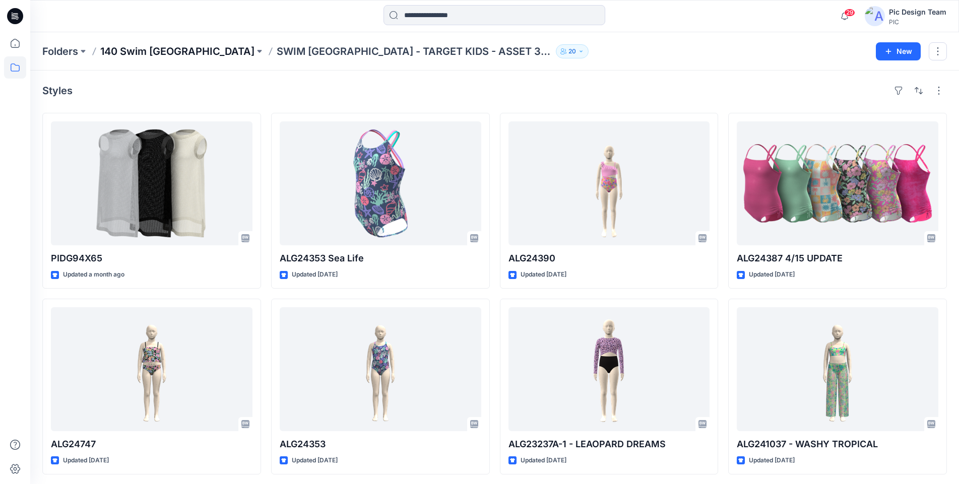
click at [131, 52] on p "140 Swim [GEOGRAPHIC_DATA]" at bounding box center [177, 51] width 154 height 14
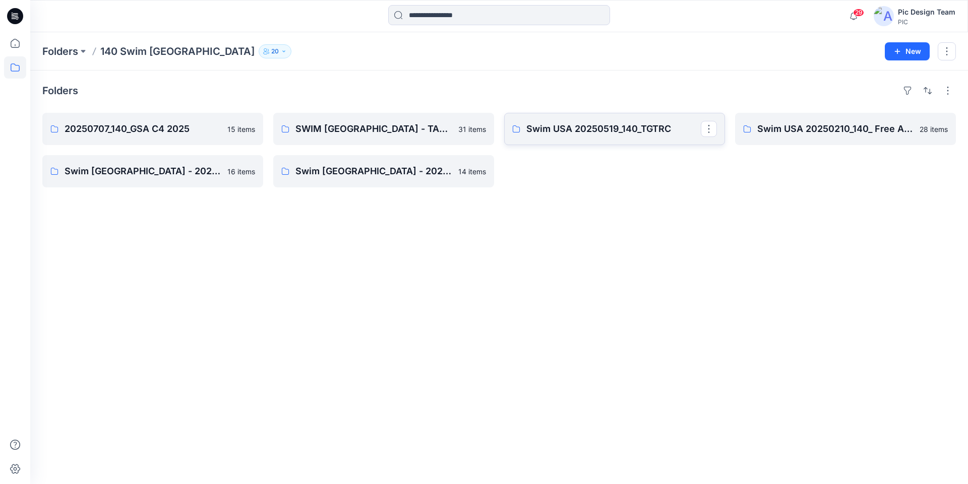
click at [586, 131] on p "Swim USA 20250519_140_TGTRC" at bounding box center [613, 129] width 174 height 14
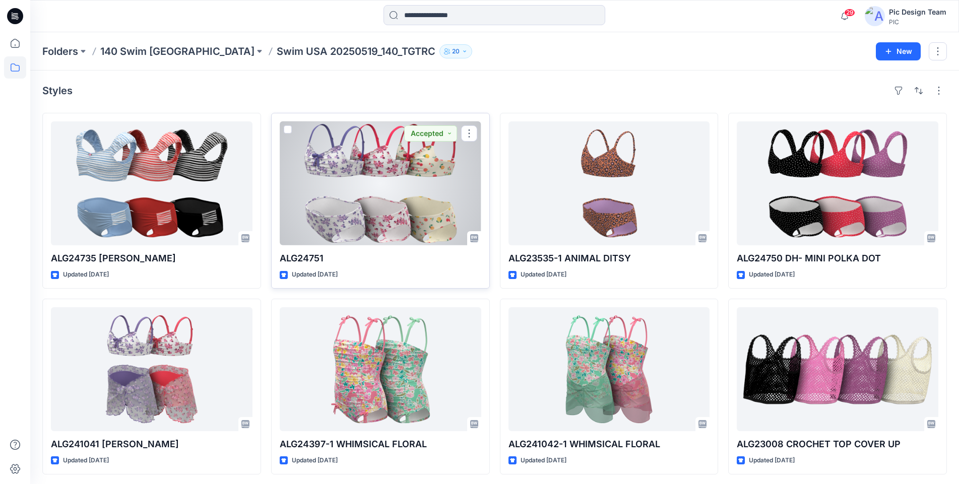
click at [431, 183] on div at bounding box center [381, 183] width 202 height 124
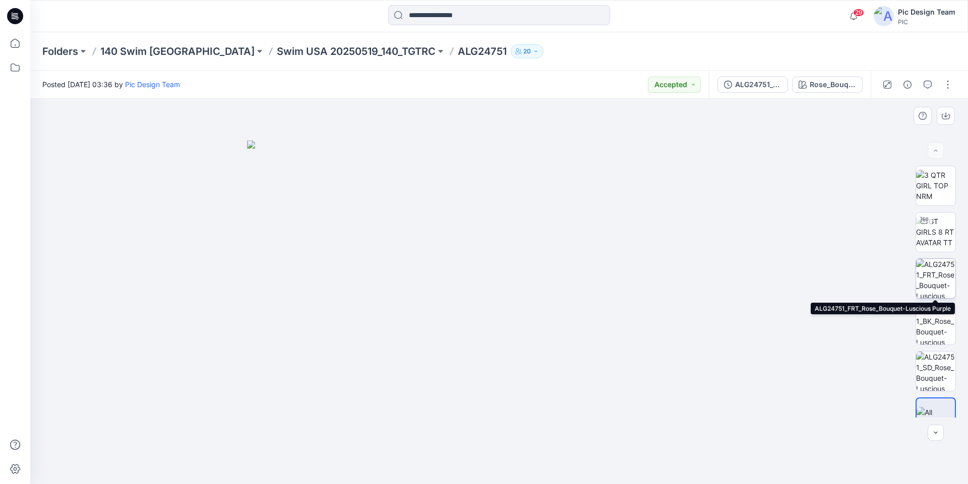
click at [944, 281] on img at bounding box center [935, 278] width 39 height 39
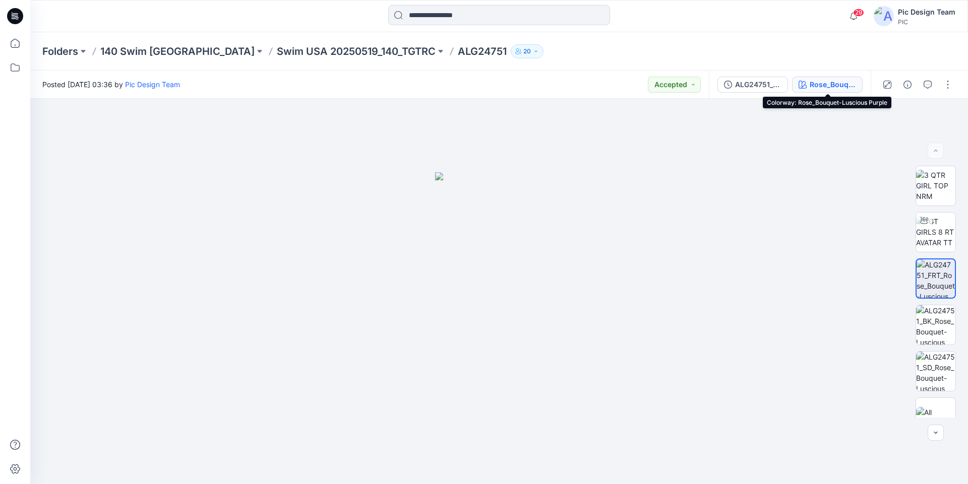
click at [832, 87] on div "Rose_Bouquet-Luscious Purple" at bounding box center [832, 84] width 46 height 11
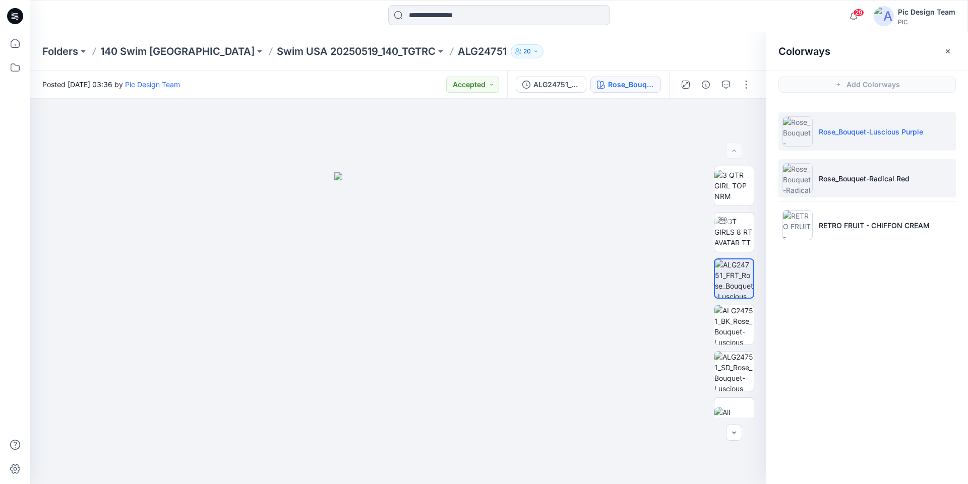
click at [846, 183] on p "Rose_Bouquet-Radical Red" at bounding box center [863, 178] width 91 height 11
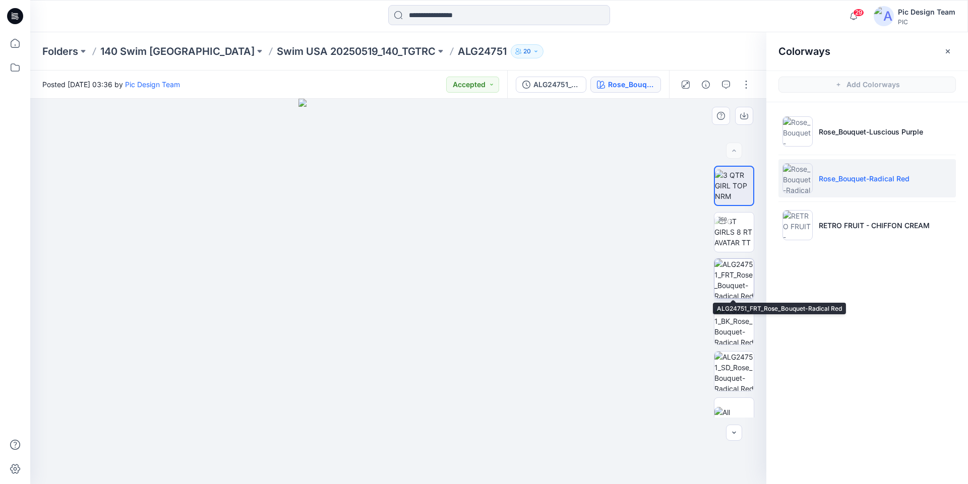
click at [736, 274] on img at bounding box center [733, 278] width 39 height 39
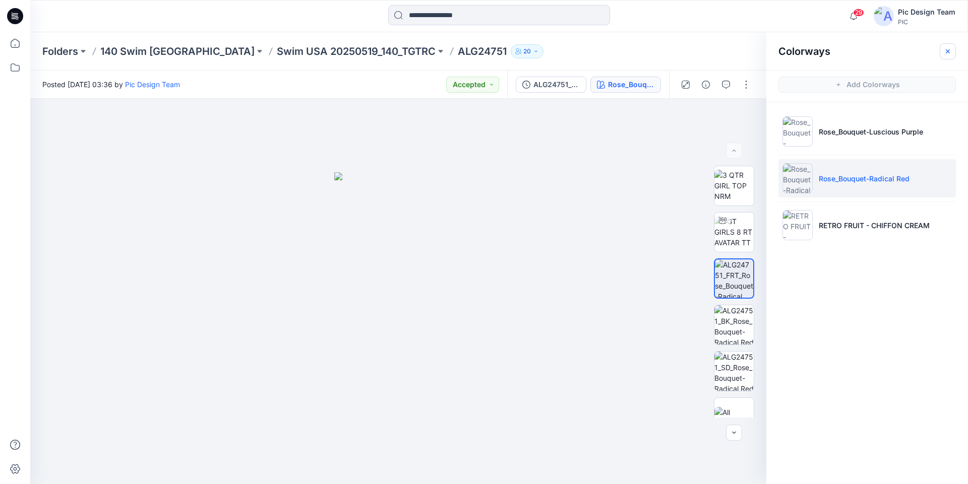
click at [945, 50] on icon "button" at bounding box center [947, 51] width 8 height 8
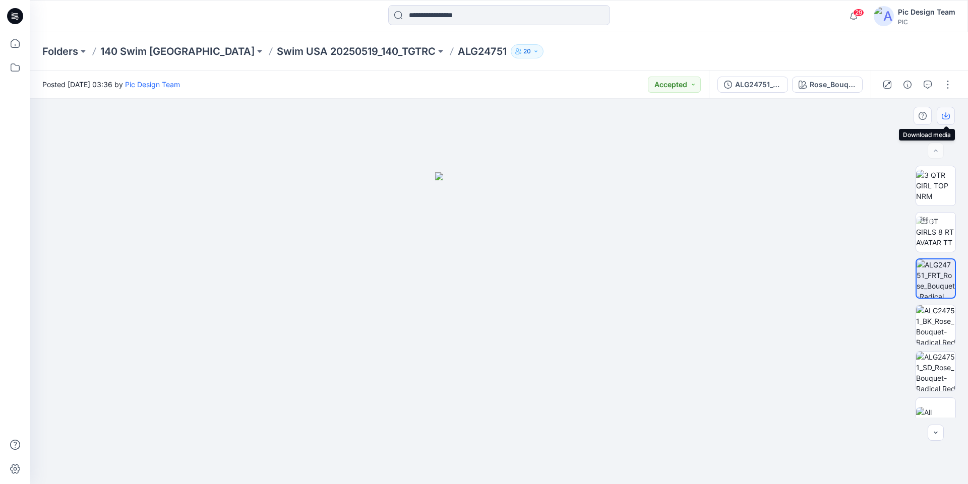
click at [944, 113] on icon "button" at bounding box center [945, 116] width 8 height 8
click at [648, 396] on div at bounding box center [498, 292] width 937 height 386
click at [145, 49] on p "140 Swim [GEOGRAPHIC_DATA]" at bounding box center [177, 51] width 154 height 14
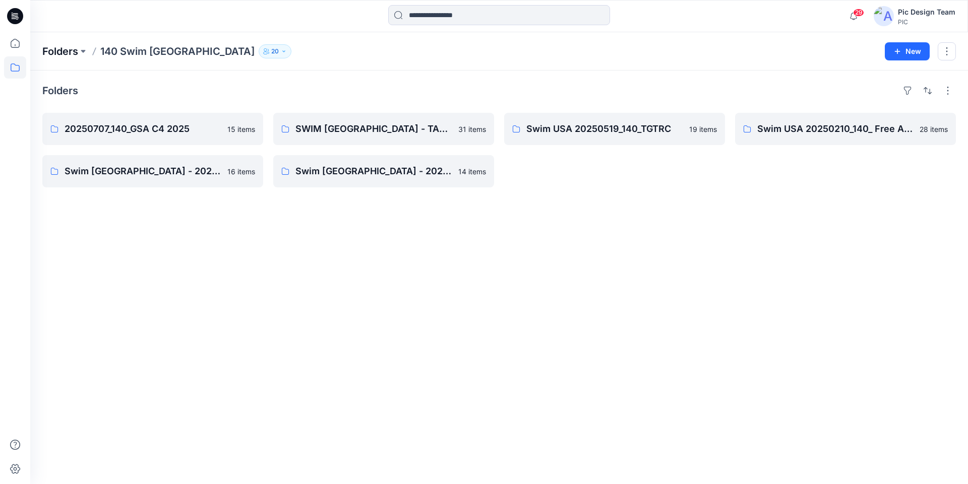
click at [61, 54] on p "Folders" at bounding box center [60, 51] width 36 height 14
